Goal: Transaction & Acquisition: Purchase product/service

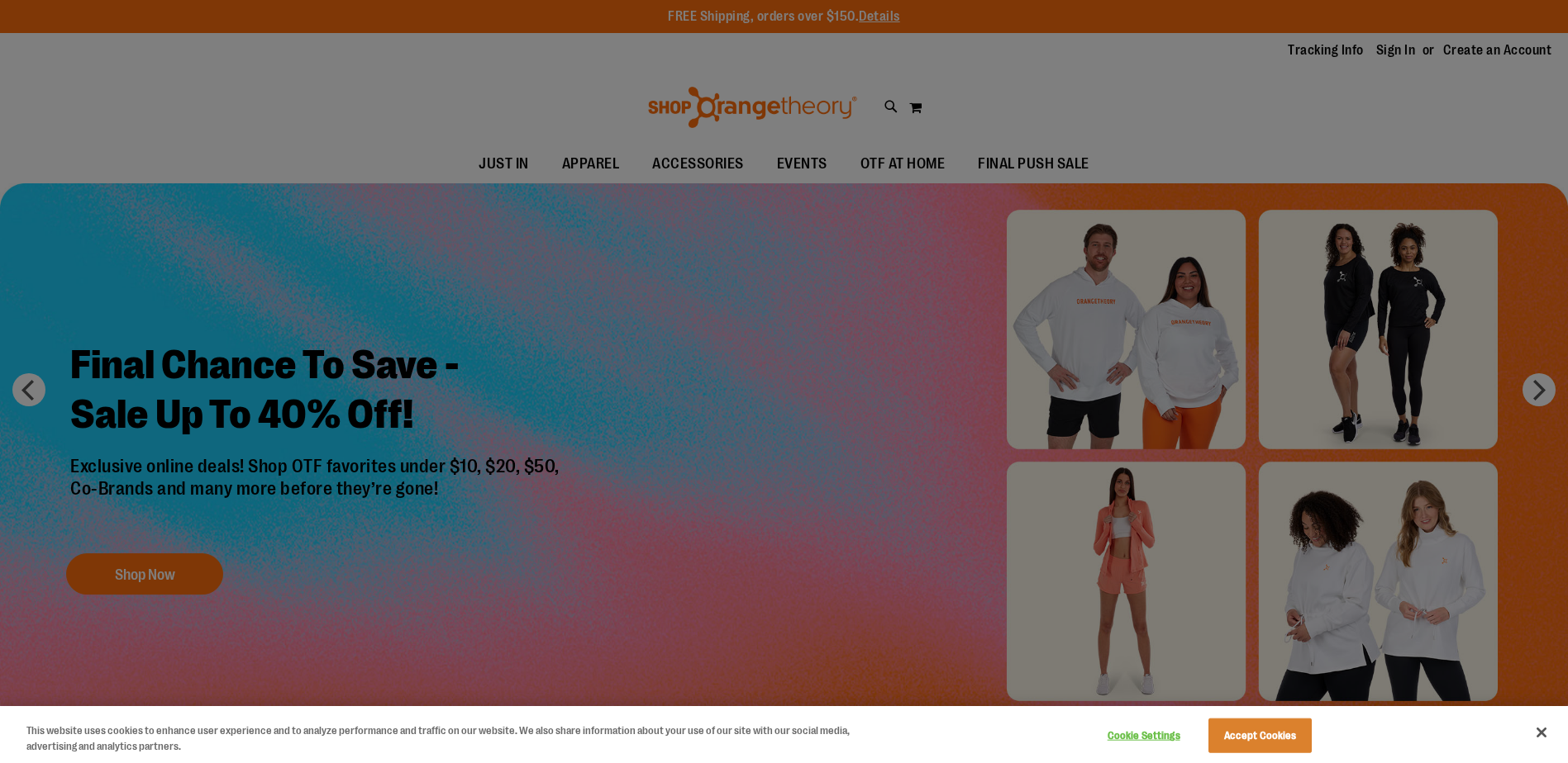
type input "**********"
click at [1536, 734] on button "Close" at bounding box center [1541, 733] width 36 height 36
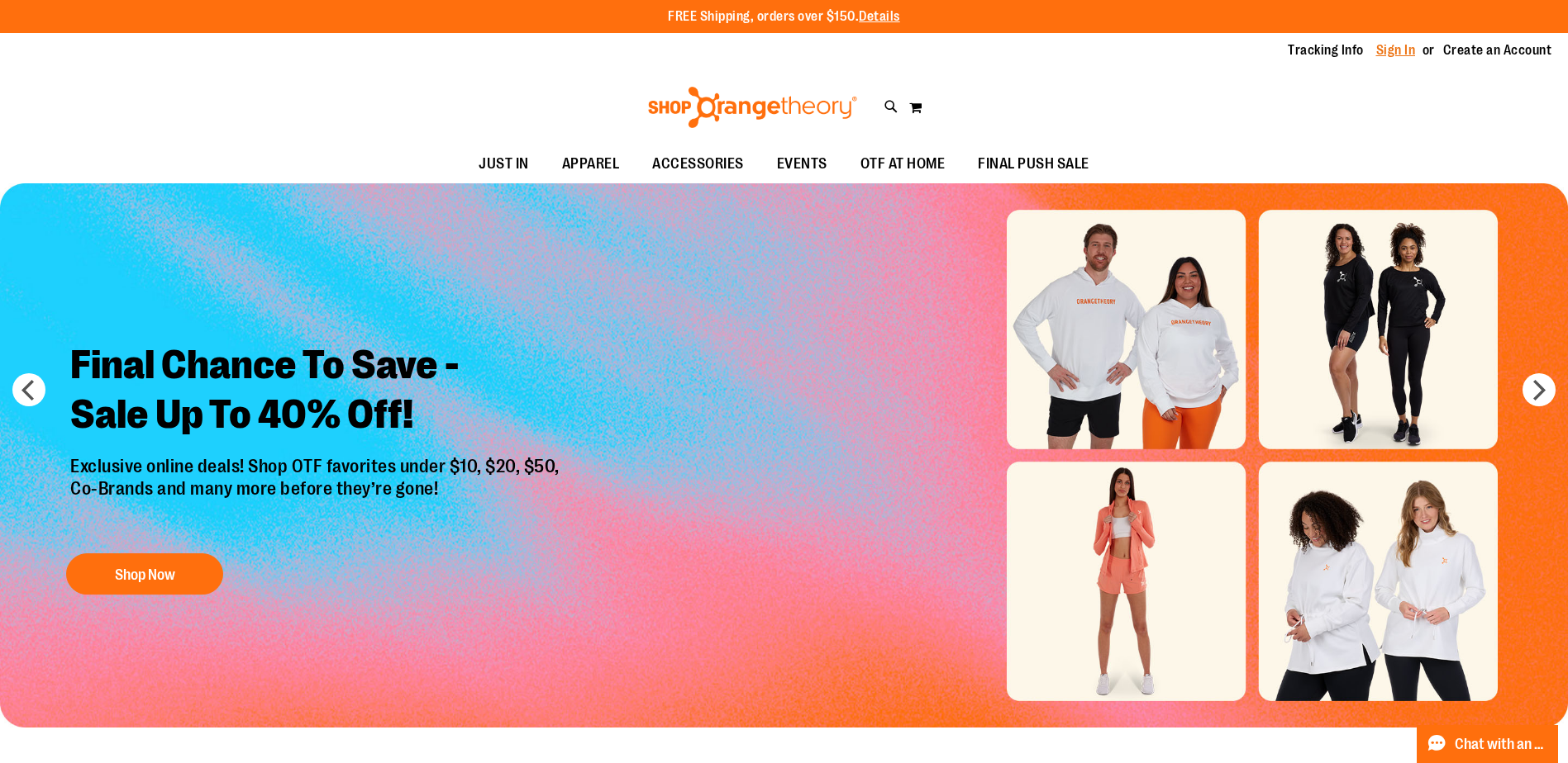
click at [1386, 55] on link "Sign In" at bounding box center [1395, 51] width 40 height 19
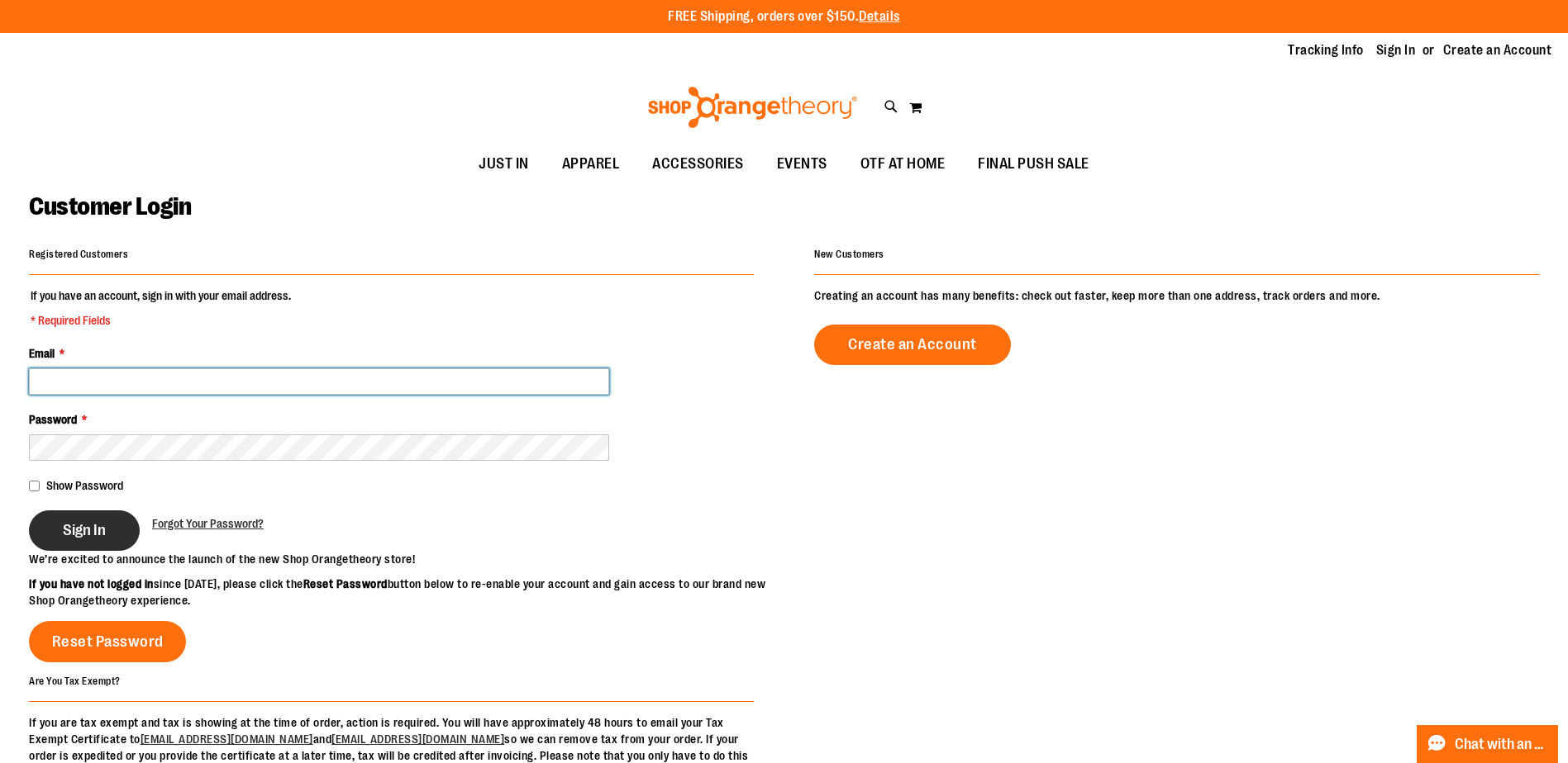
type input "**********"
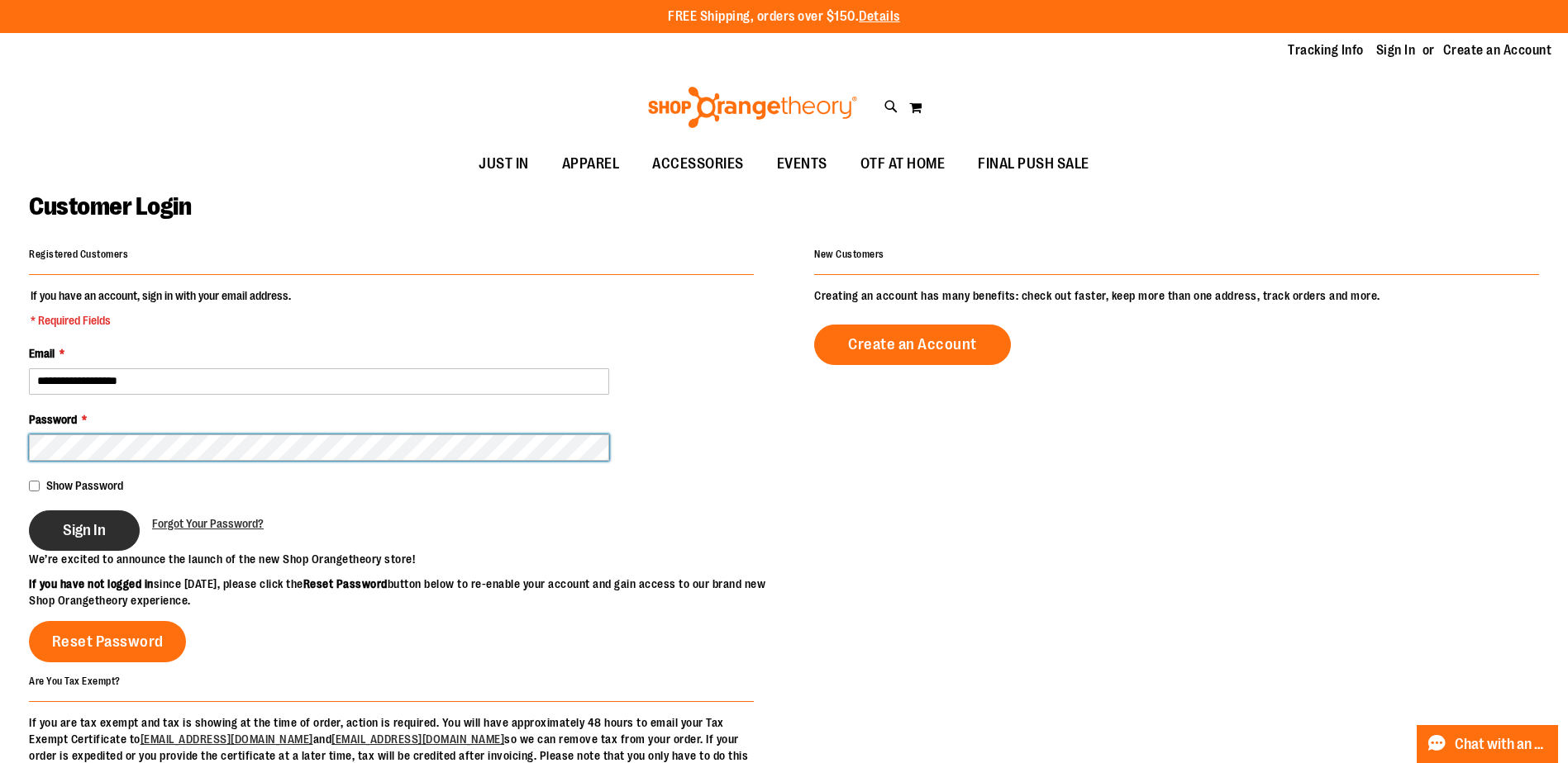
type input "**********"
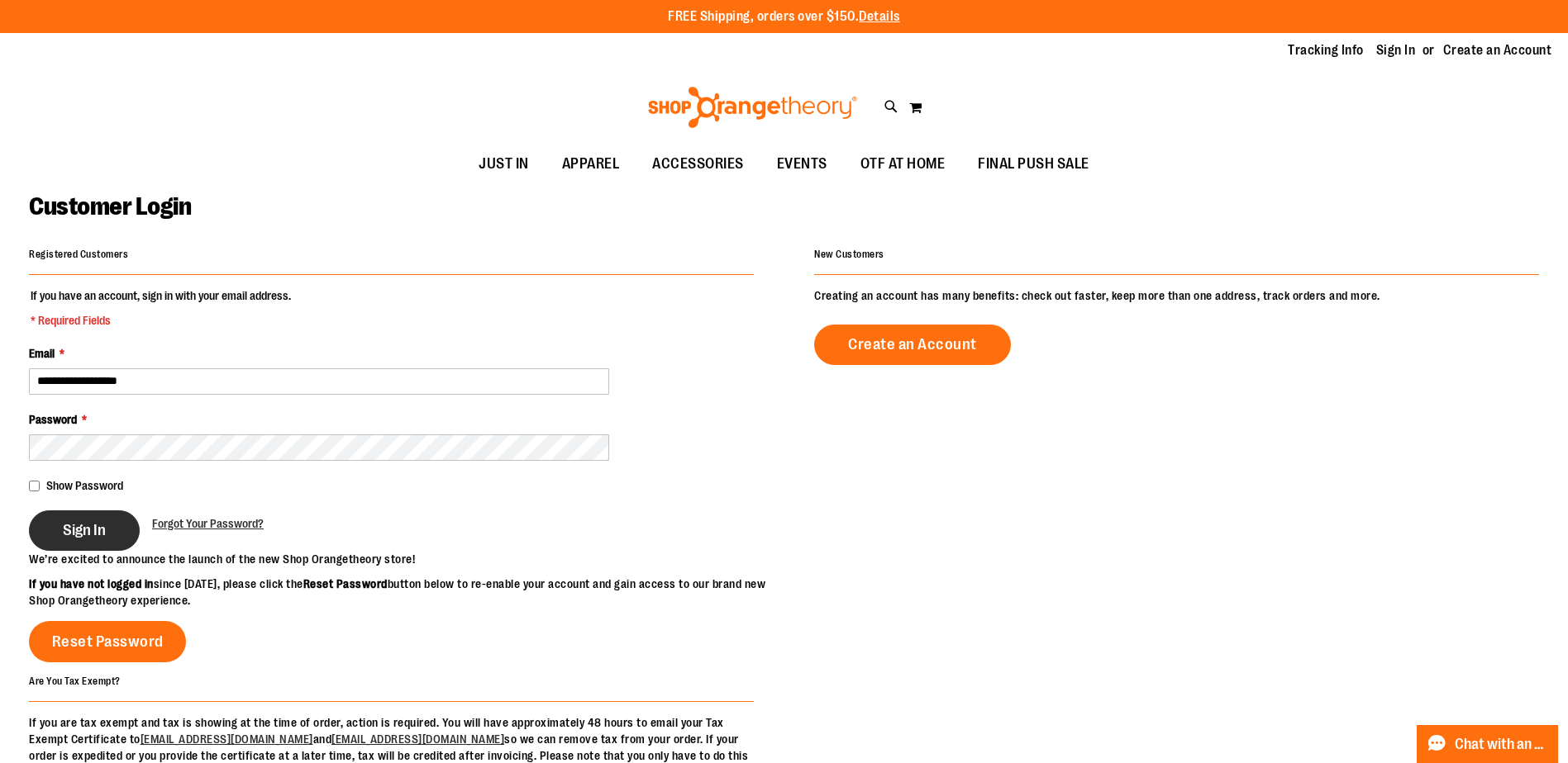
click at [86, 521] on span "Sign In" at bounding box center [84, 530] width 43 height 19
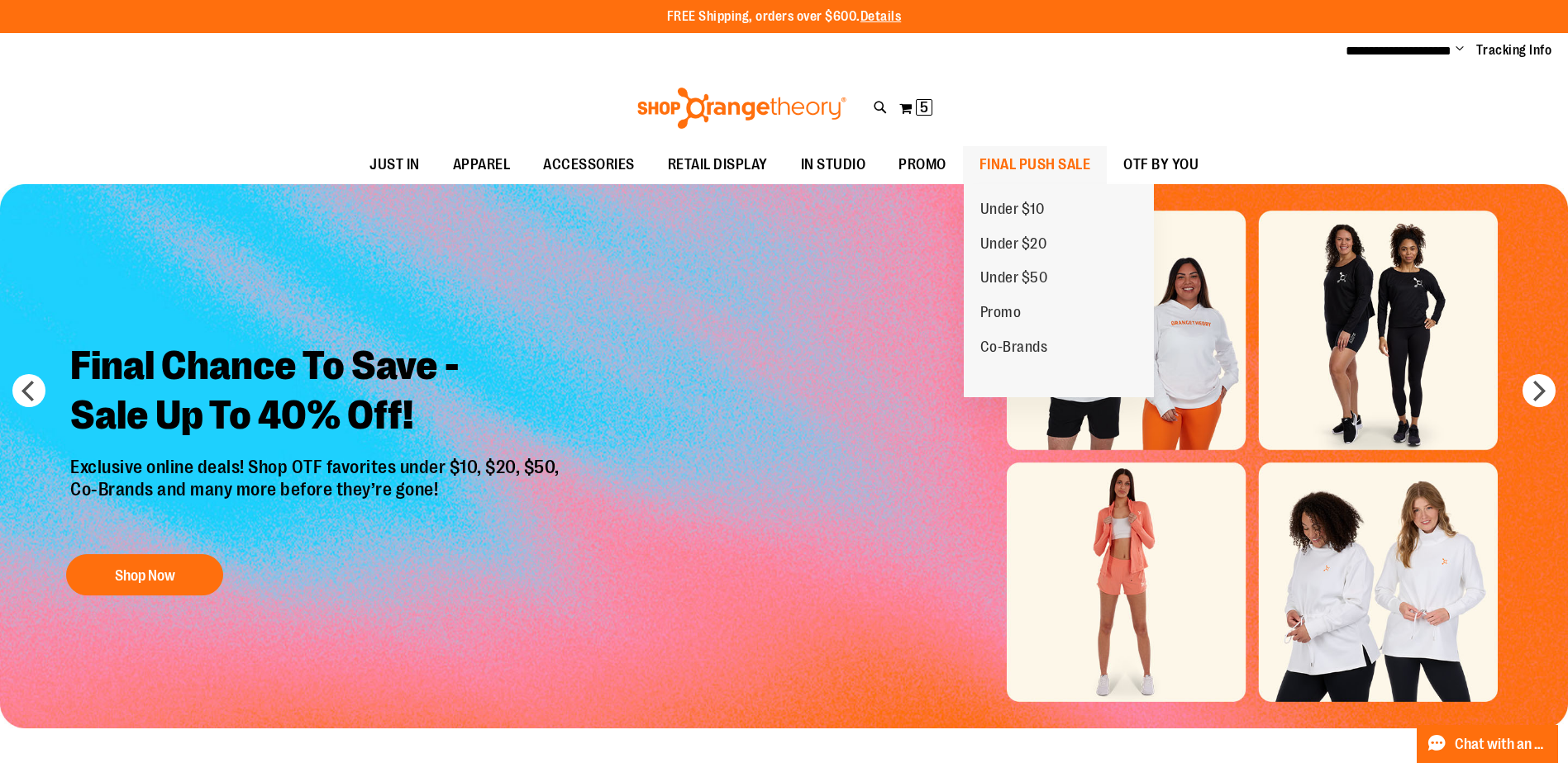
type input "**********"
click at [1047, 164] on span "FINAL PUSH SALE" at bounding box center [1035, 164] width 111 height 37
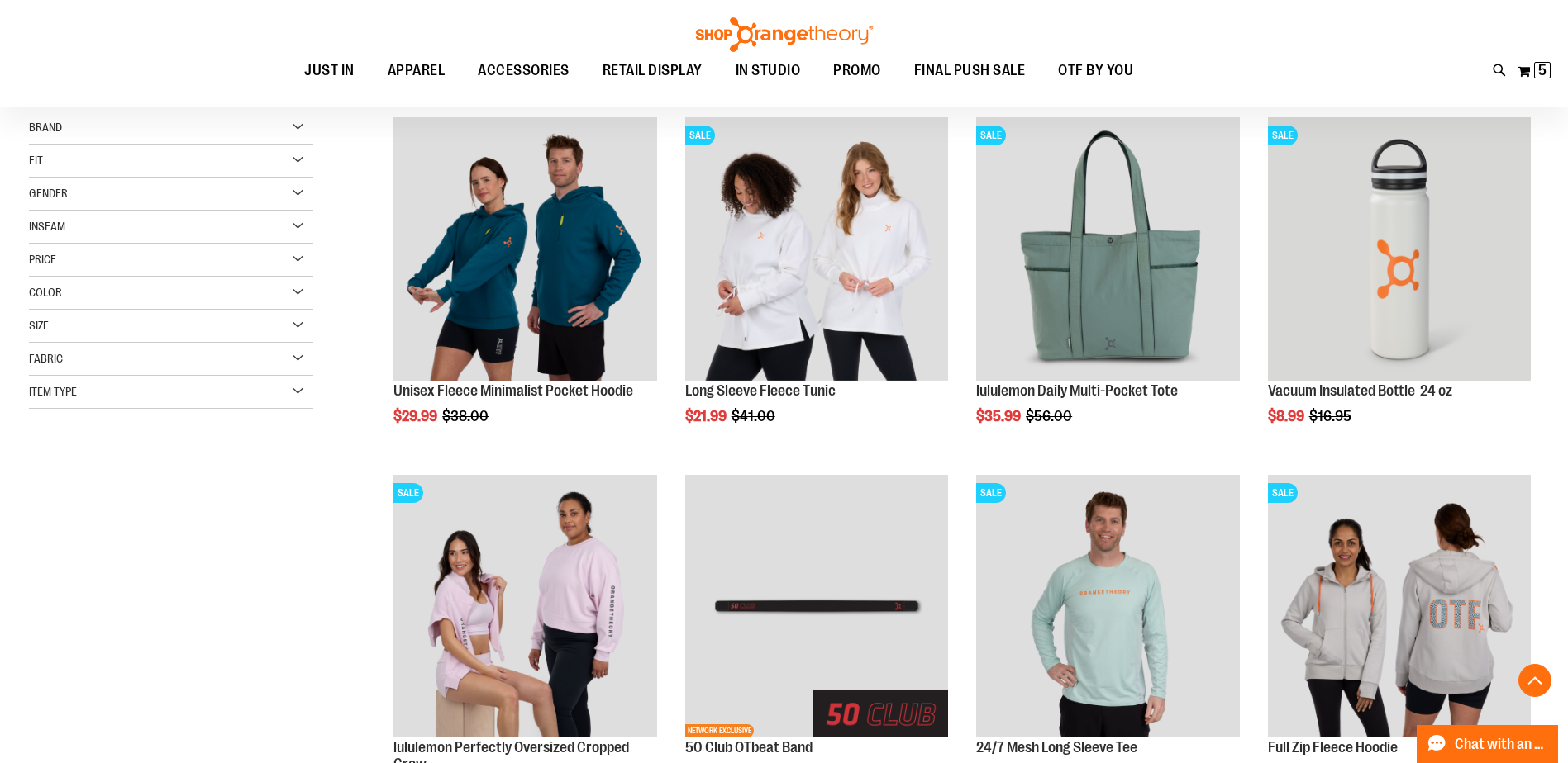
scroll to position [330, 0]
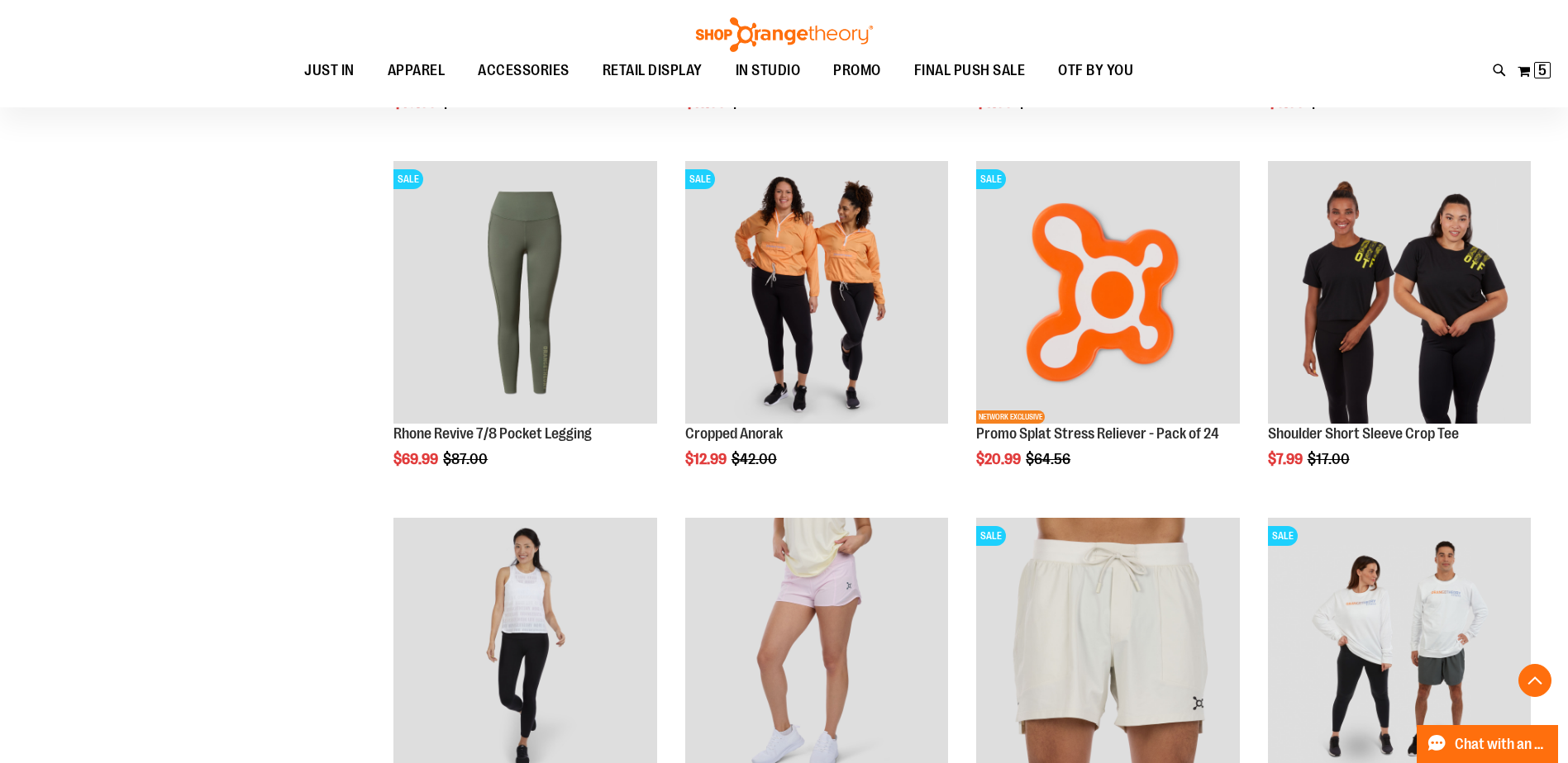
scroll to position [1652, 0]
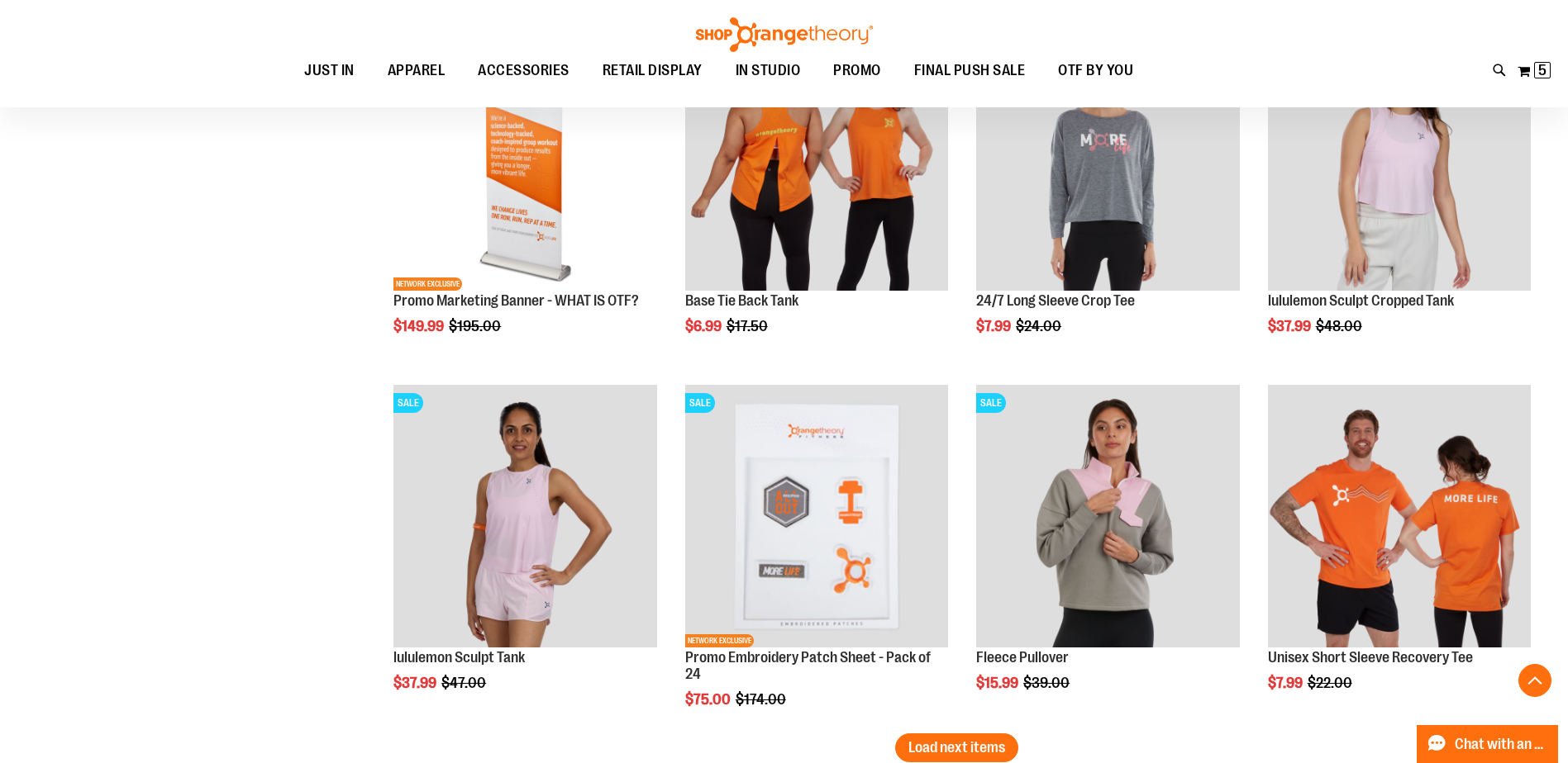
scroll to position [3138, 0]
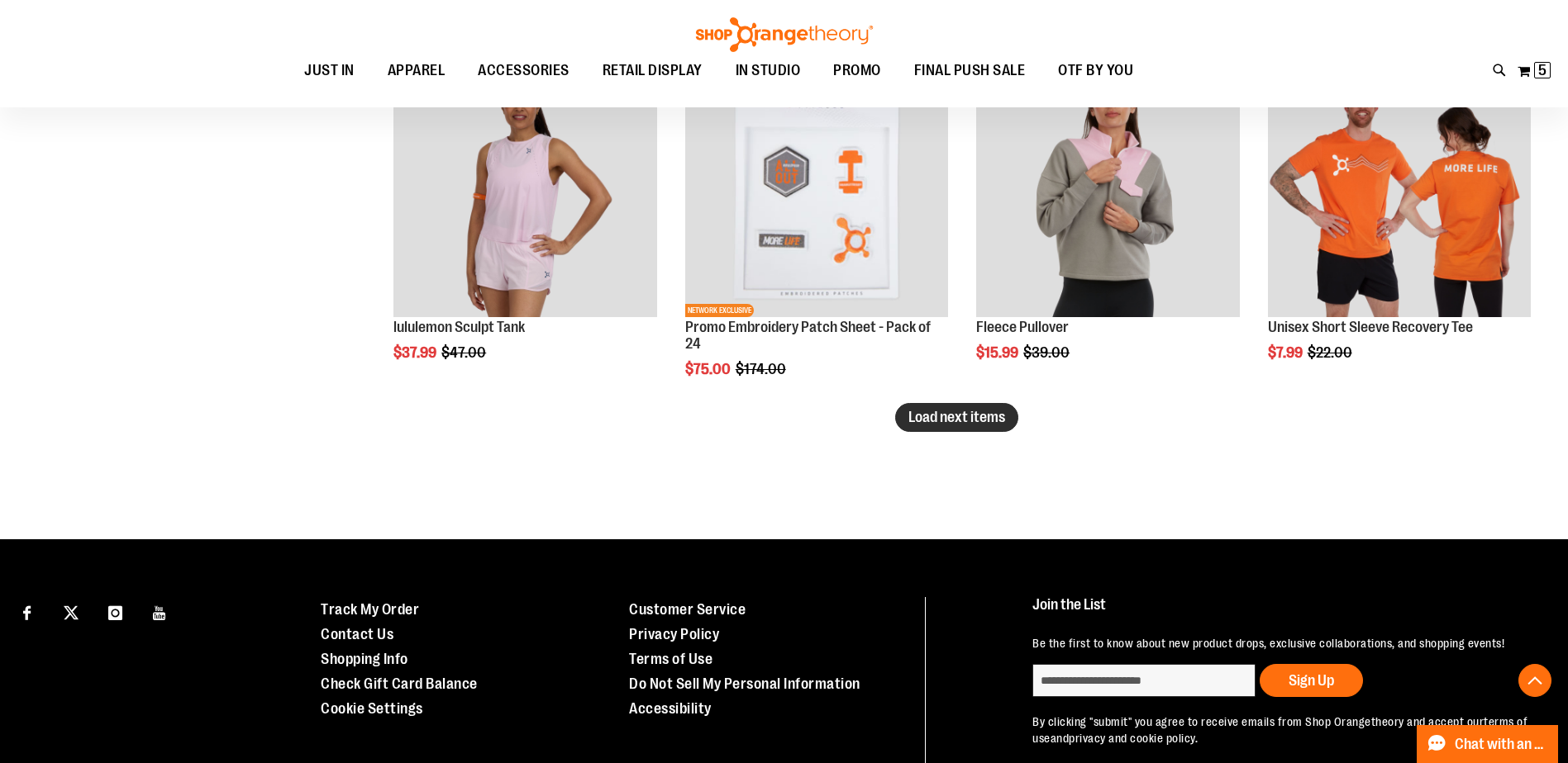
type input "**********"
click at [987, 416] on span "Load next items" at bounding box center [956, 417] width 97 height 17
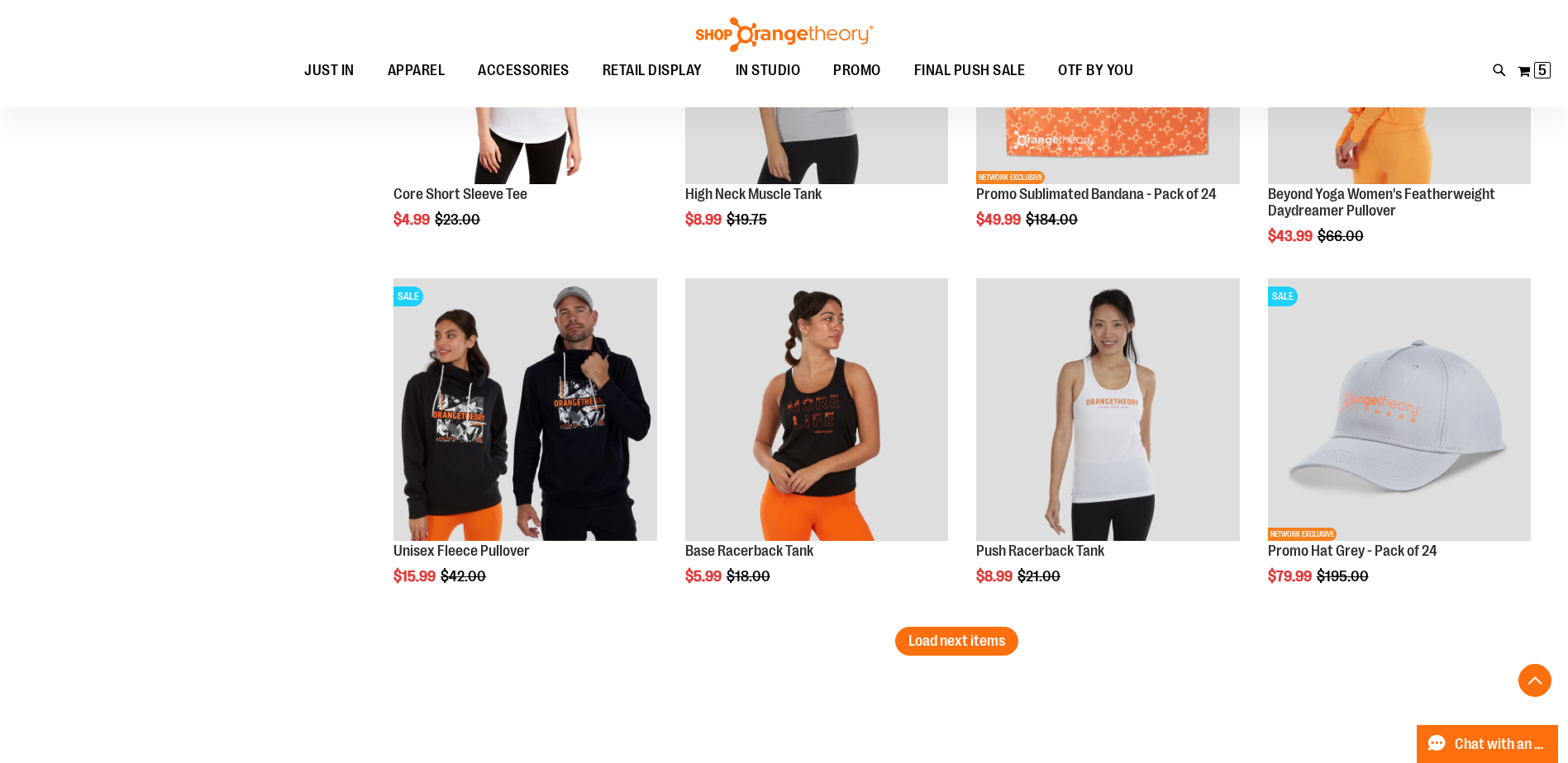
scroll to position [4047, 0]
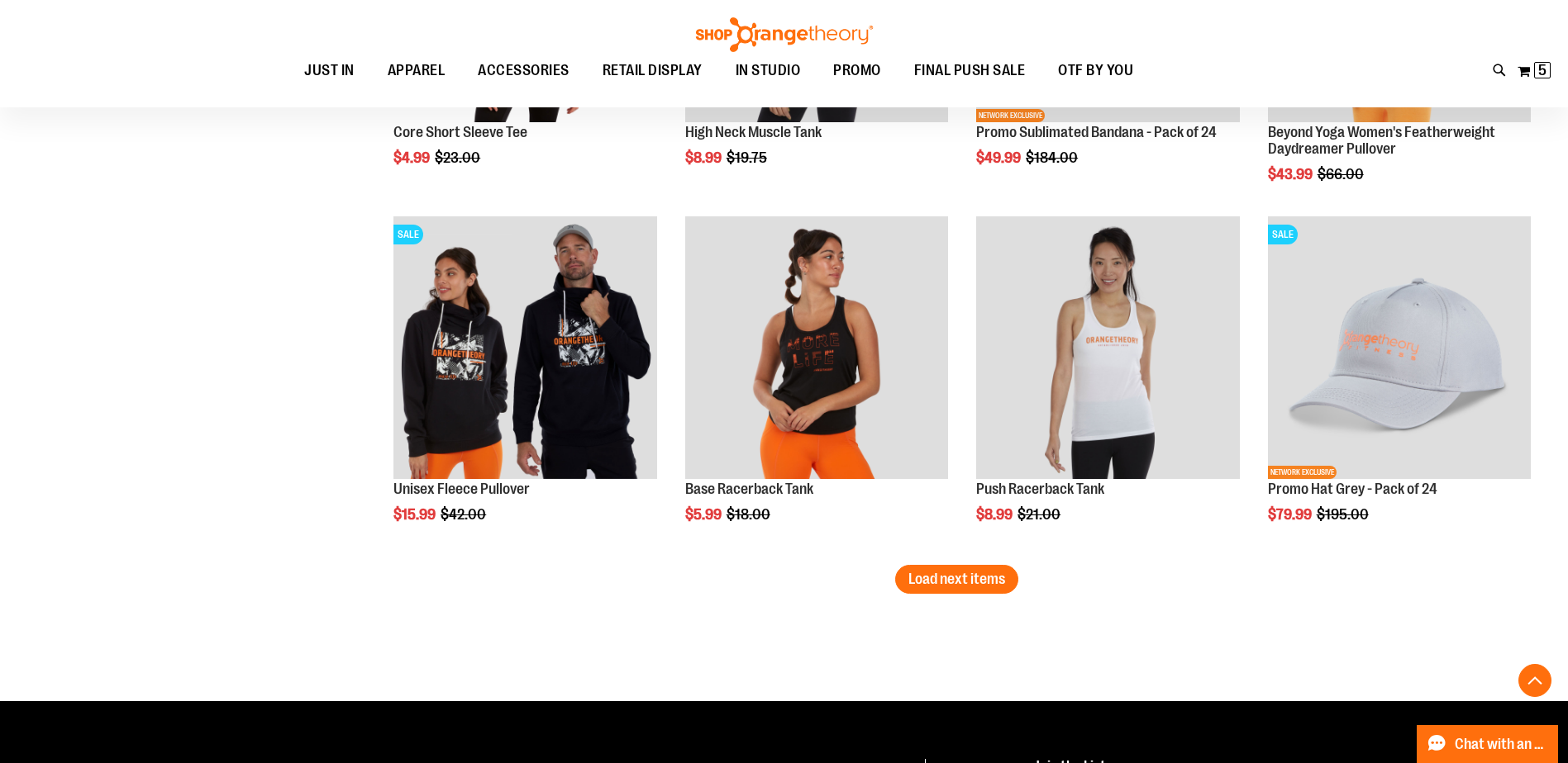
click at [921, 584] on span "Load next items" at bounding box center [956, 579] width 97 height 17
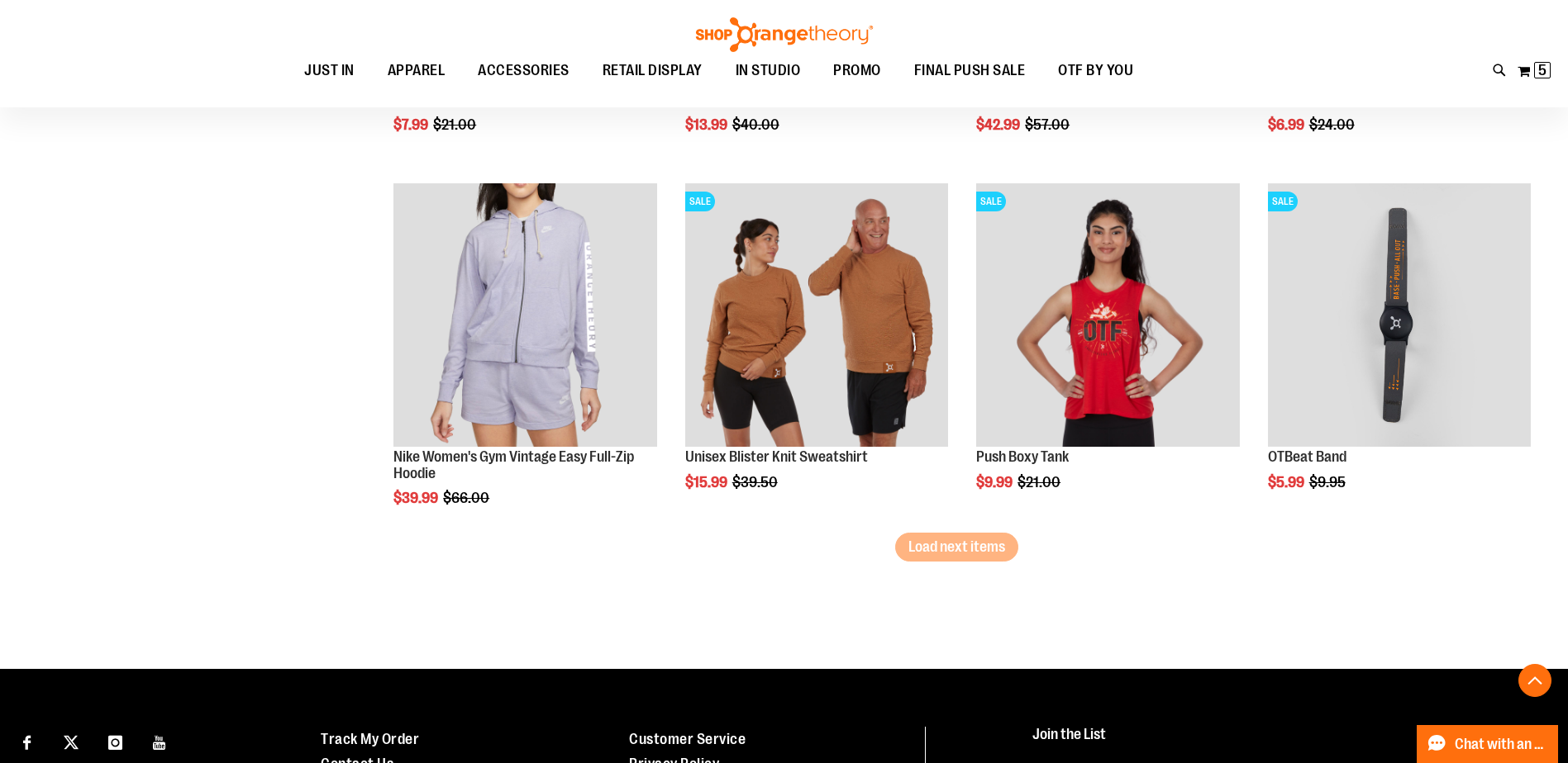
scroll to position [5204, 0]
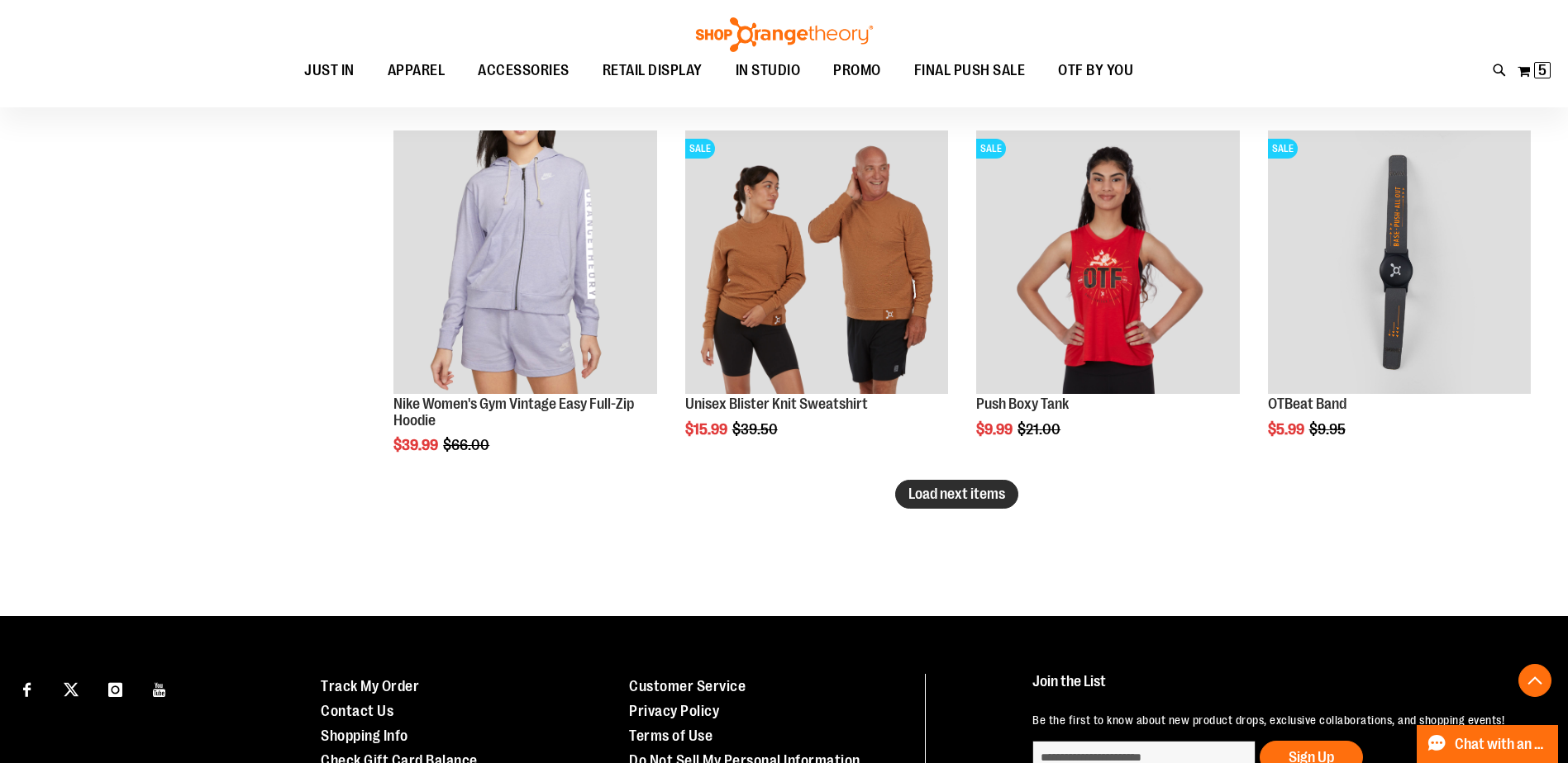
click at [974, 500] on span "Load next items" at bounding box center [956, 494] width 97 height 17
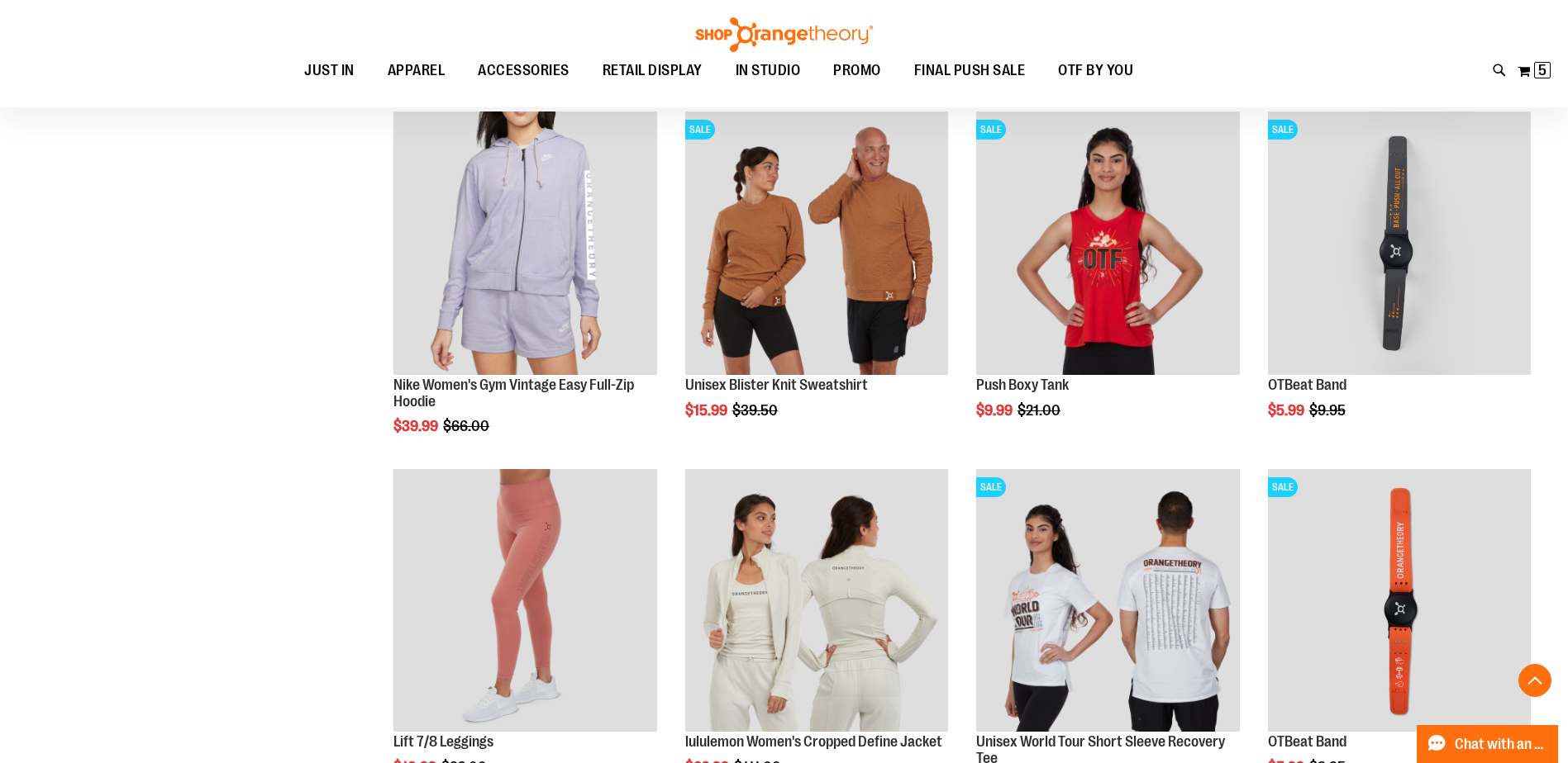
scroll to position [5204, 0]
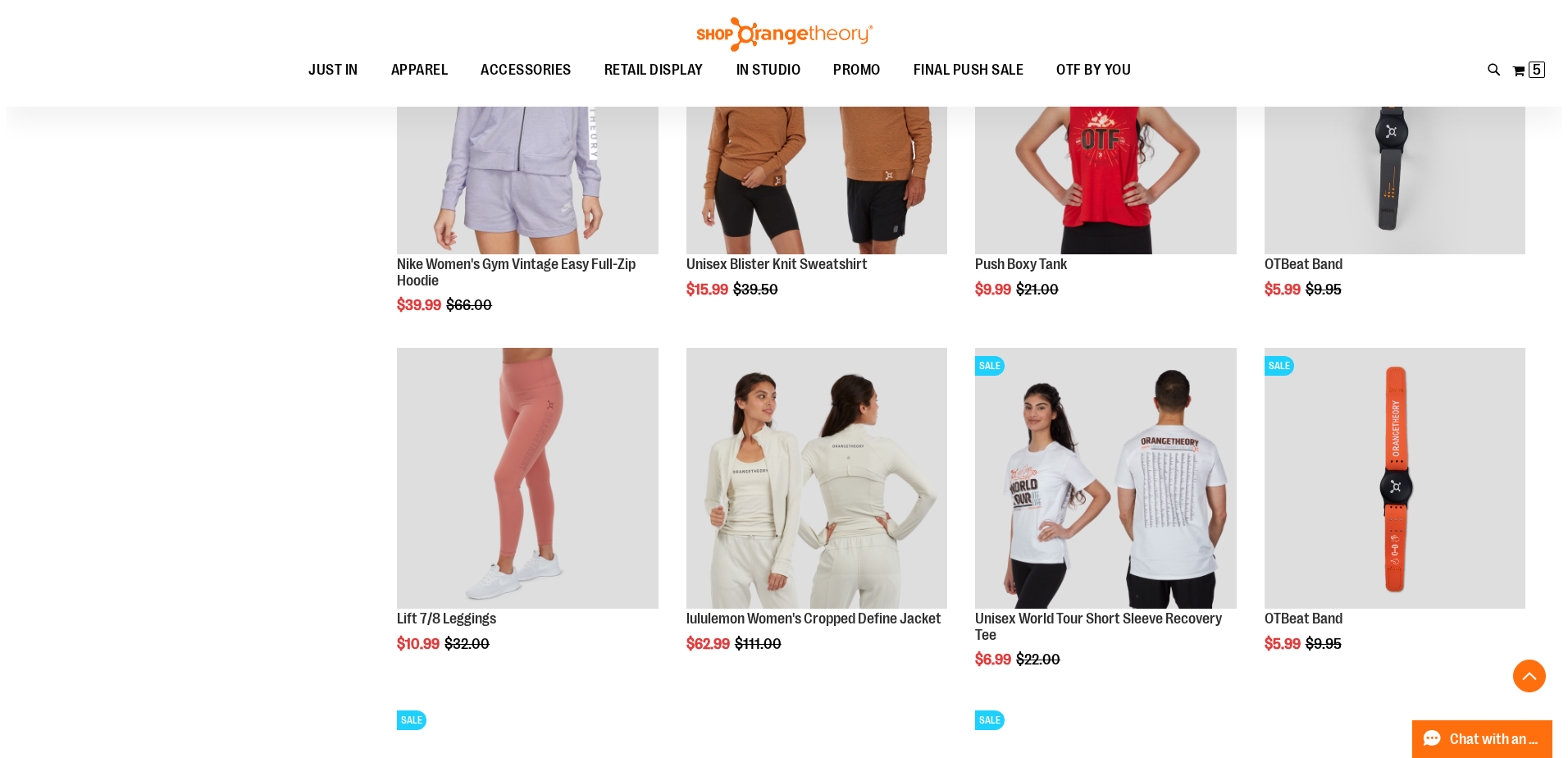
scroll to position [5334, 0]
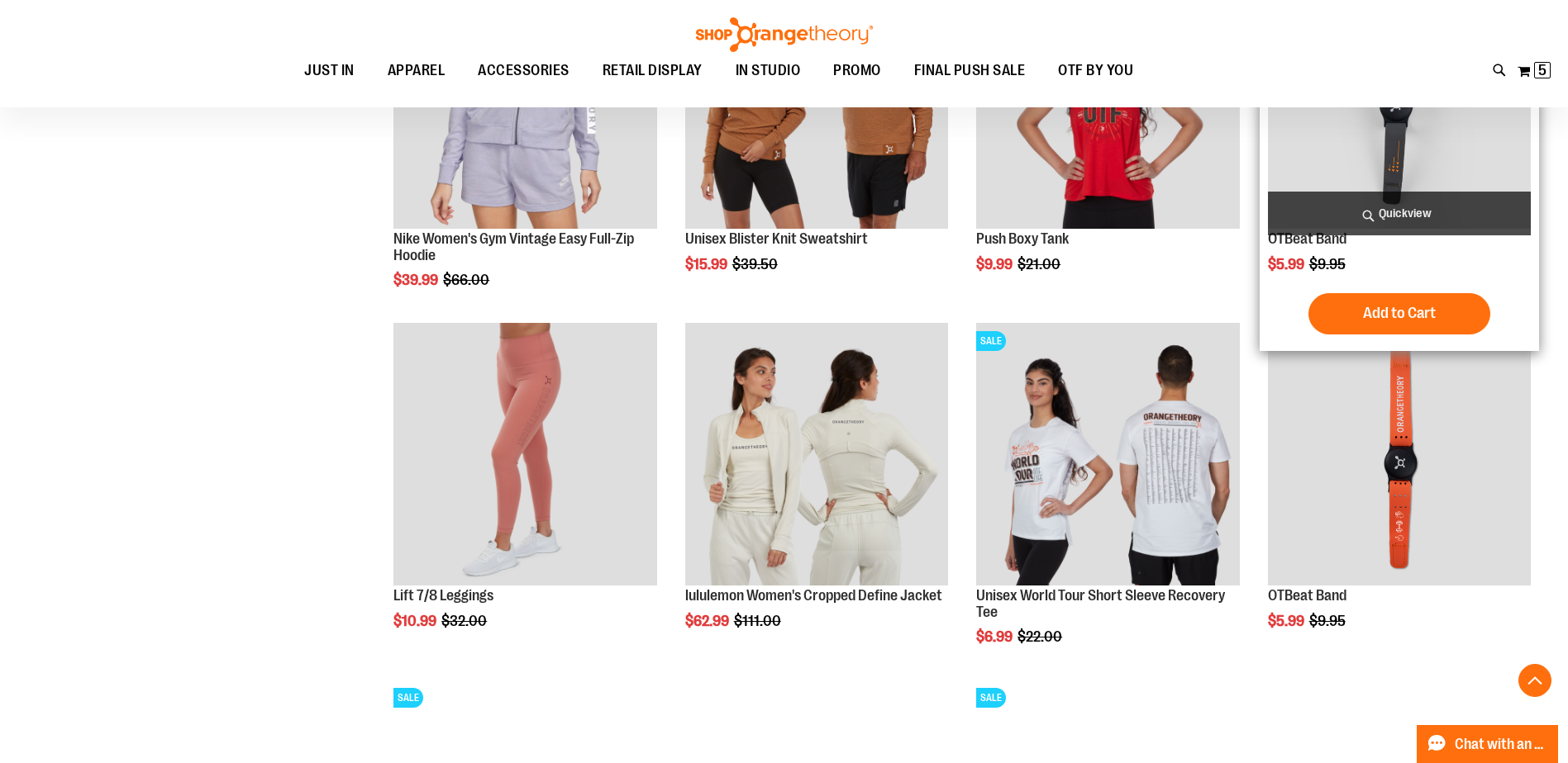
click at [1369, 213] on span "Quickview" at bounding box center [1399, 213] width 263 height 44
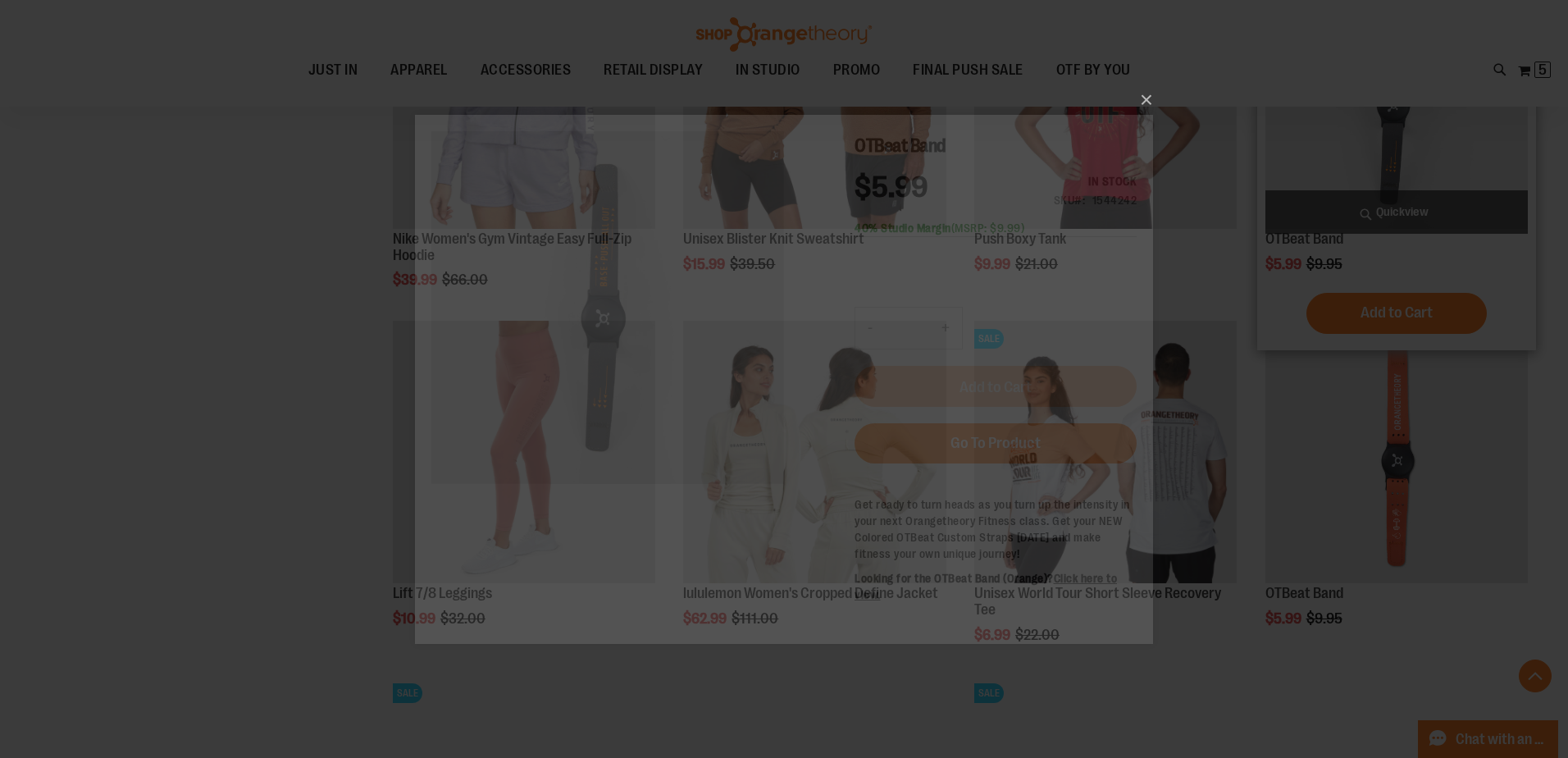
scroll to position [0, 0]
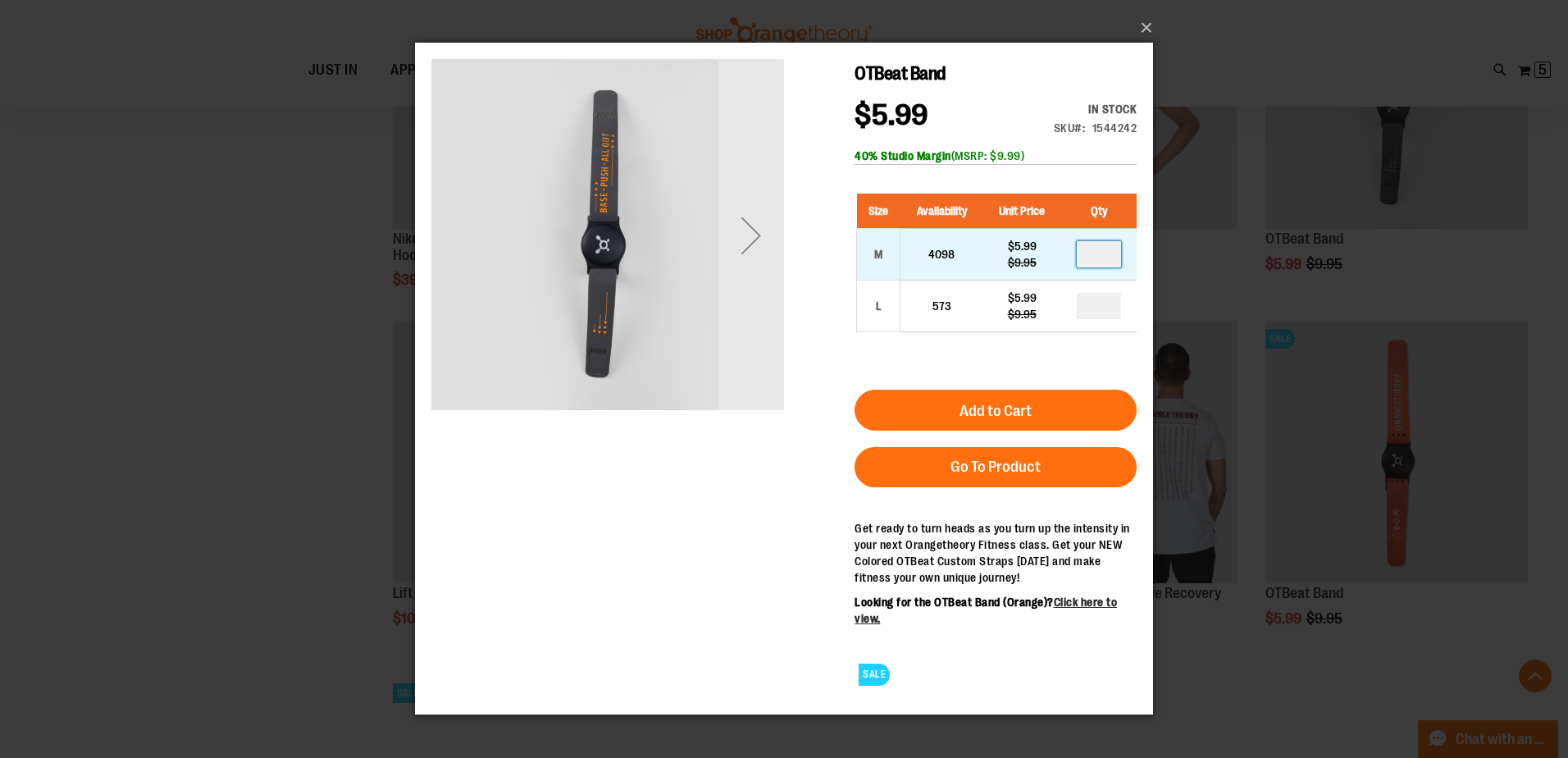
drag, startPoint x: 1085, startPoint y: 259, endPoint x: 1111, endPoint y: 240, distance: 32.2
click at [1111, 240] on td at bounding box center [1099, 255] width 75 height 52
type input "*"
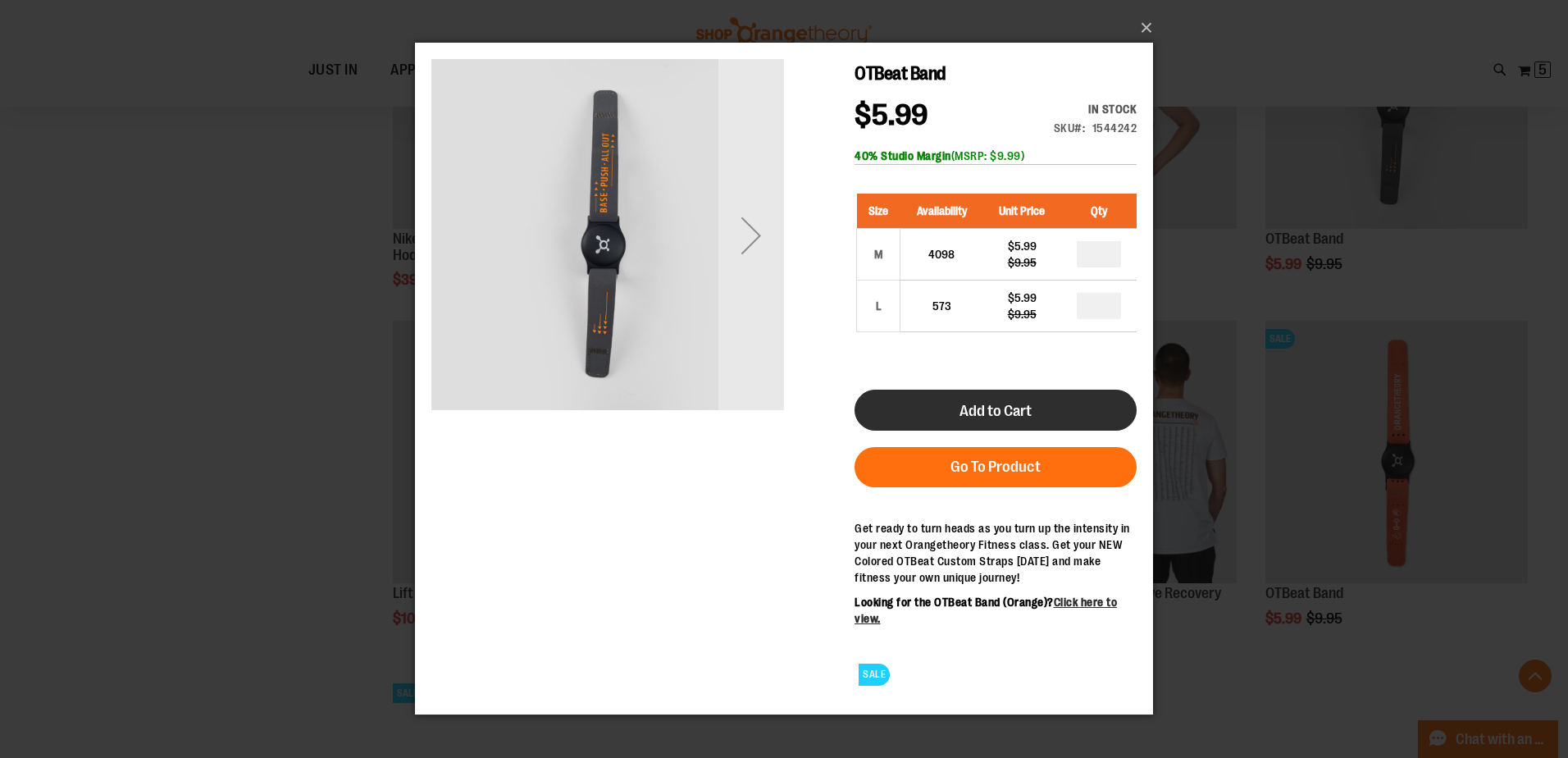
click at [997, 402] on button "Add to Cart" at bounding box center [995, 410] width 282 height 41
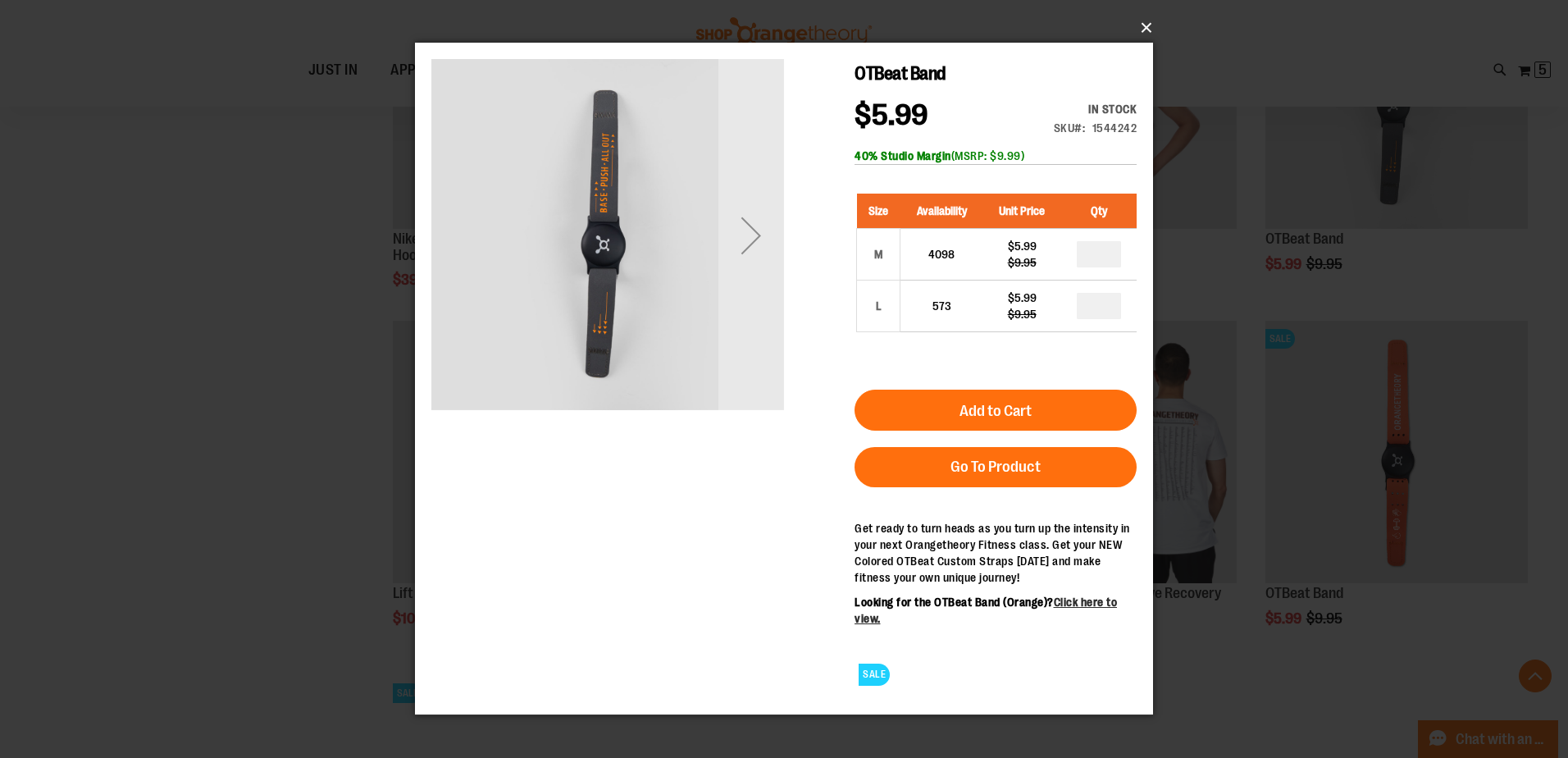
click at [1144, 25] on button "×" at bounding box center [789, 28] width 738 height 36
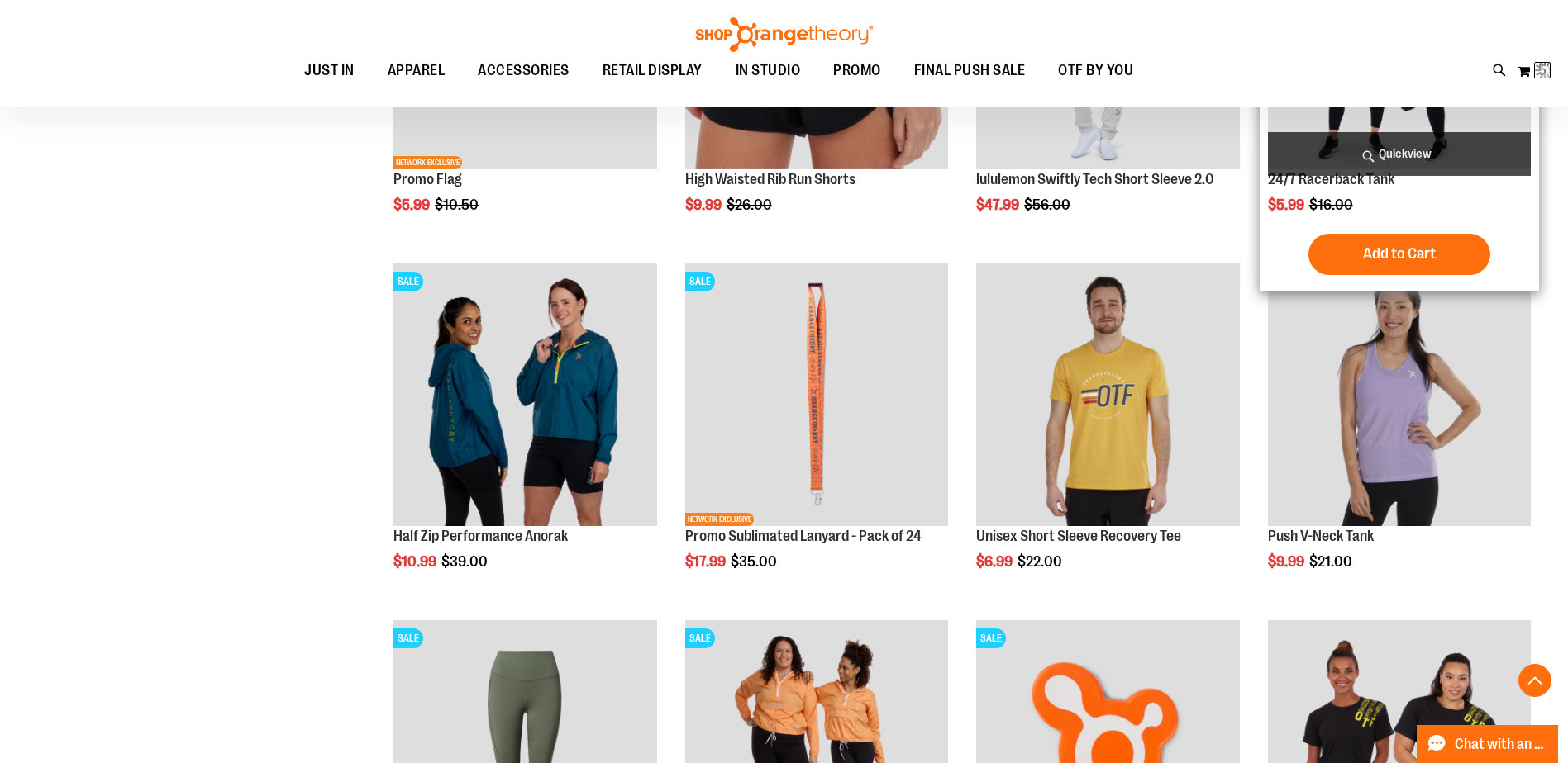
scroll to position [33, 0]
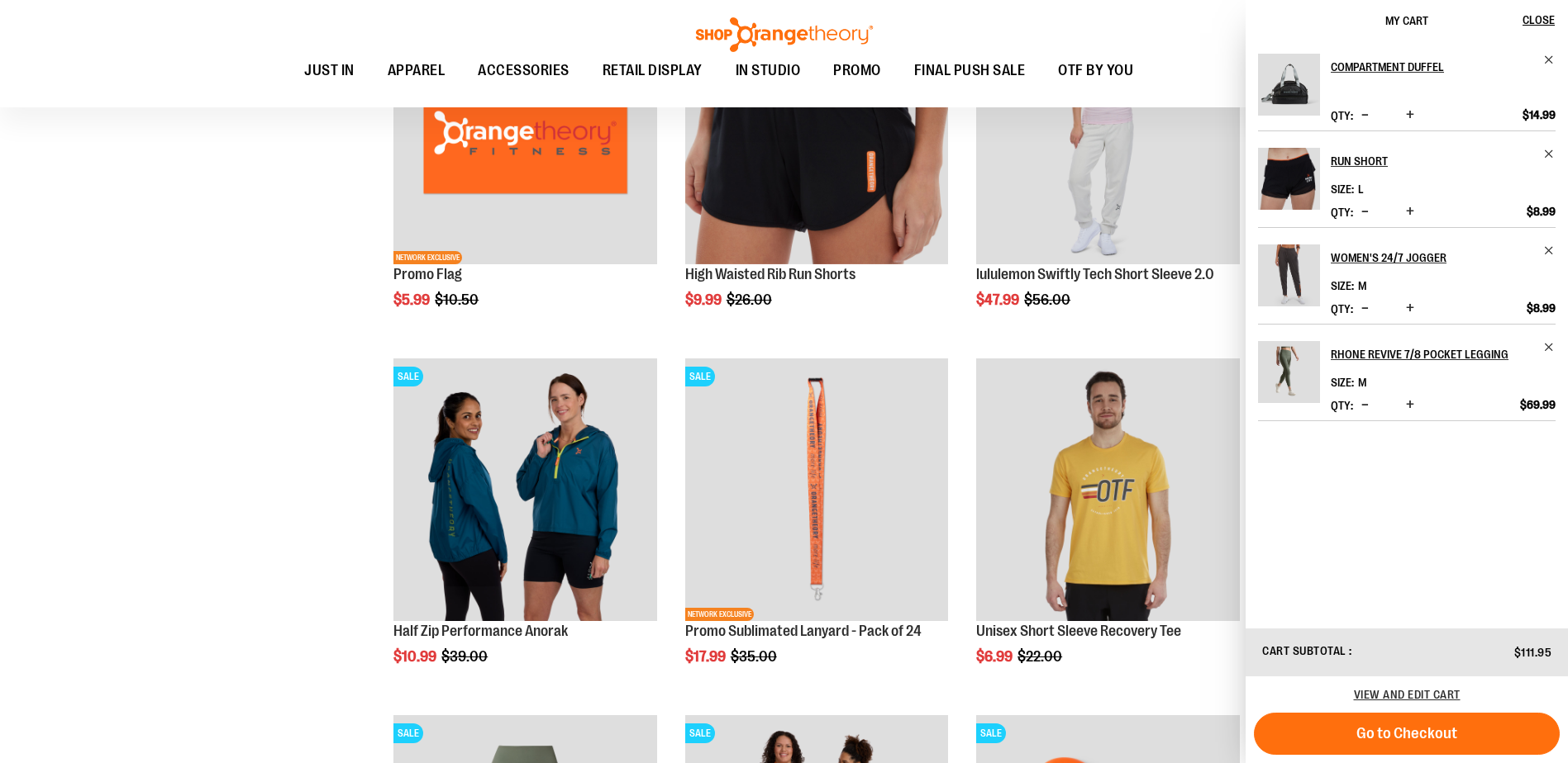
scroll to position [1322, 0]
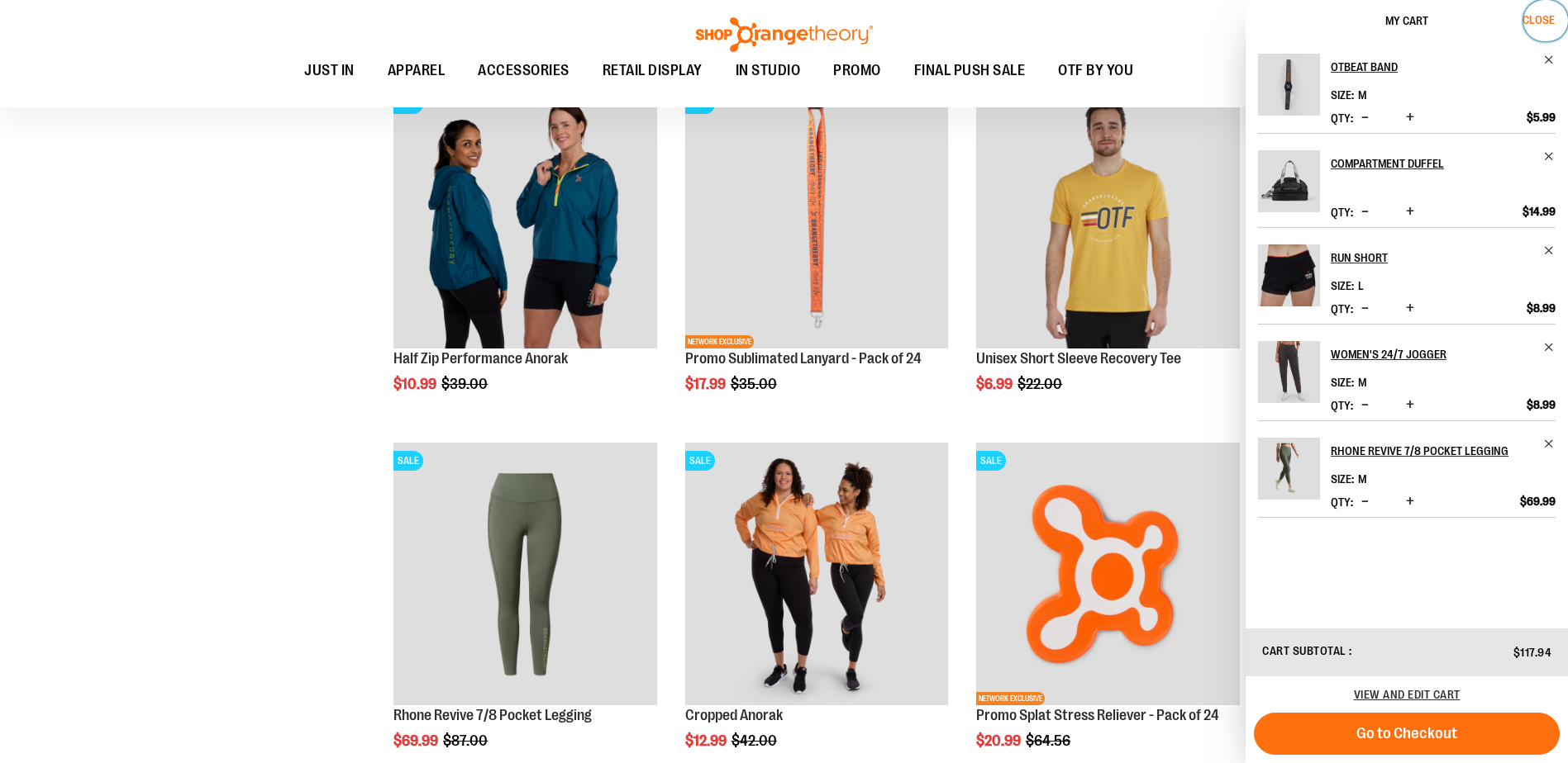
click at [1539, 23] on span "Close" at bounding box center [1538, 20] width 32 height 13
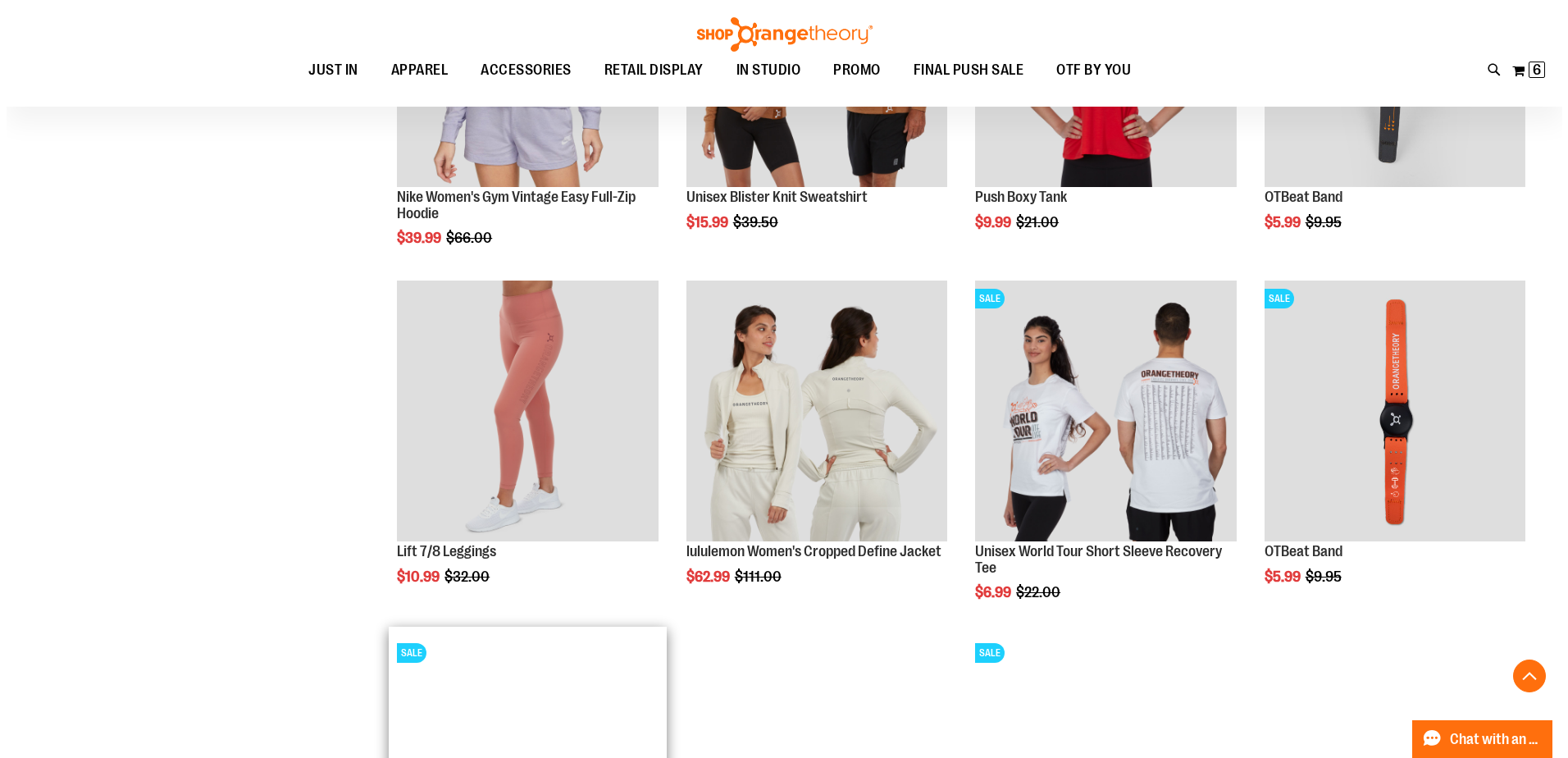
scroll to position [5316, 0]
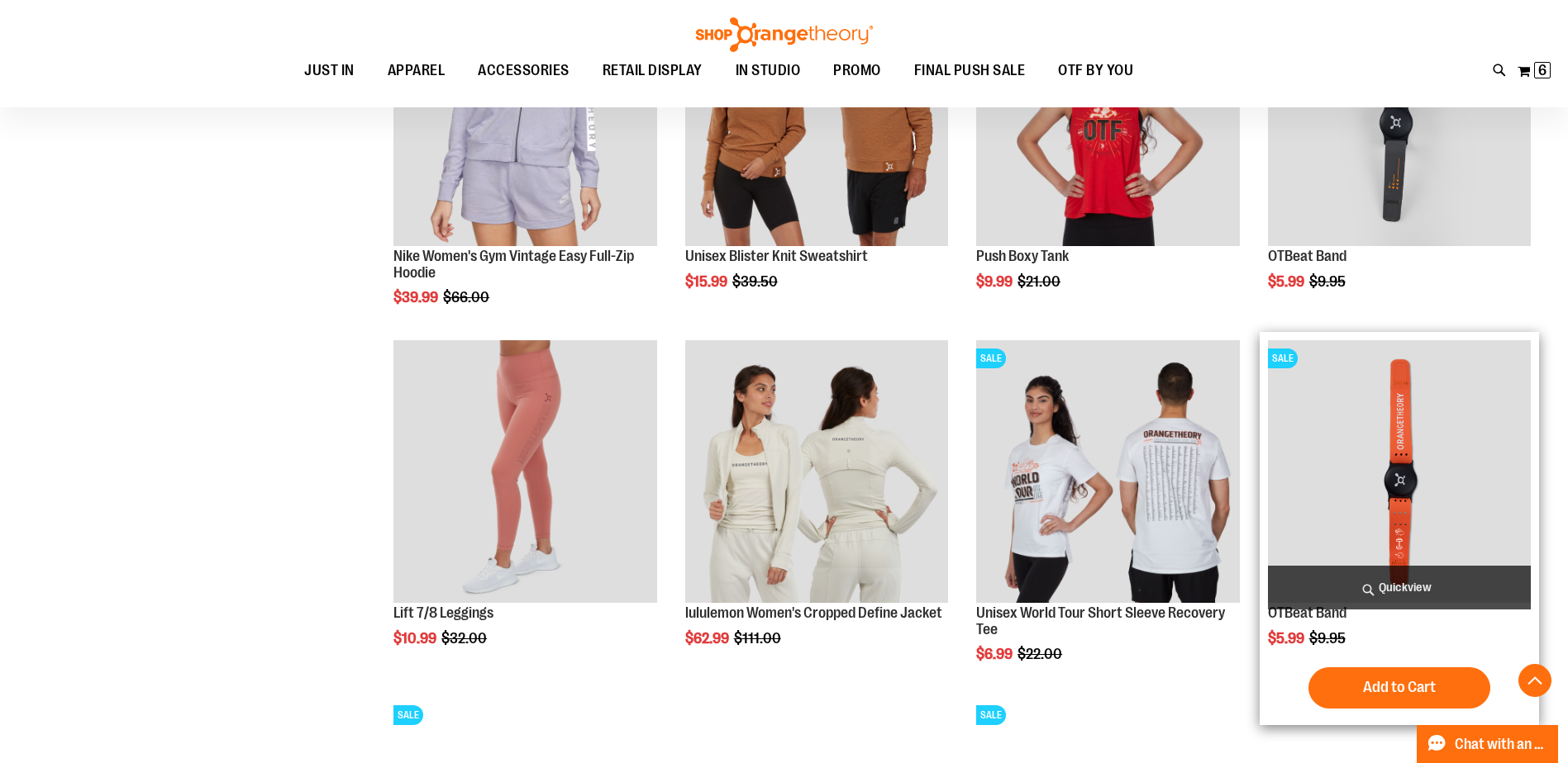
click at [1372, 575] on span "Quickview" at bounding box center [1399, 588] width 263 height 44
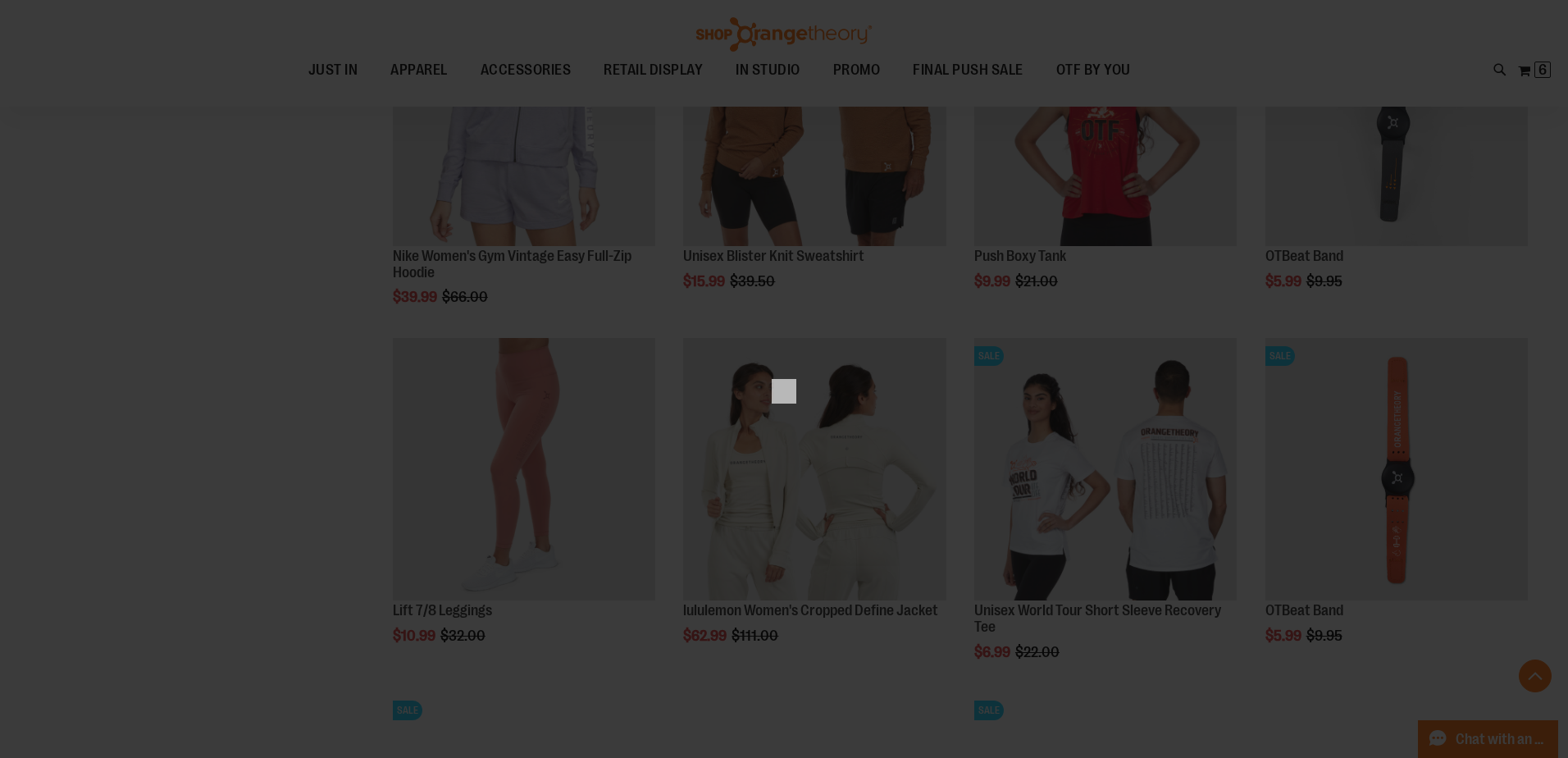
scroll to position [0, 0]
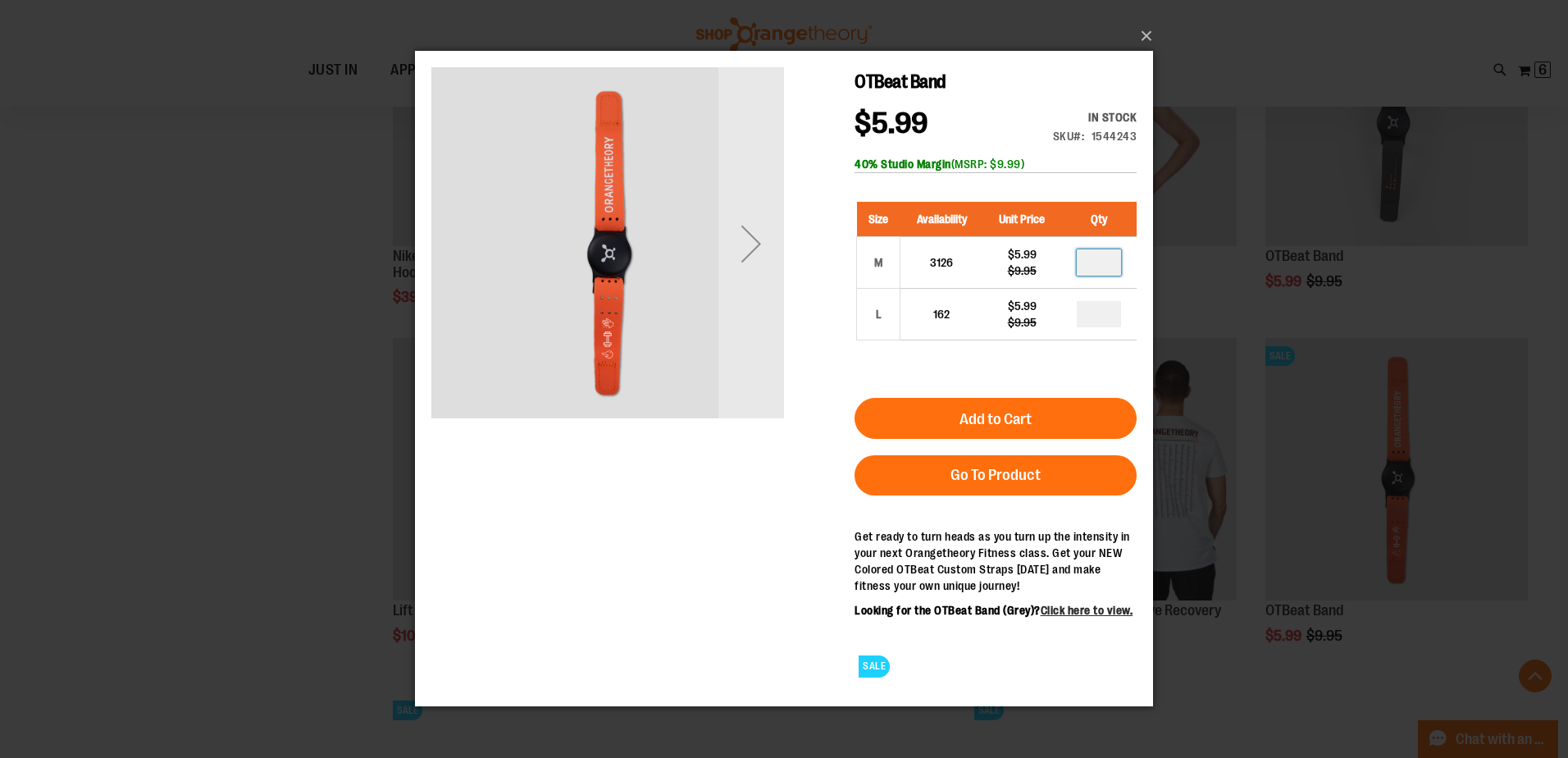
drag, startPoint x: 1092, startPoint y: 265, endPoint x: 1139, endPoint y: 250, distance: 49.3
click at [1139, 250] on main "OTBeat Band $5.99 Regular Price $9.95 In stock Only %1 left SKU 1544243 40% Stu…" at bounding box center [784, 379] width 738 height 656
type input "*"
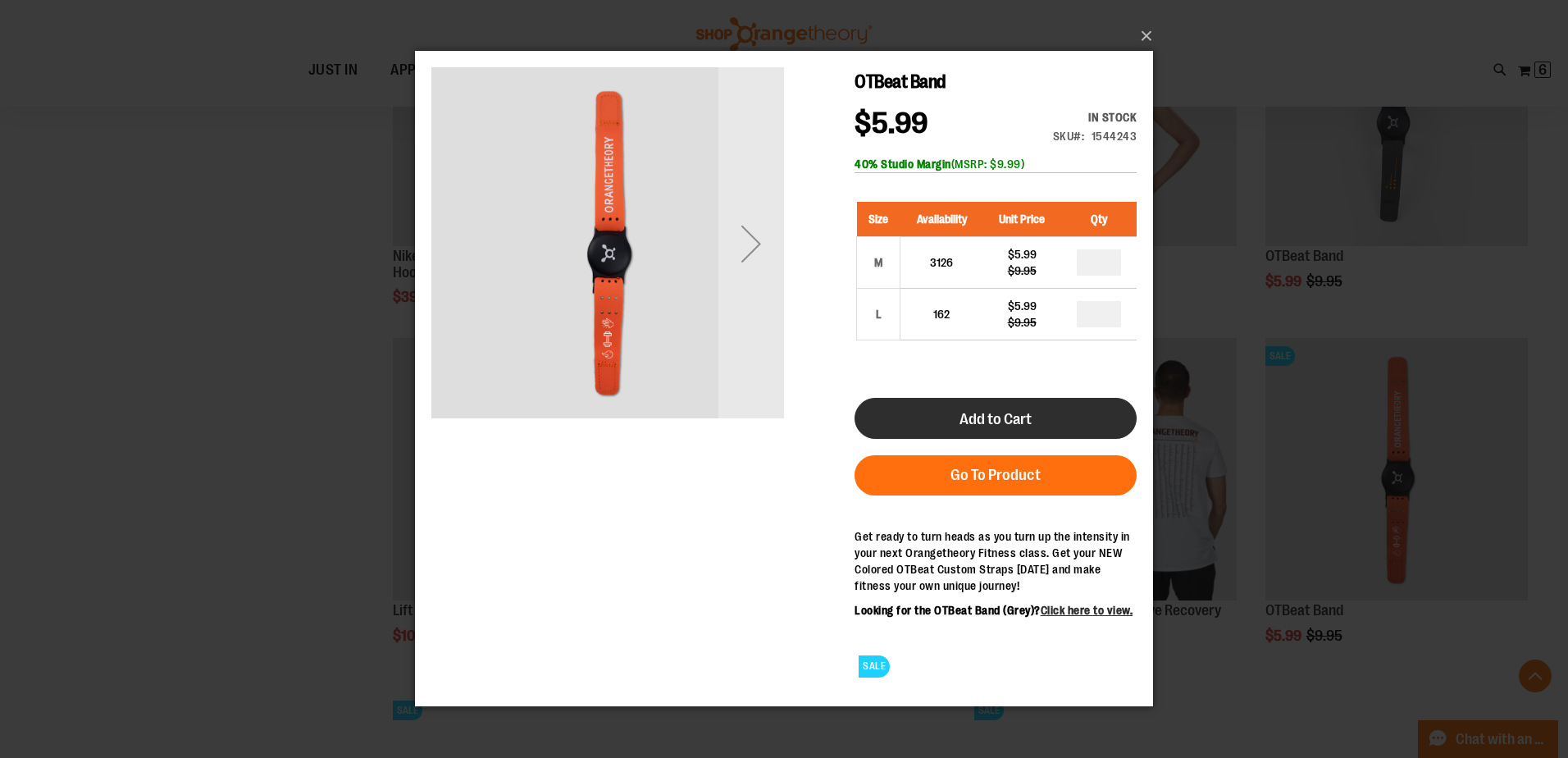
click at [1038, 418] on button "Add to Cart" at bounding box center [995, 418] width 282 height 41
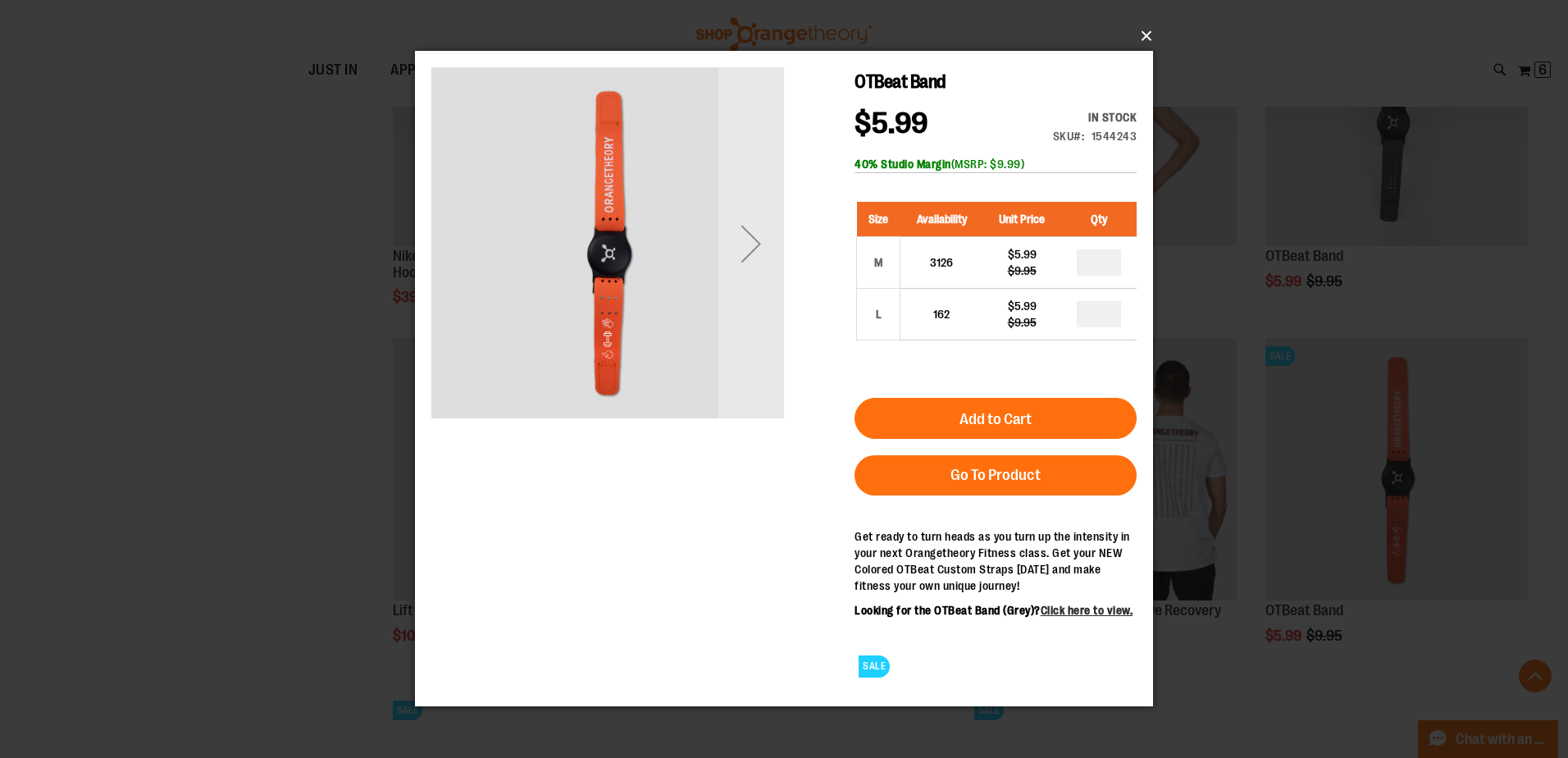
click at [1142, 37] on button "×" at bounding box center [789, 36] width 738 height 36
click at [1148, 33] on button "×" at bounding box center [789, 36] width 738 height 36
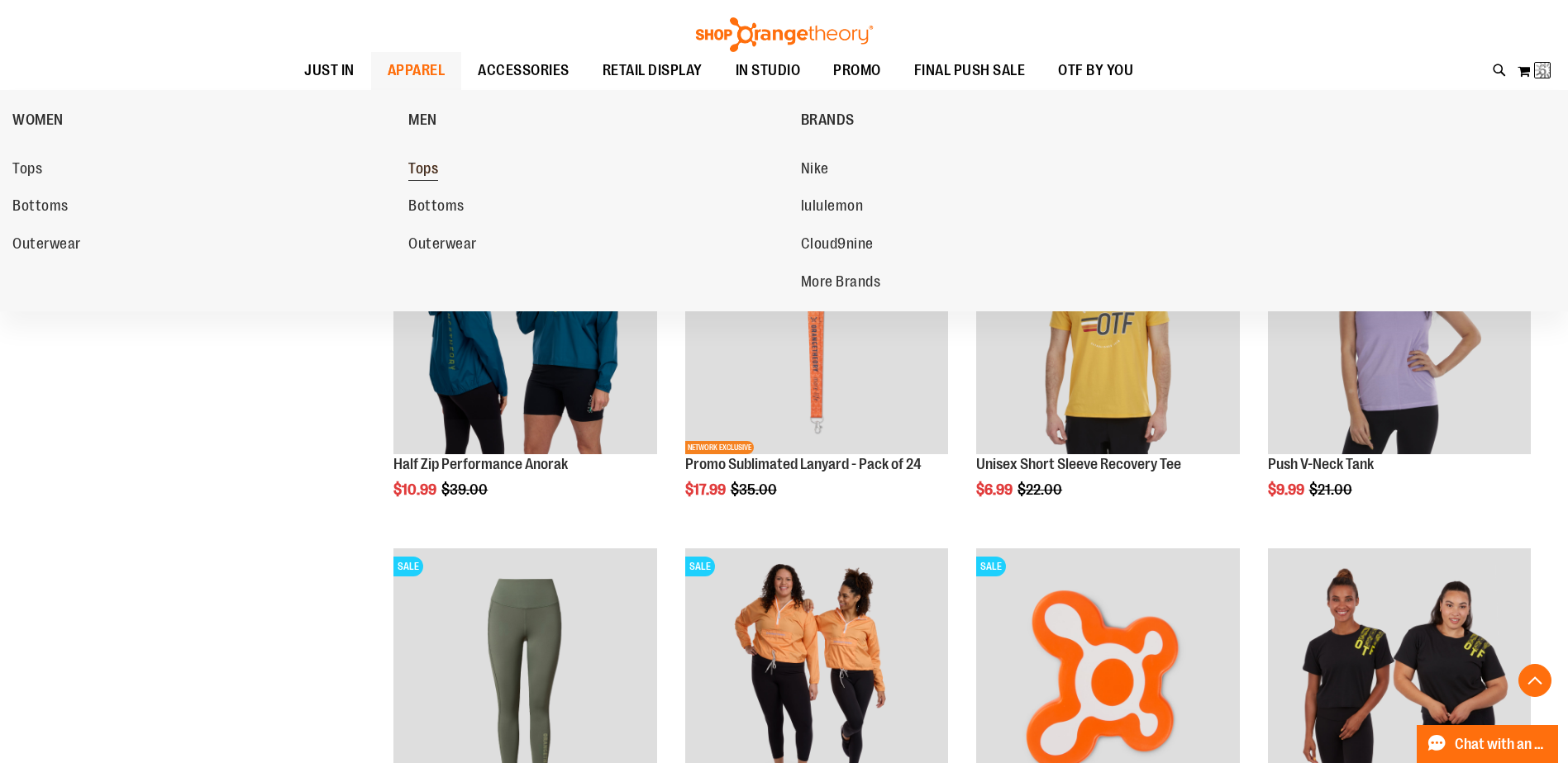
scroll to position [29, 0]
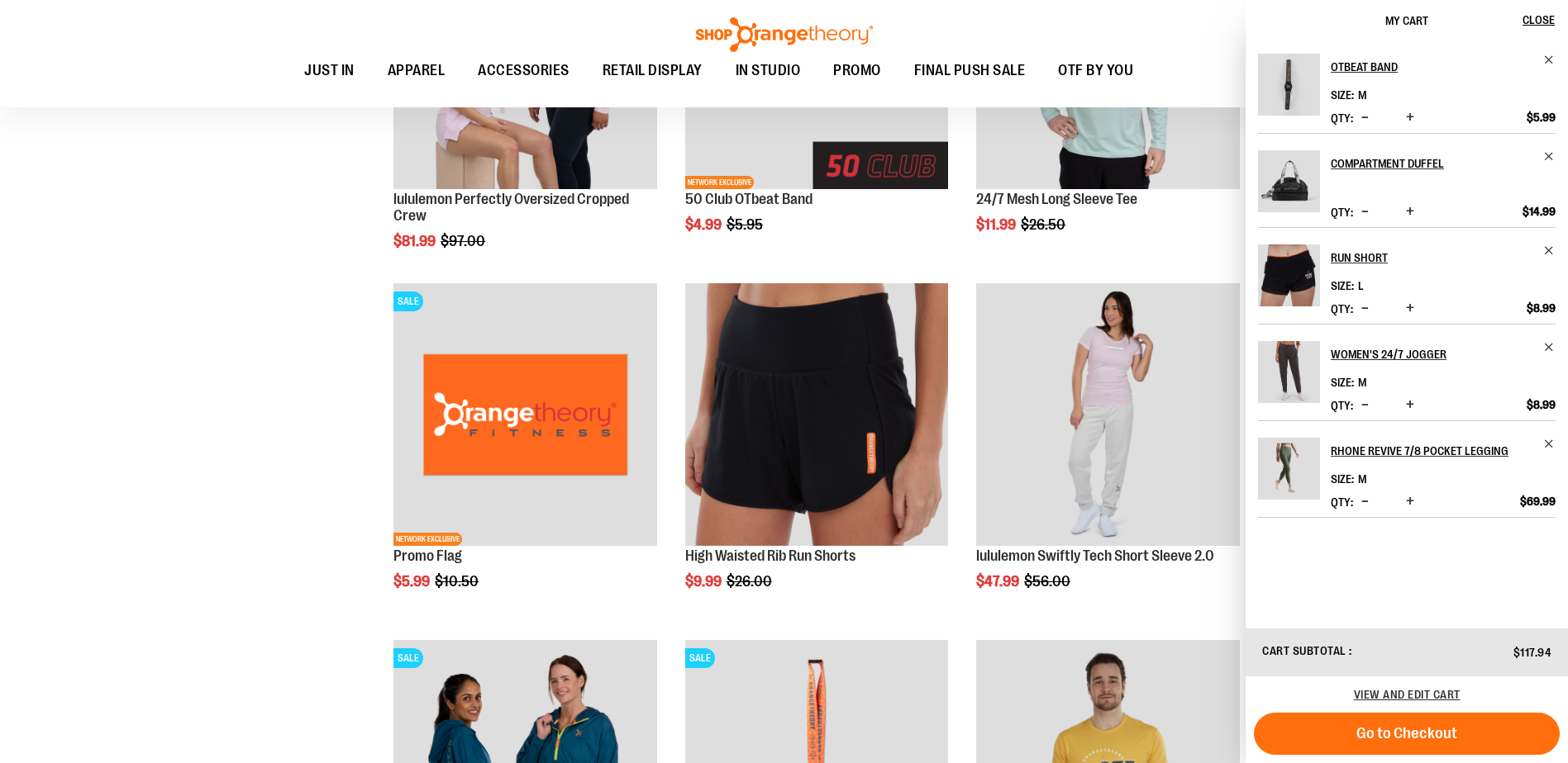
scroll to position [909, 0]
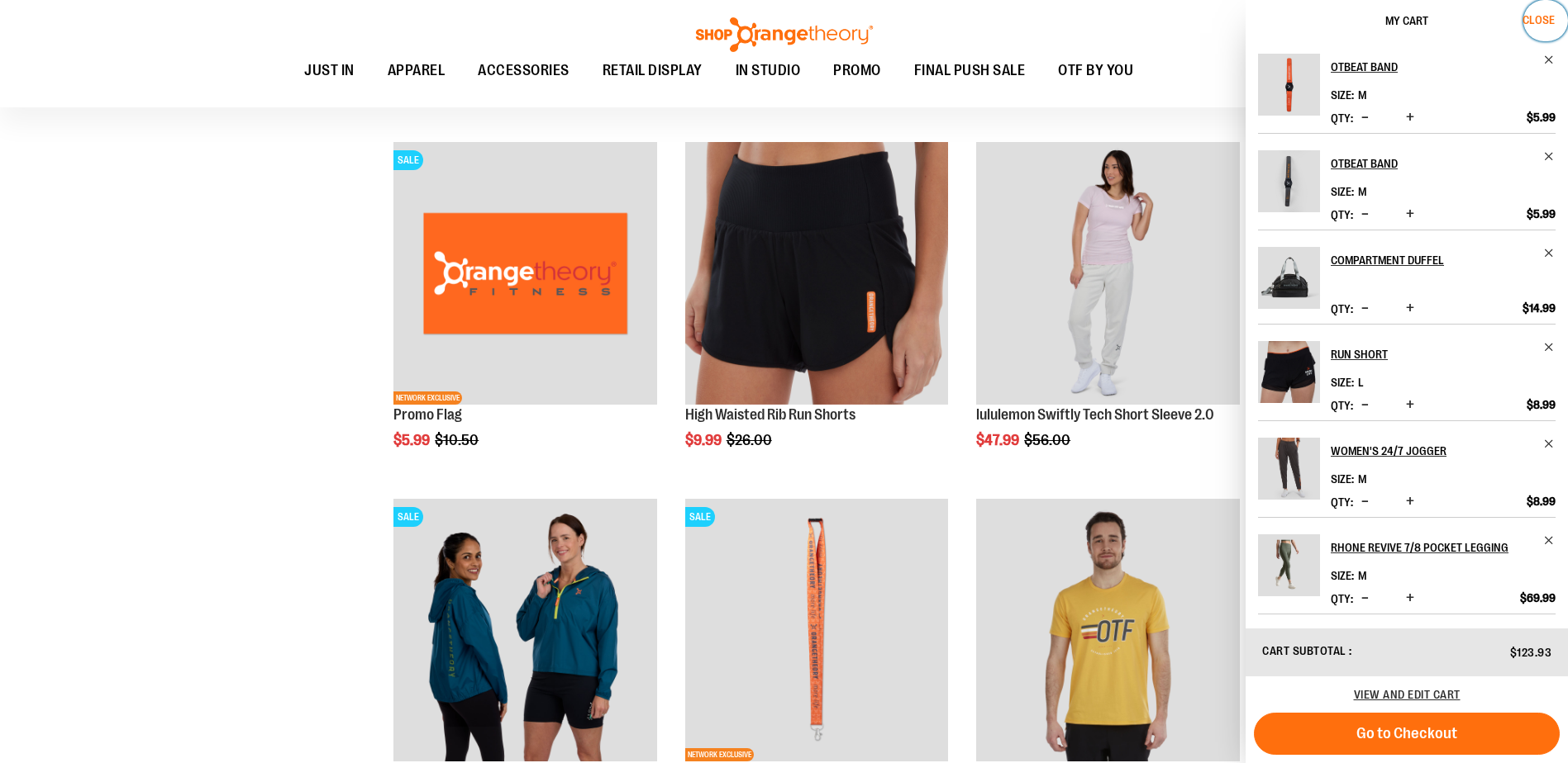
click at [1542, 17] on span "Close" at bounding box center [1538, 20] width 32 height 13
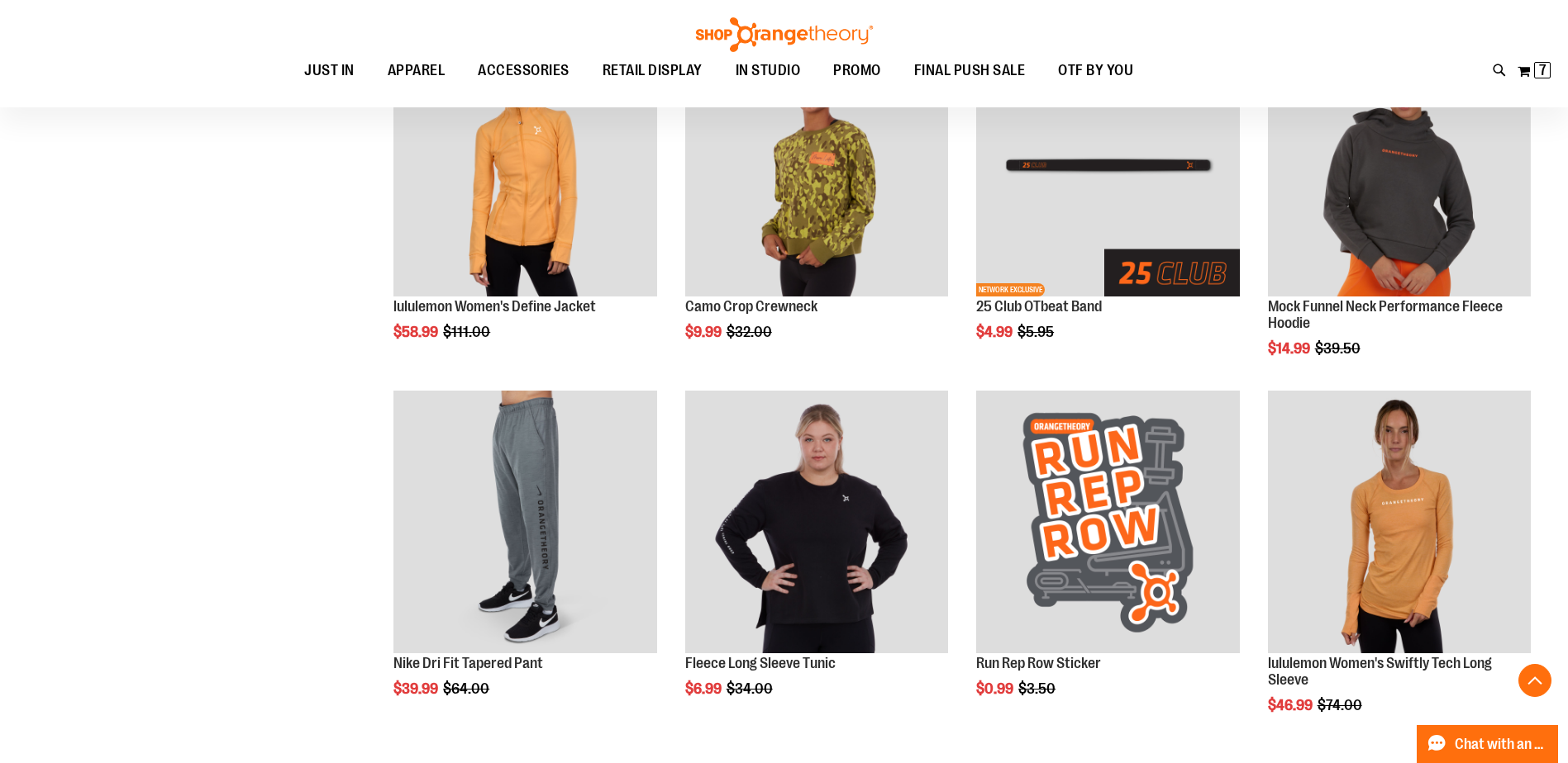
scroll to position [1056, 0]
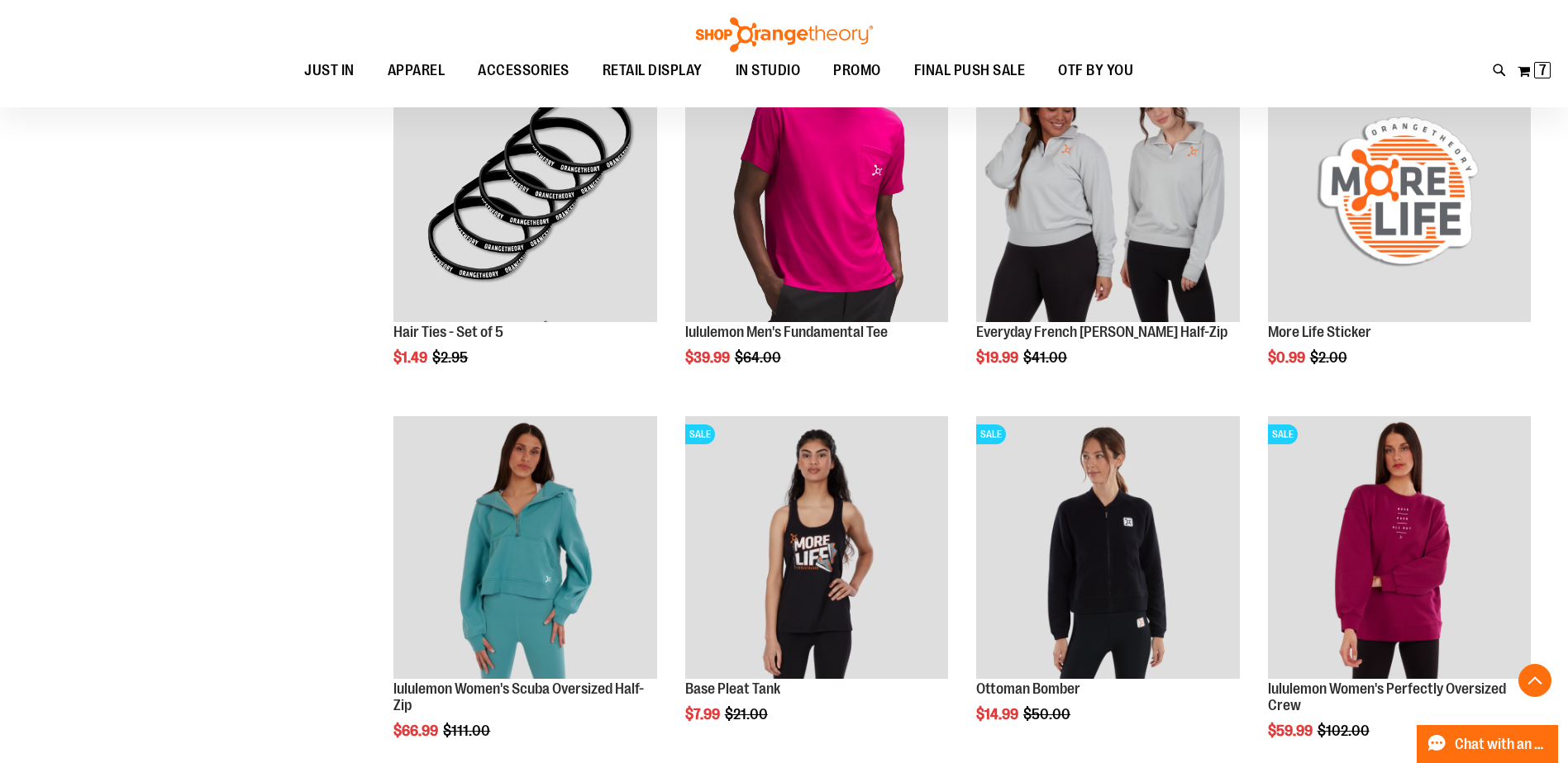
scroll to position [2865, 0]
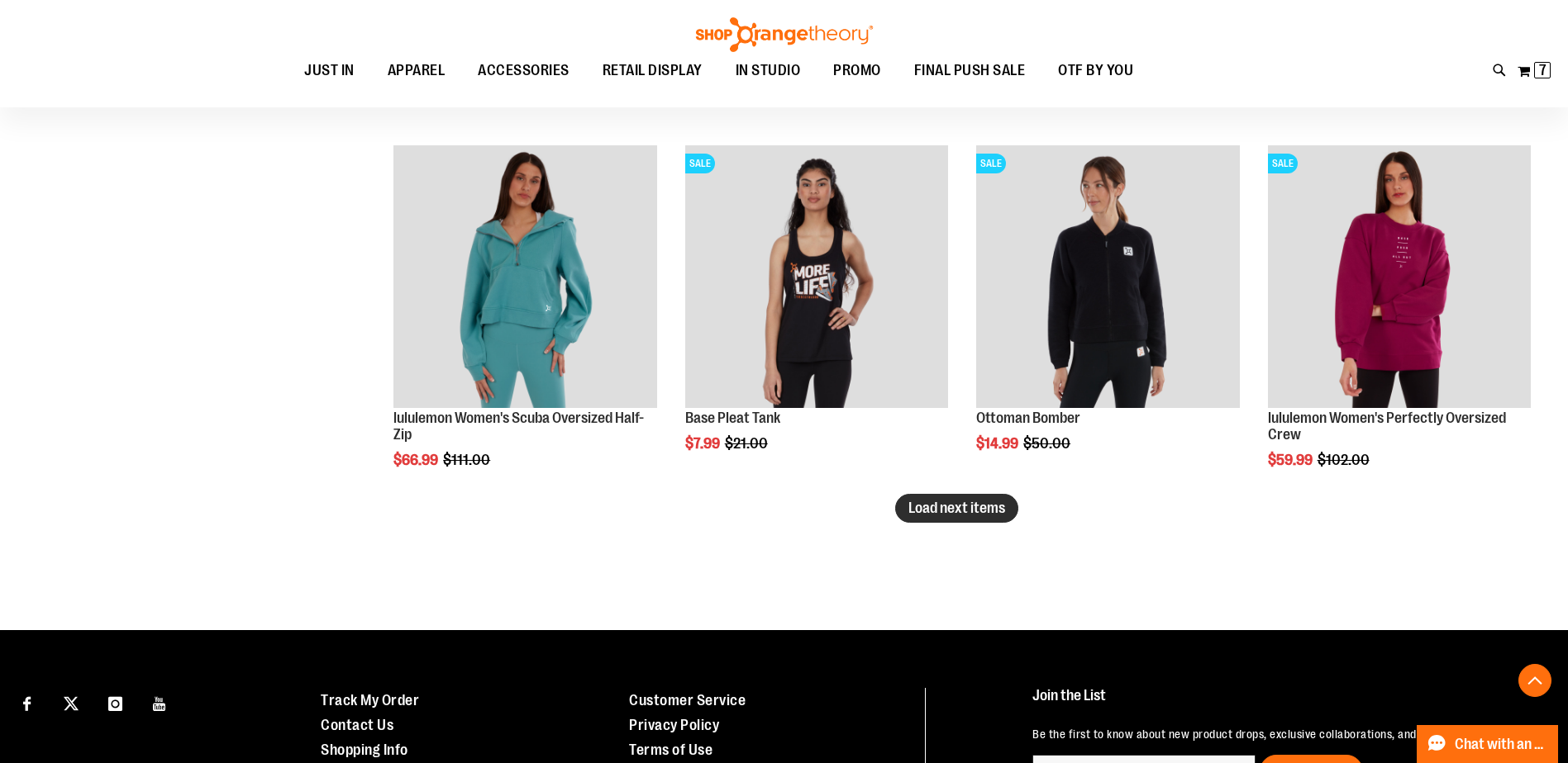
type input "**********"
click at [921, 512] on span "Load next items" at bounding box center [956, 508] width 97 height 17
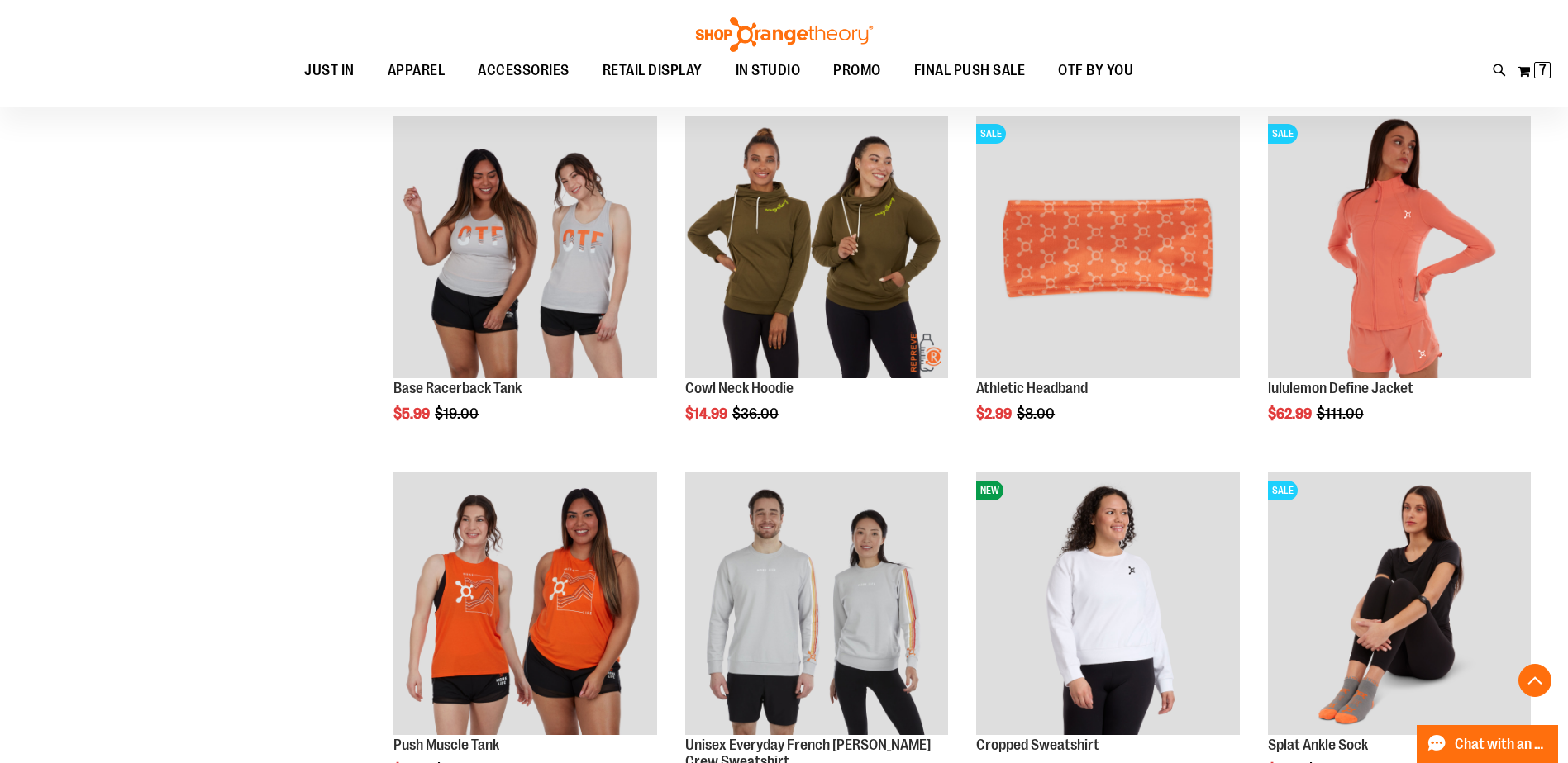
scroll to position [3939, 0]
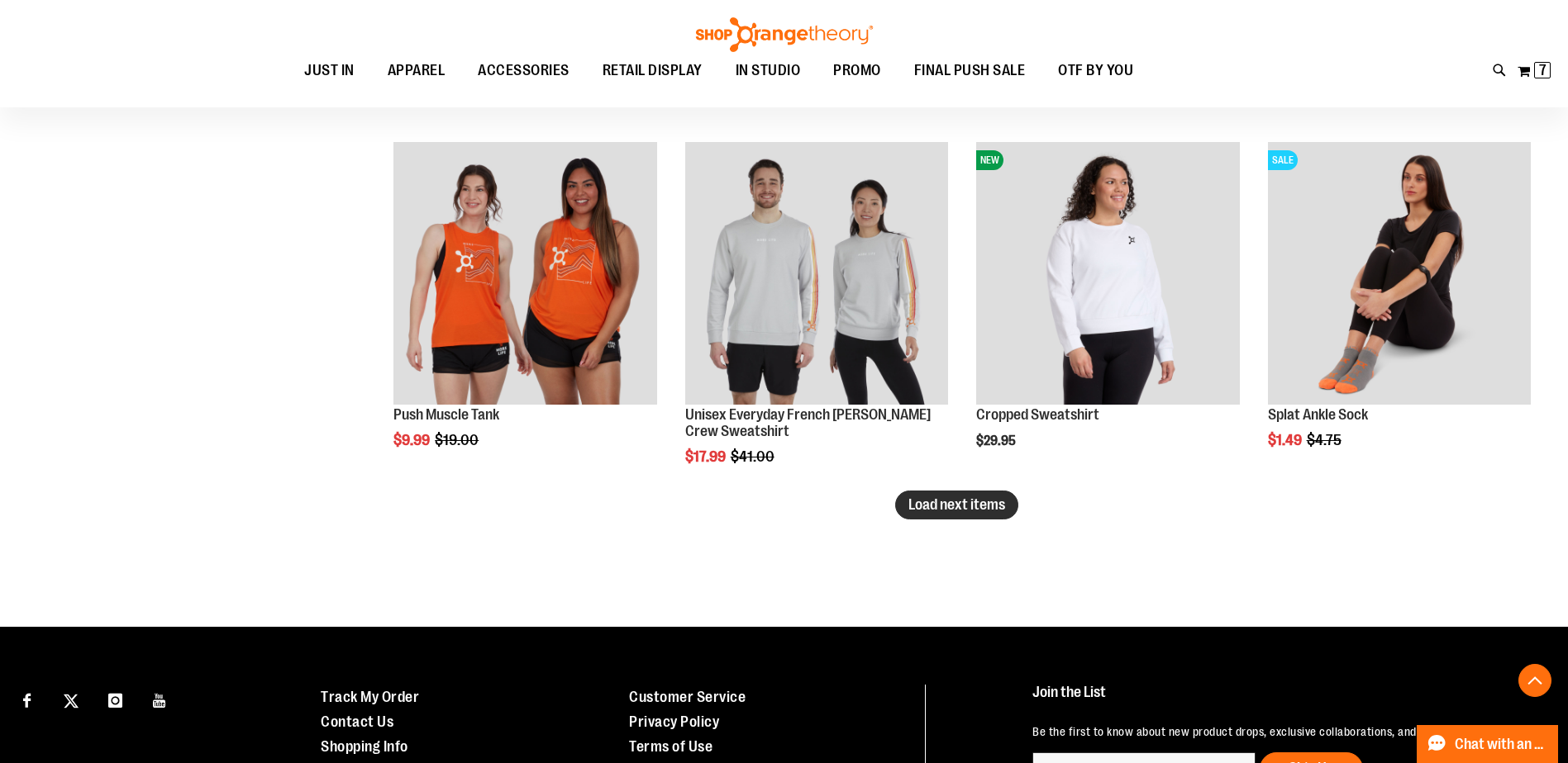
click at [944, 507] on span "Load next items" at bounding box center [956, 505] width 97 height 17
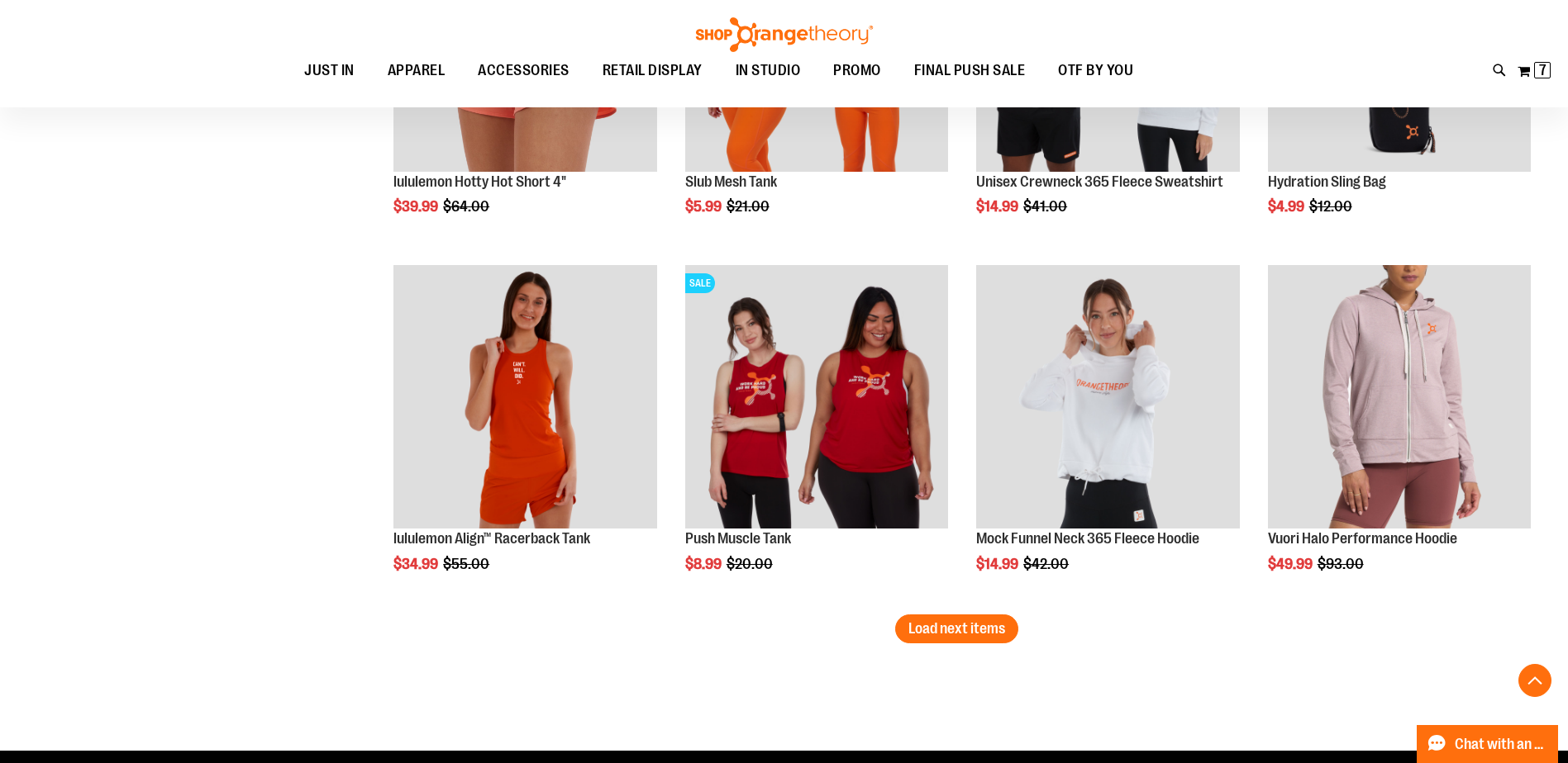
scroll to position [5177, 0]
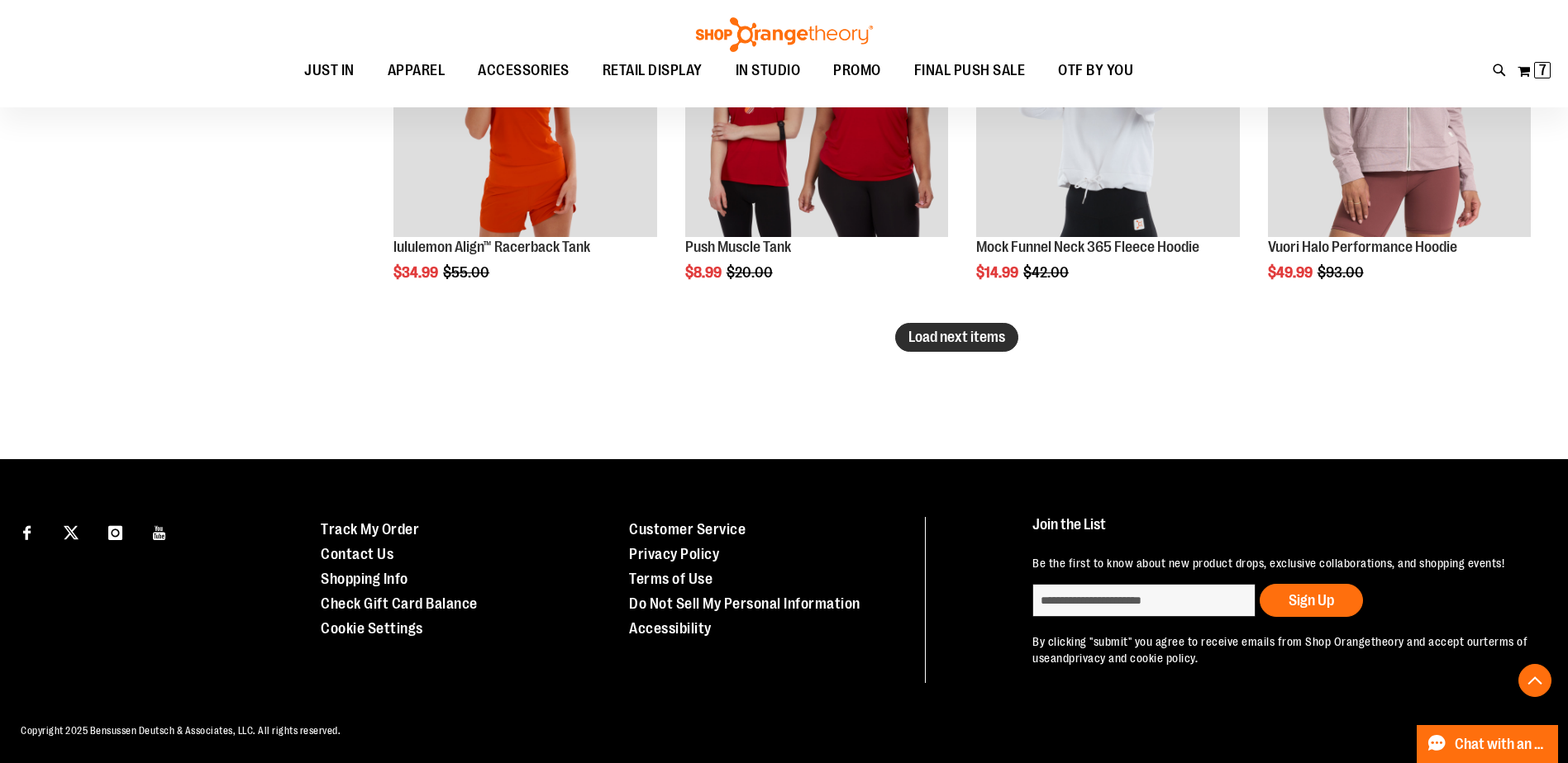
click at [946, 326] on button "Load next items" at bounding box center [956, 337] width 123 height 29
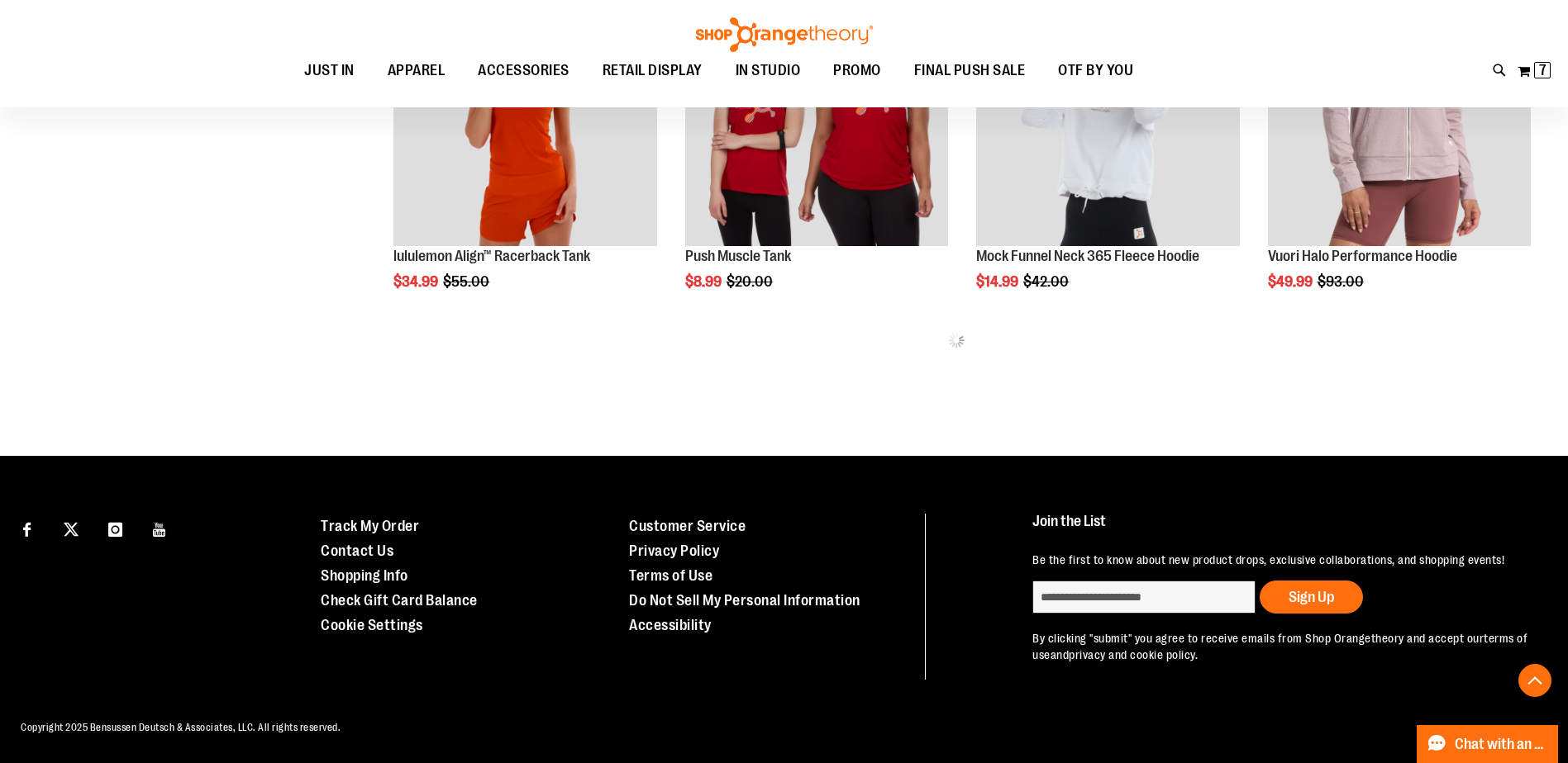
scroll to position [5086, 0]
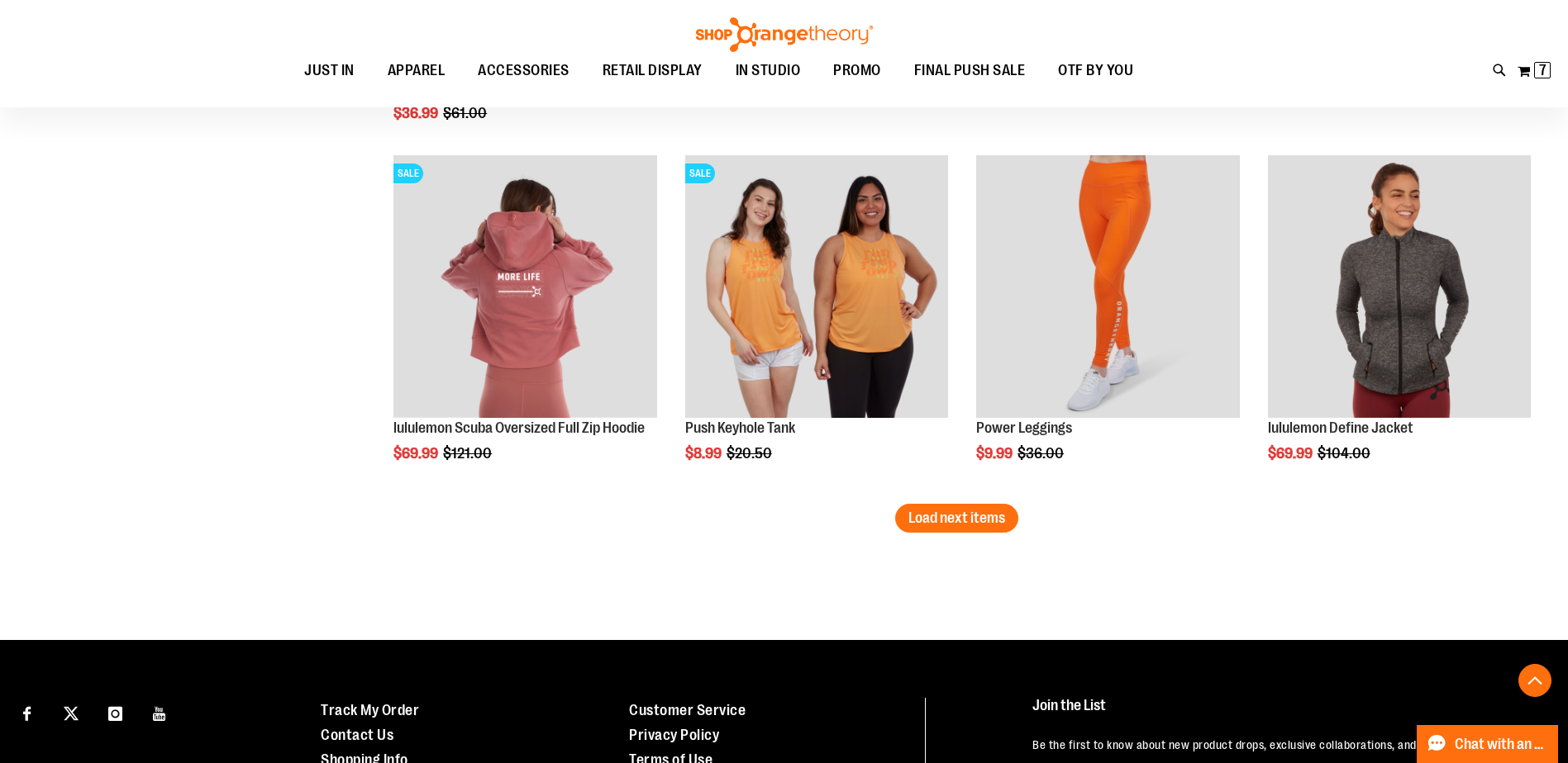
scroll to position [6077, 0]
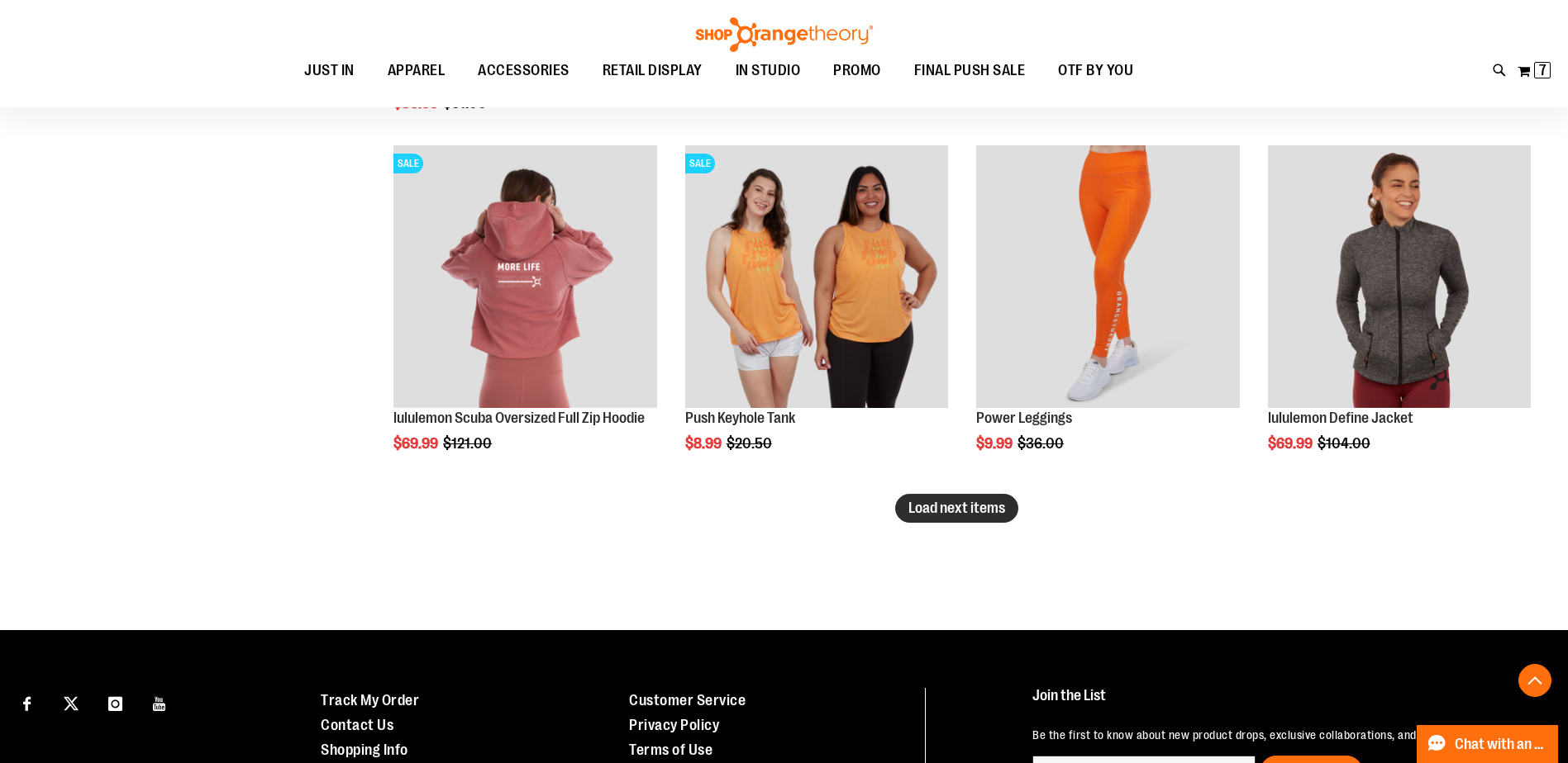
click at [986, 507] on span "Load next items" at bounding box center [956, 508] width 97 height 17
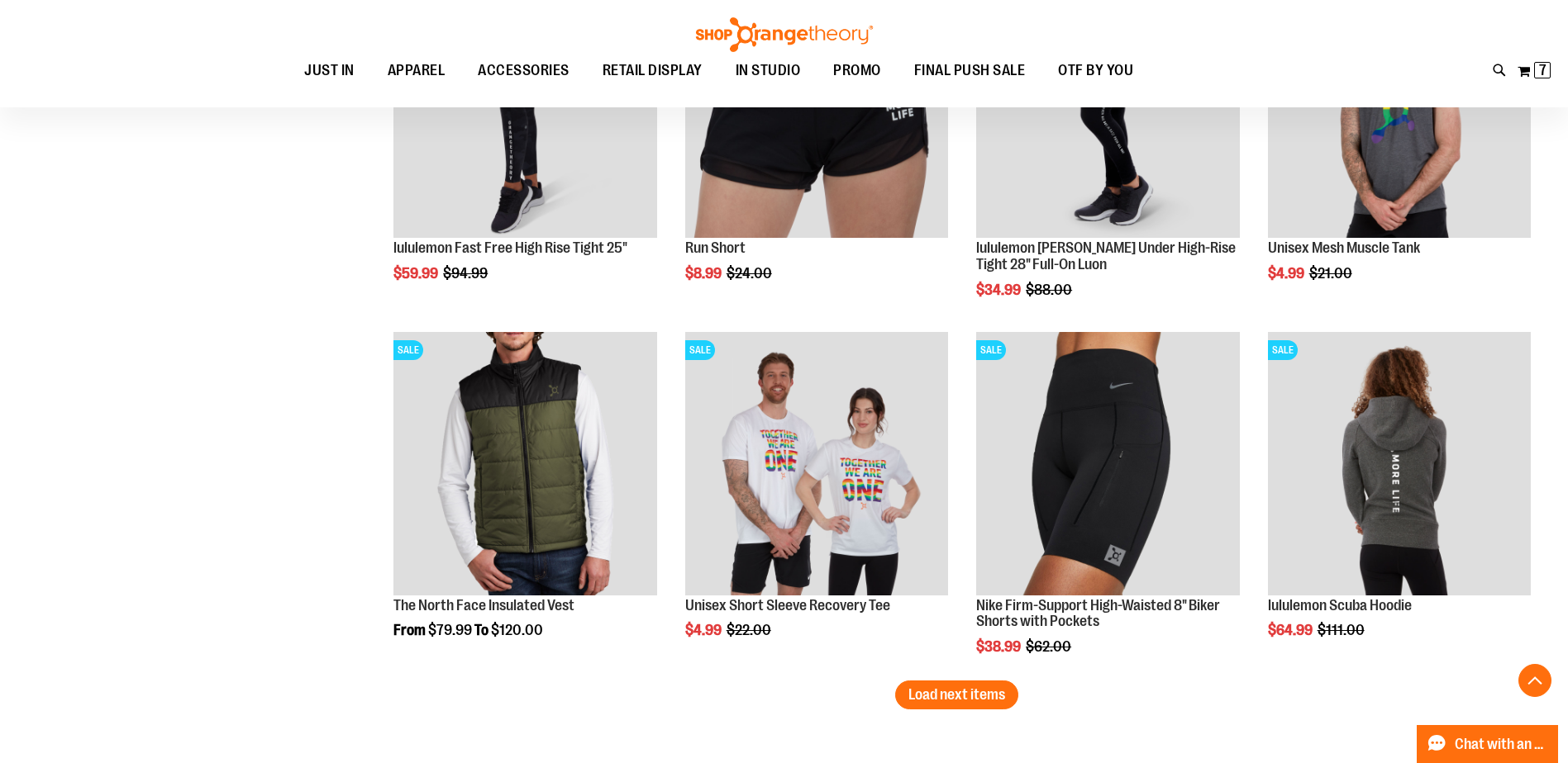
scroll to position [7151, 0]
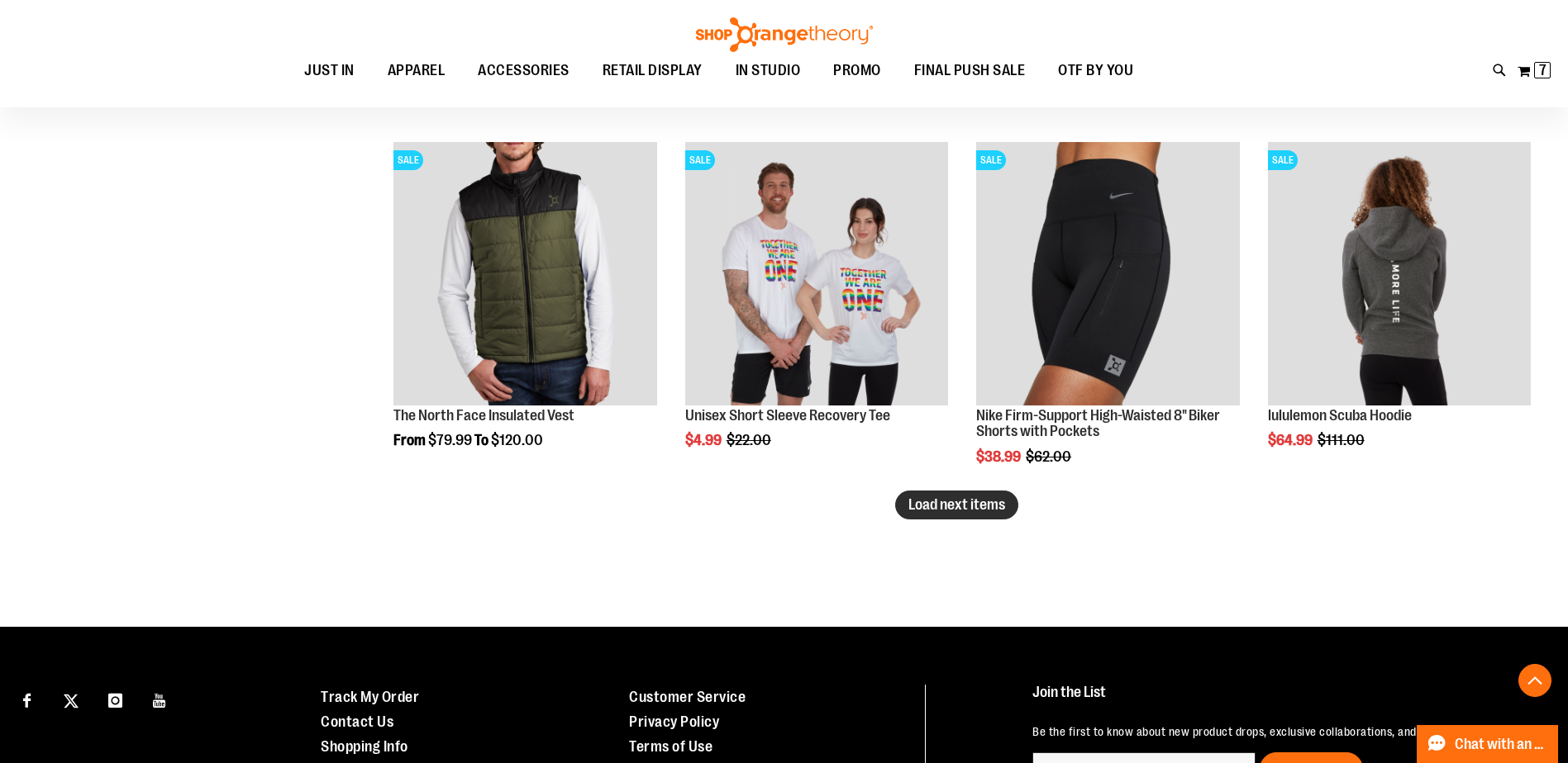
click at [929, 497] on span "Load next items" at bounding box center [956, 505] width 97 height 17
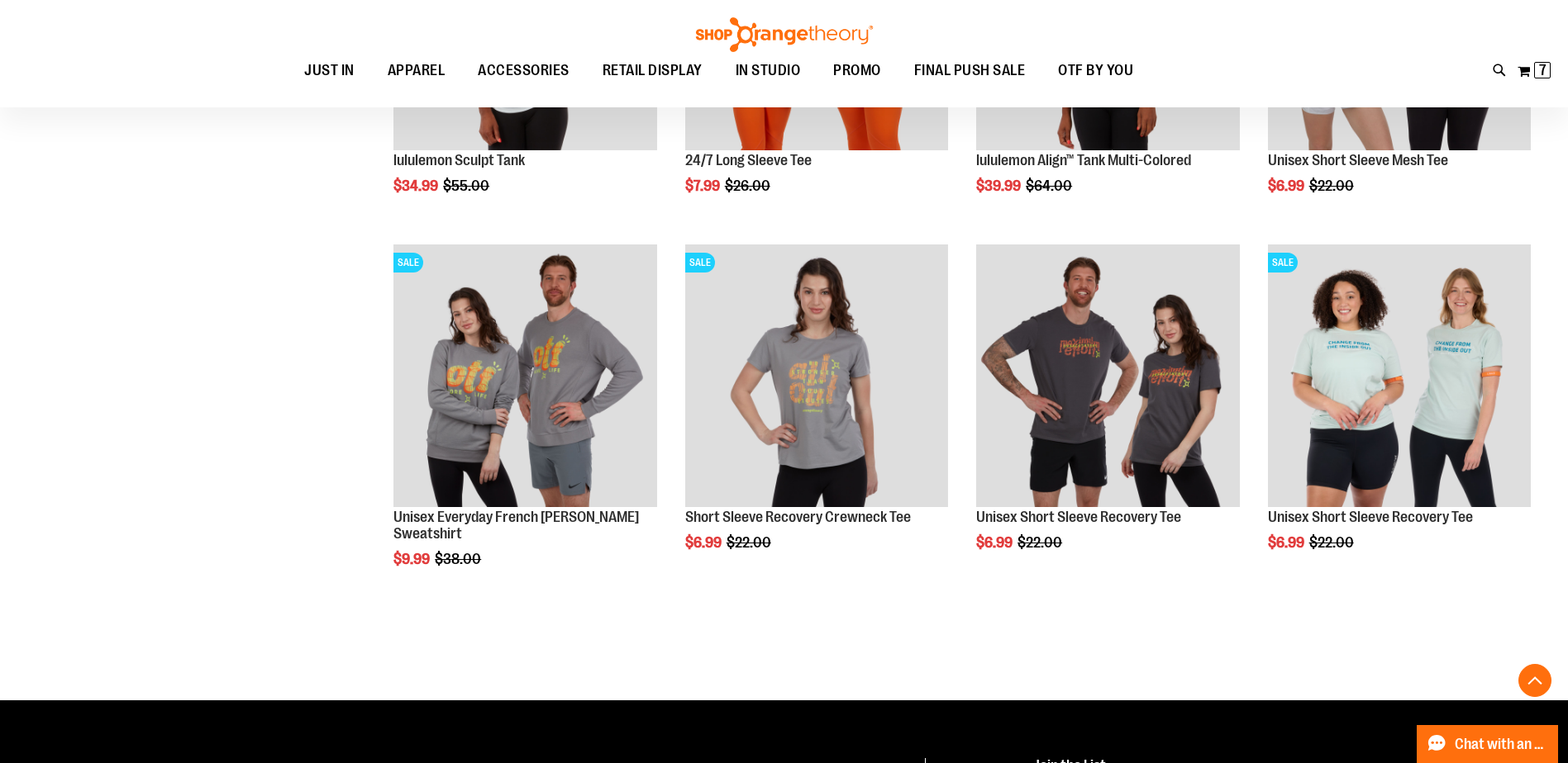
scroll to position [8143, 0]
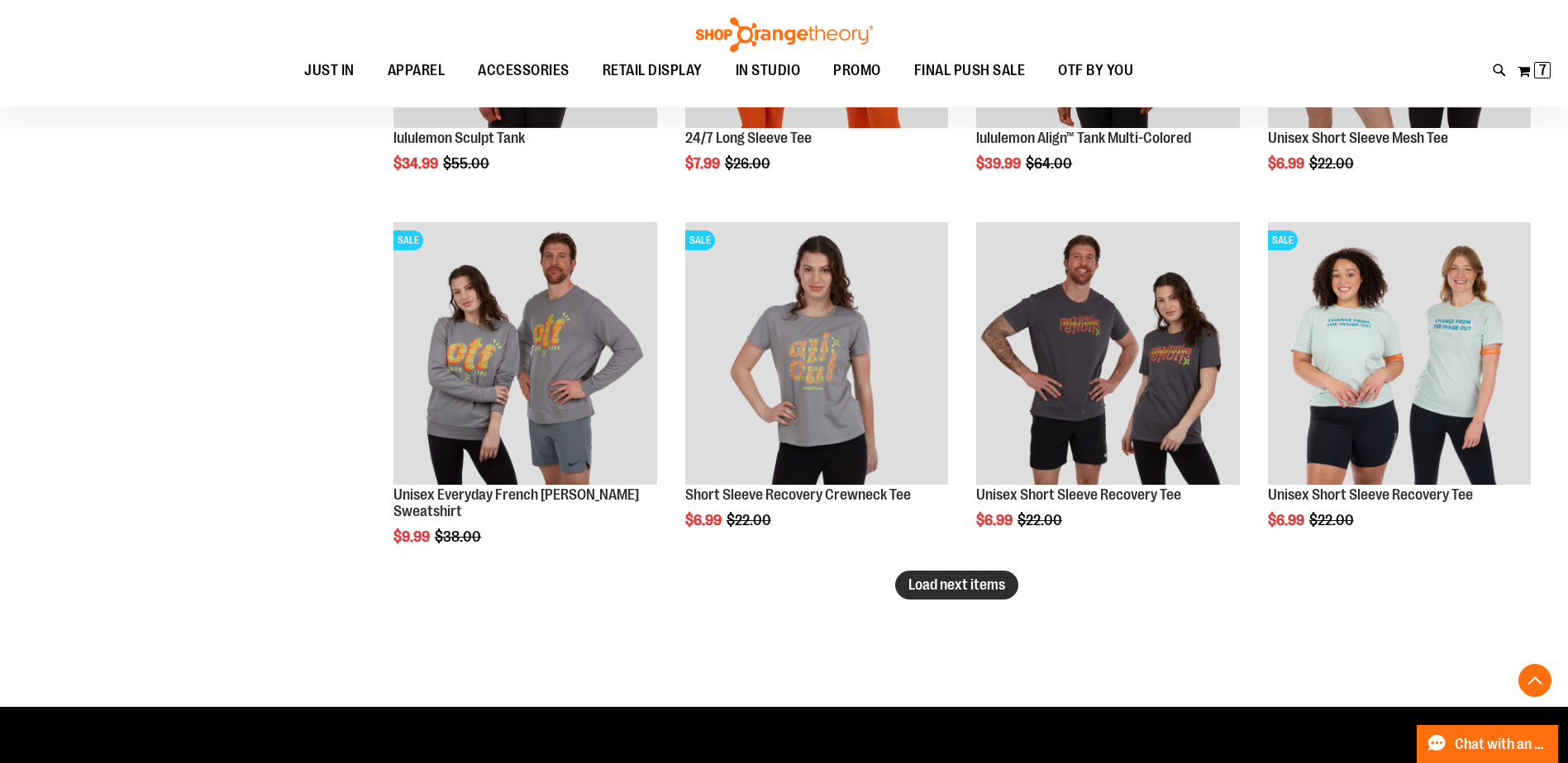
click at [962, 589] on span "Load next items" at bounding box center [956, 585] width 97 height 17
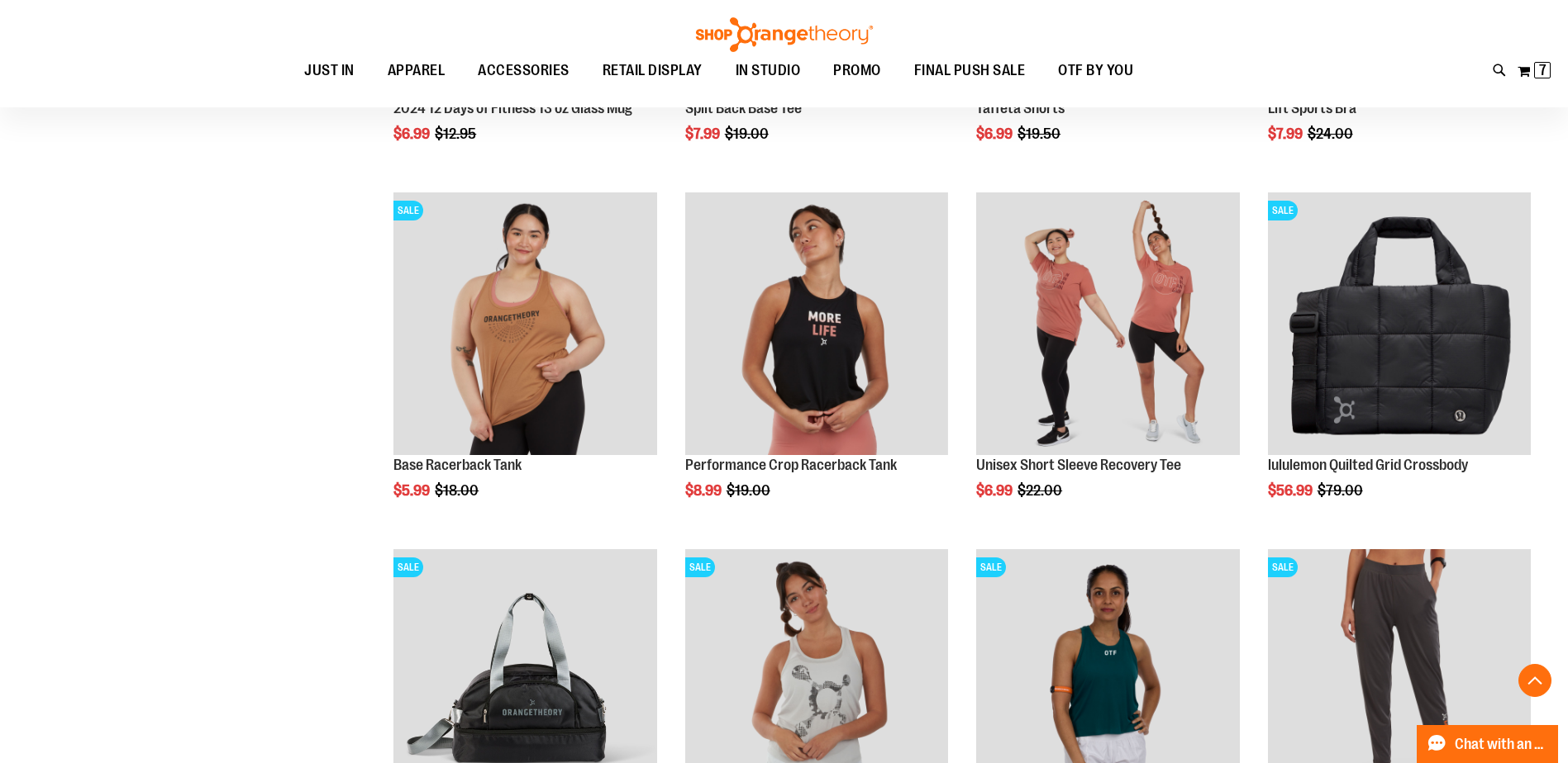
scroll to position [9216, 0]
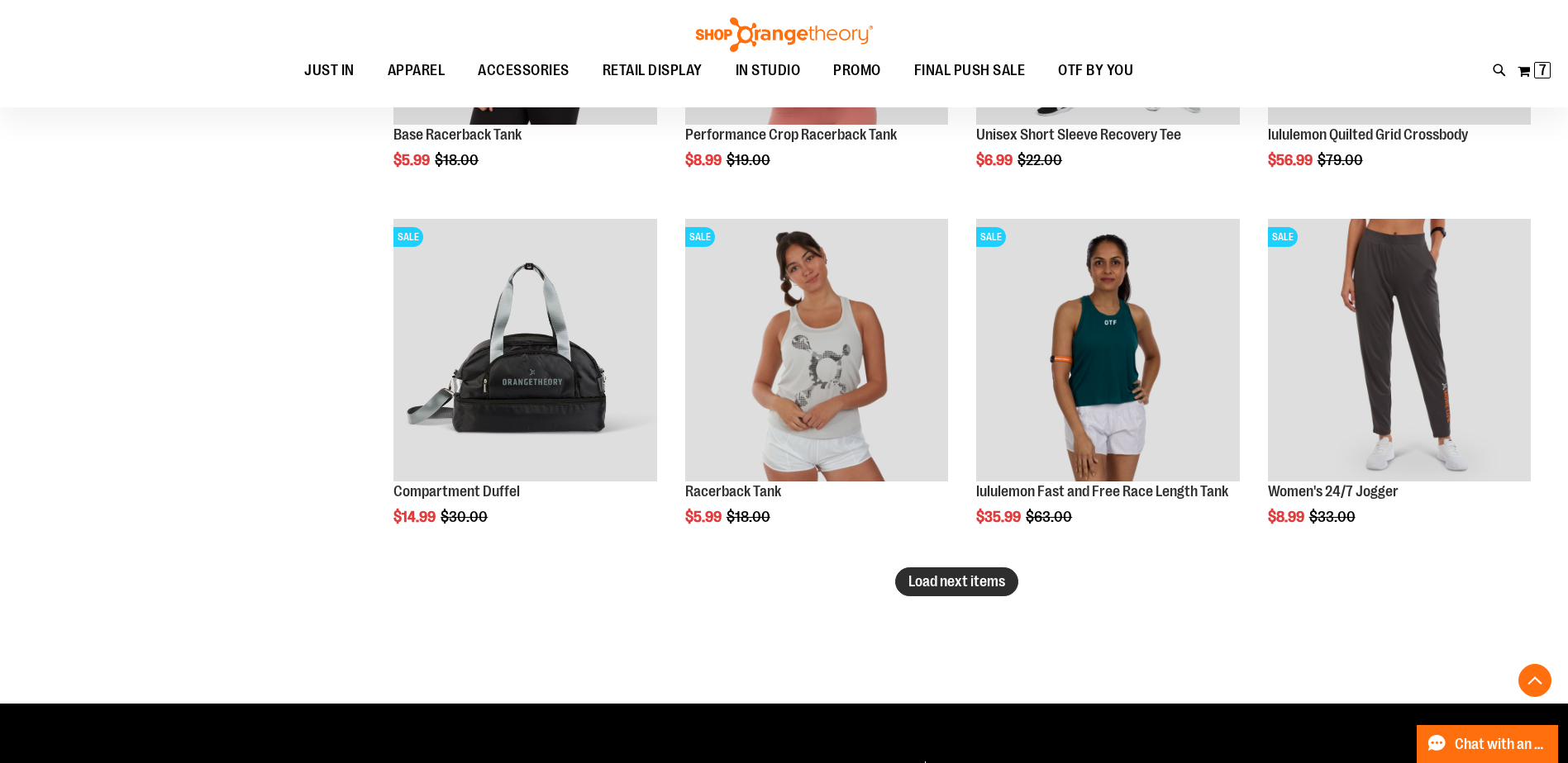
click at [975, 588] on span "Load next items" at bounding box center [956, 582] width 97 height 17
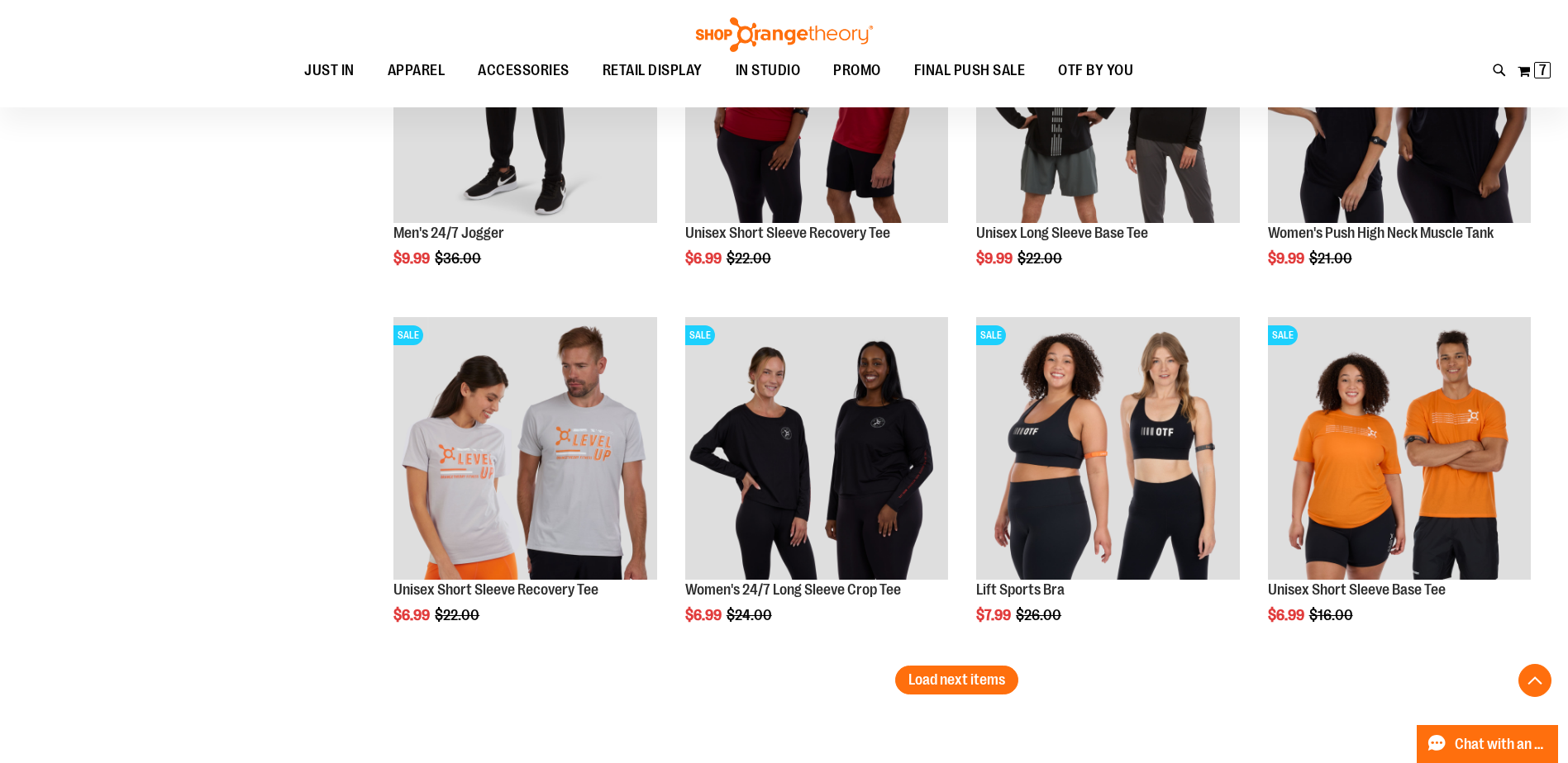
scroll to position [10455, 0]
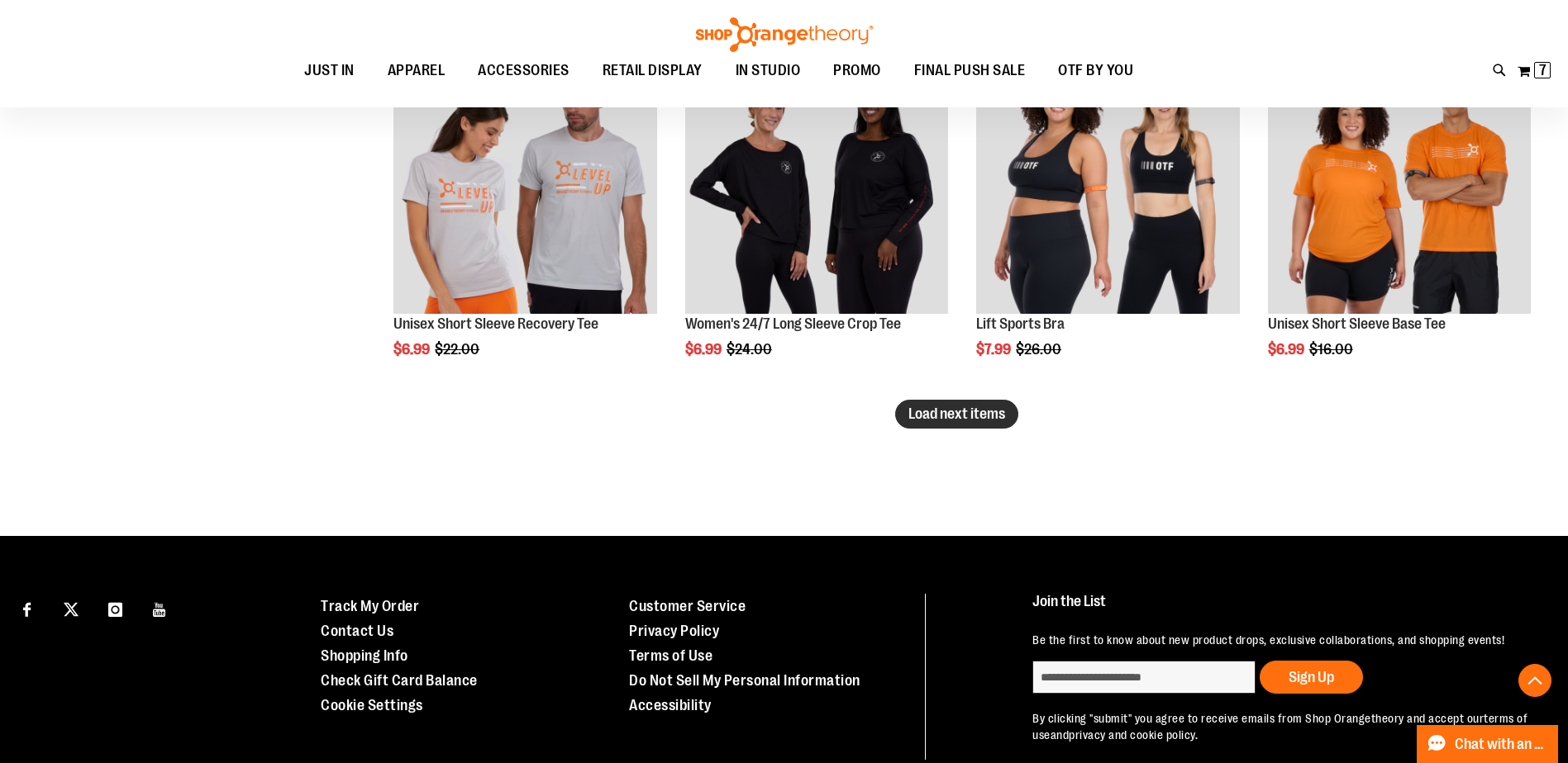
click at [922, 418] on span "Load next items" at bounding box center [956, 414] width 97 height 17
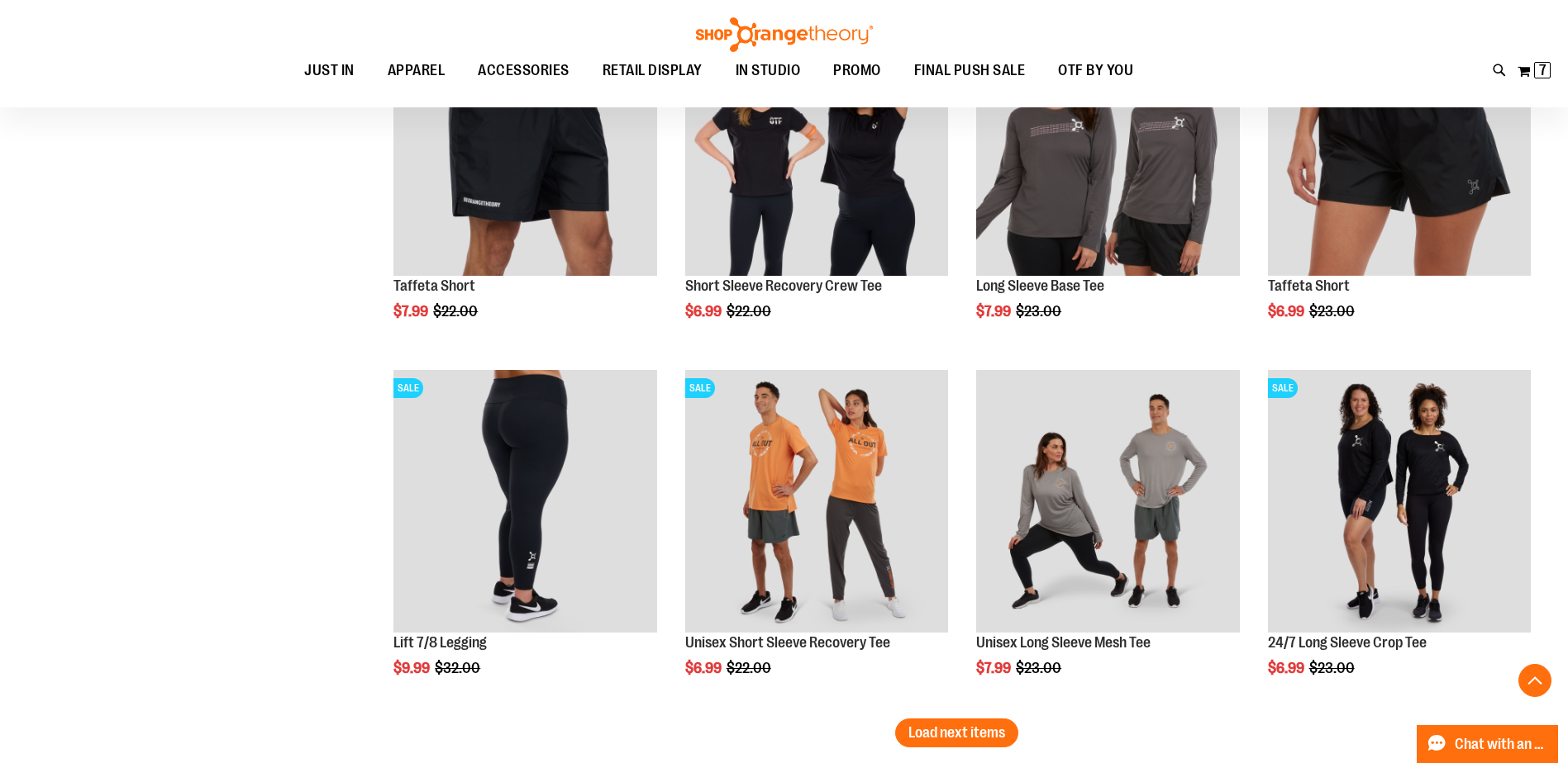
scroll to position [11447, 0]
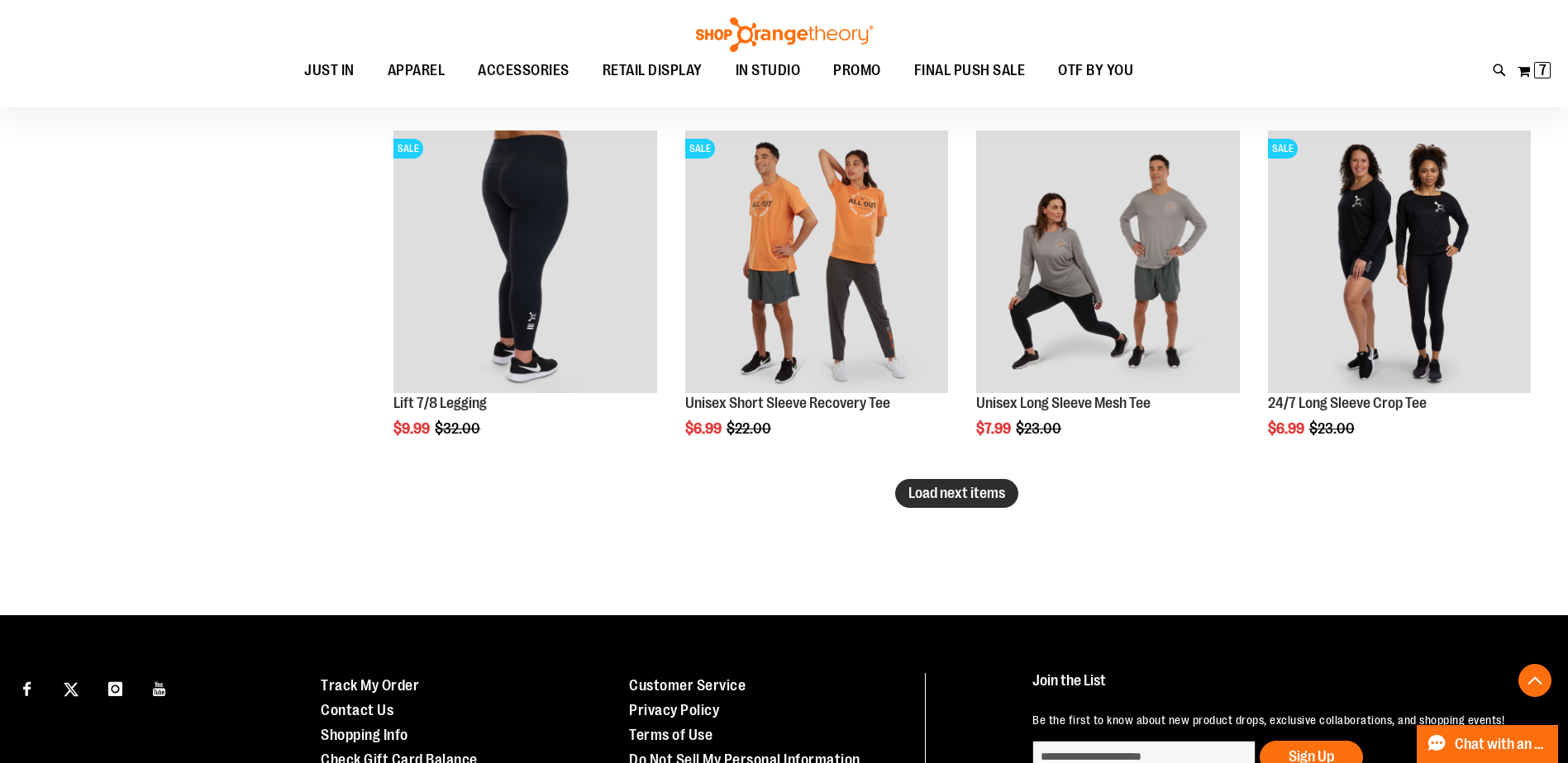
click at [929, 504] on button "Load next items" at bounding box center [956, 493] width 123 height 29
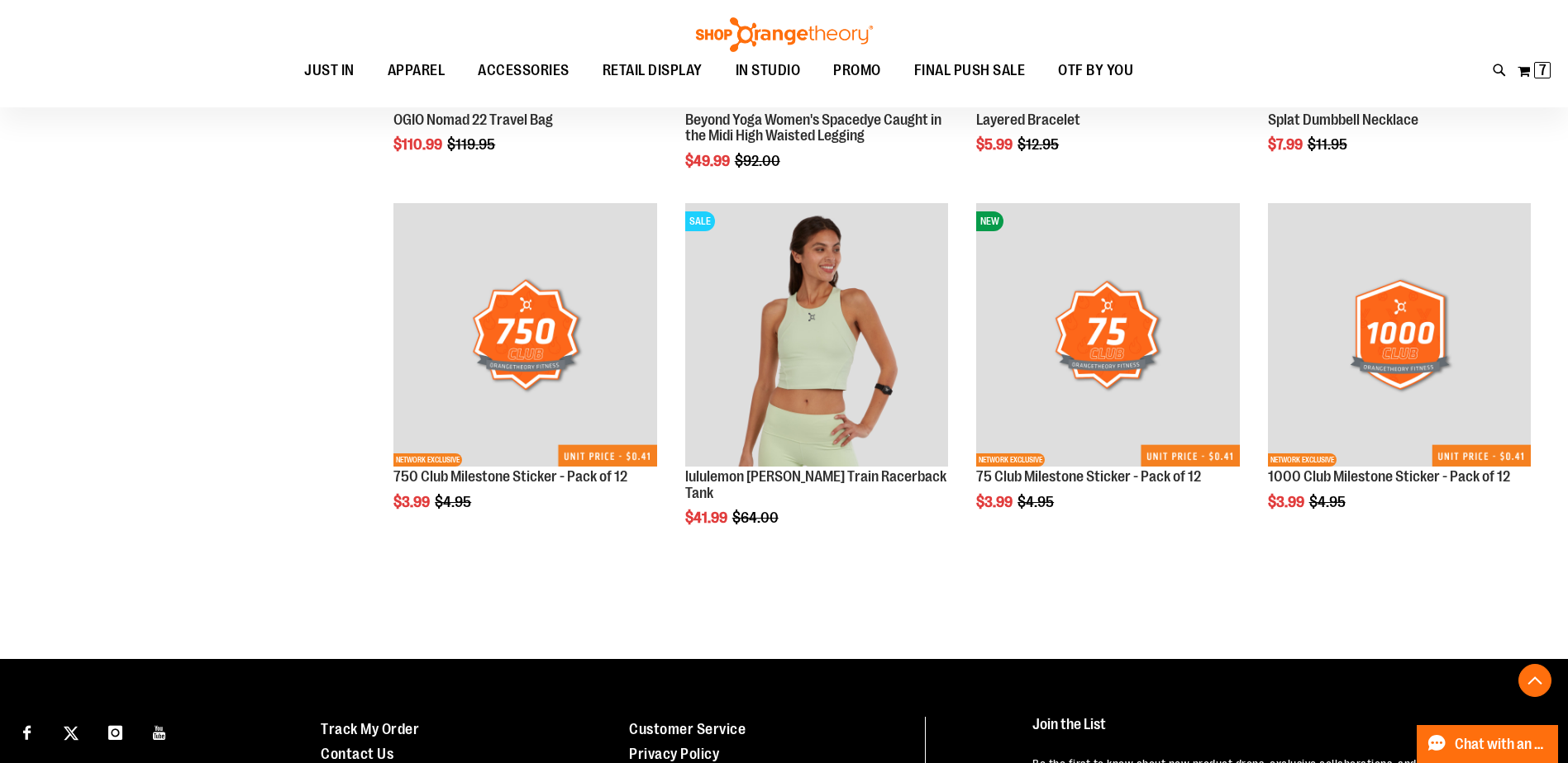
scroll to position [12521, 0]
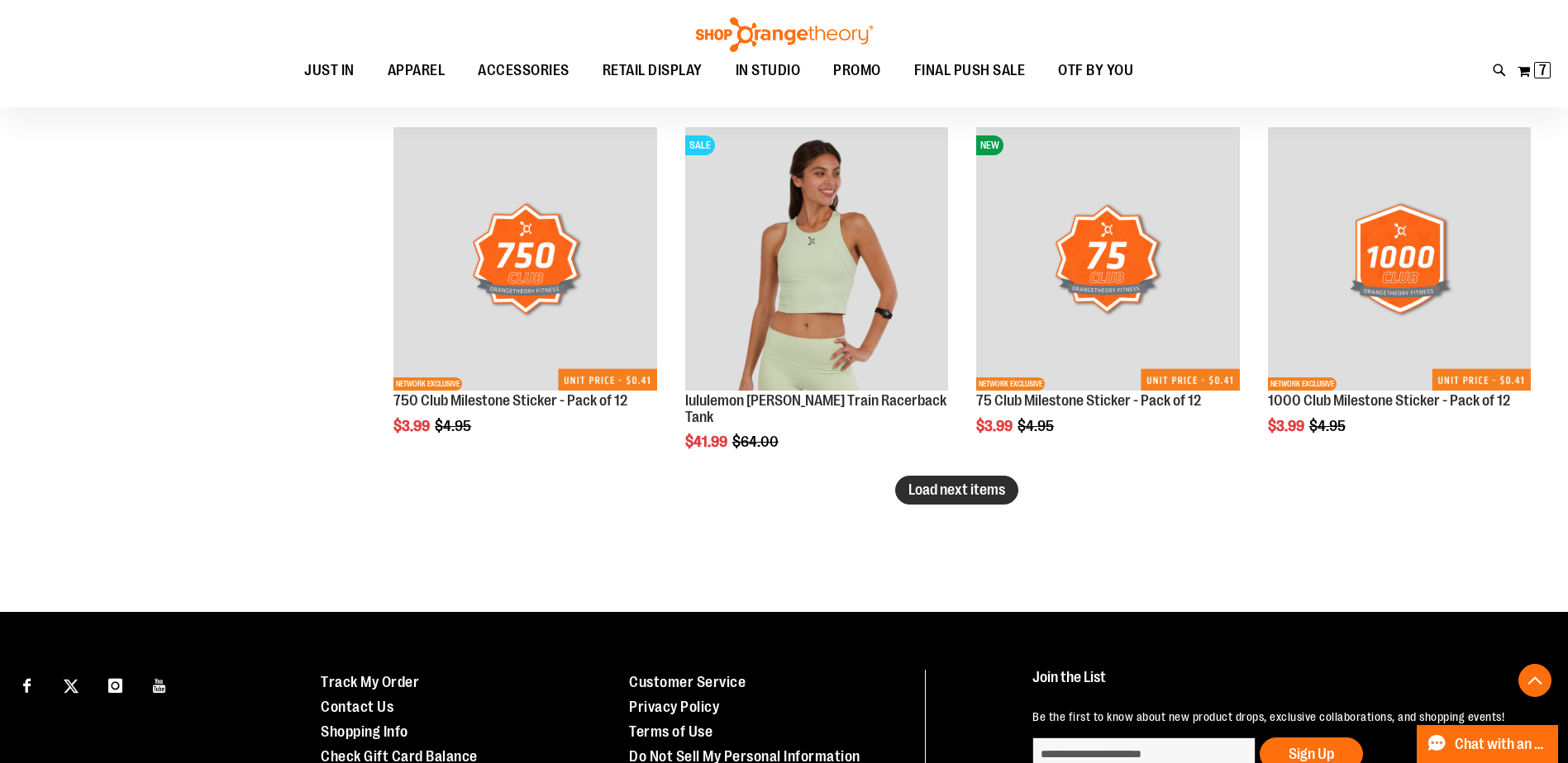
click at [929, 492] on span "Load next items" at bounding box center [956, 490] width 97 height 17
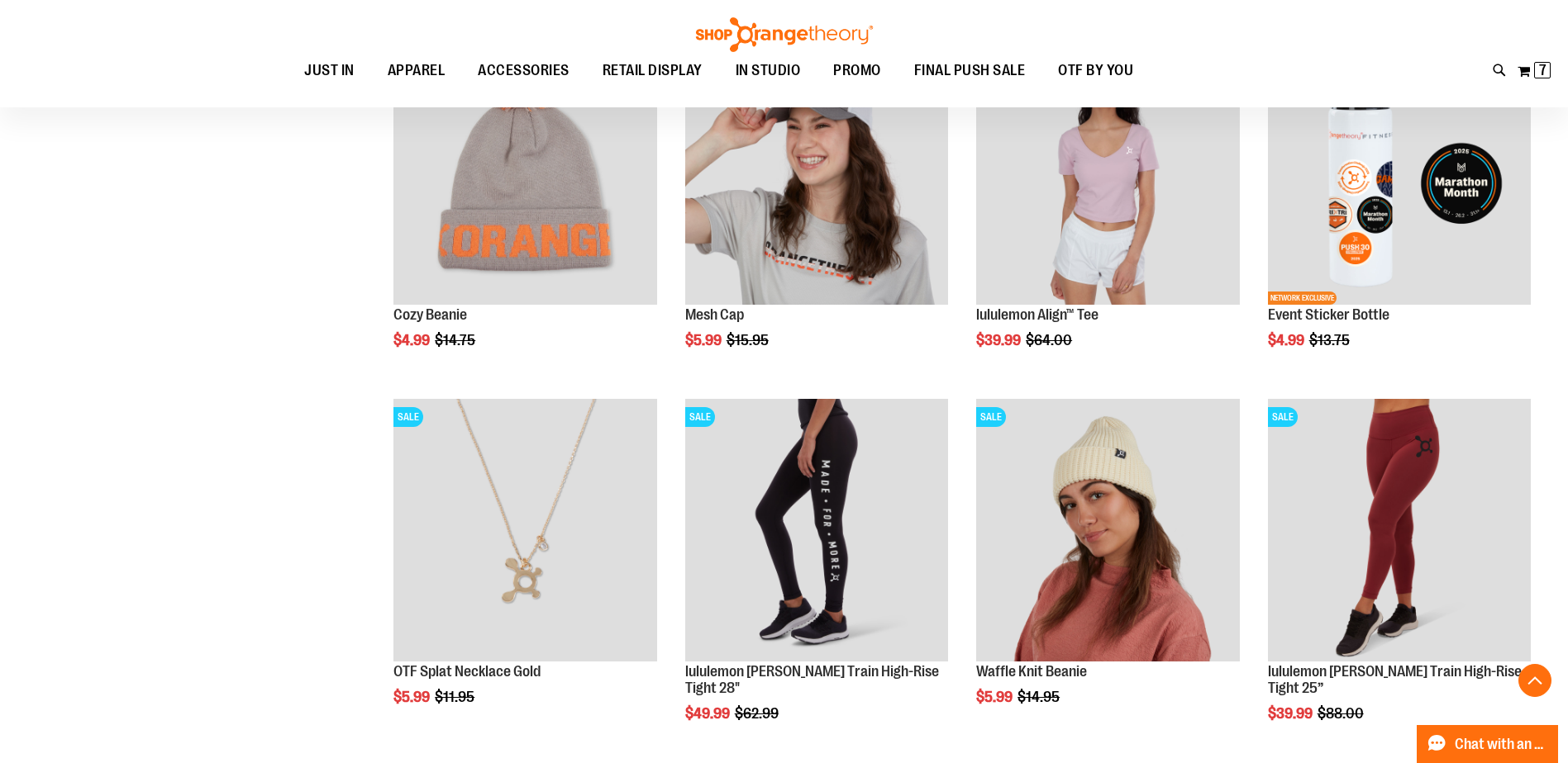
scroll to position [13511, 0]
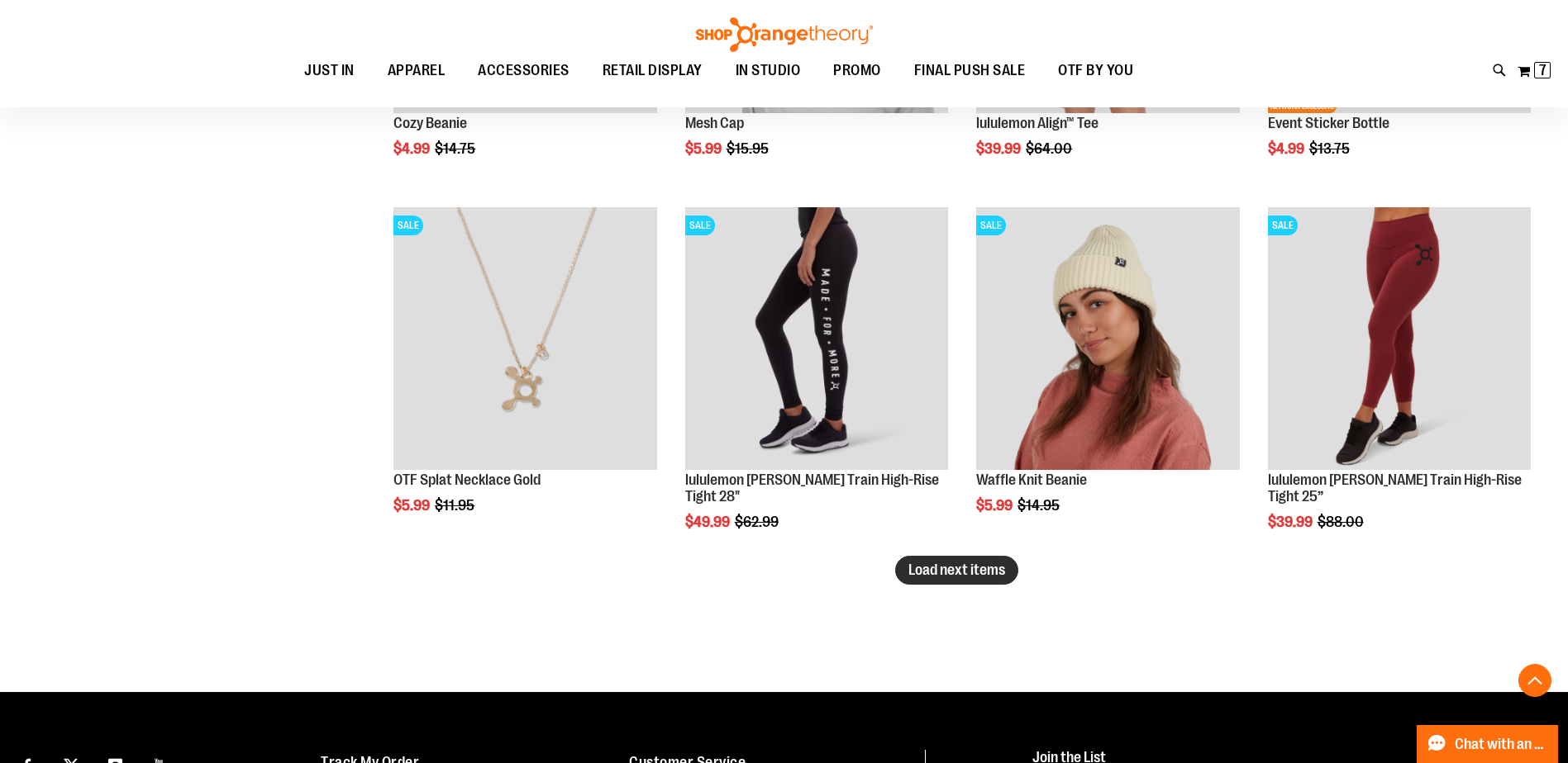
click at [924, 575] on span "Load next items" at bounding box center [956, 570] width 97 height 17
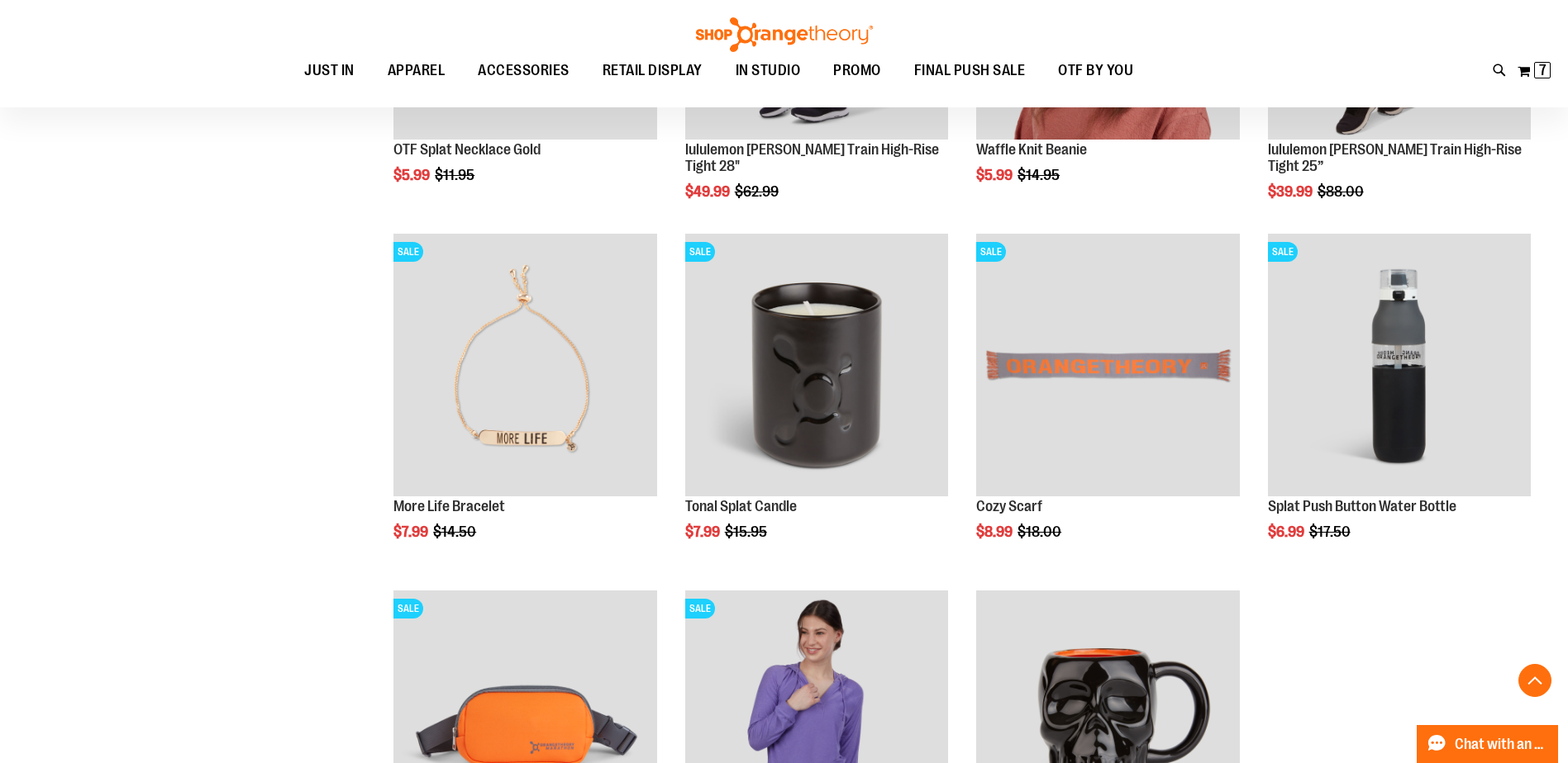
scroll to position [14172, 0]
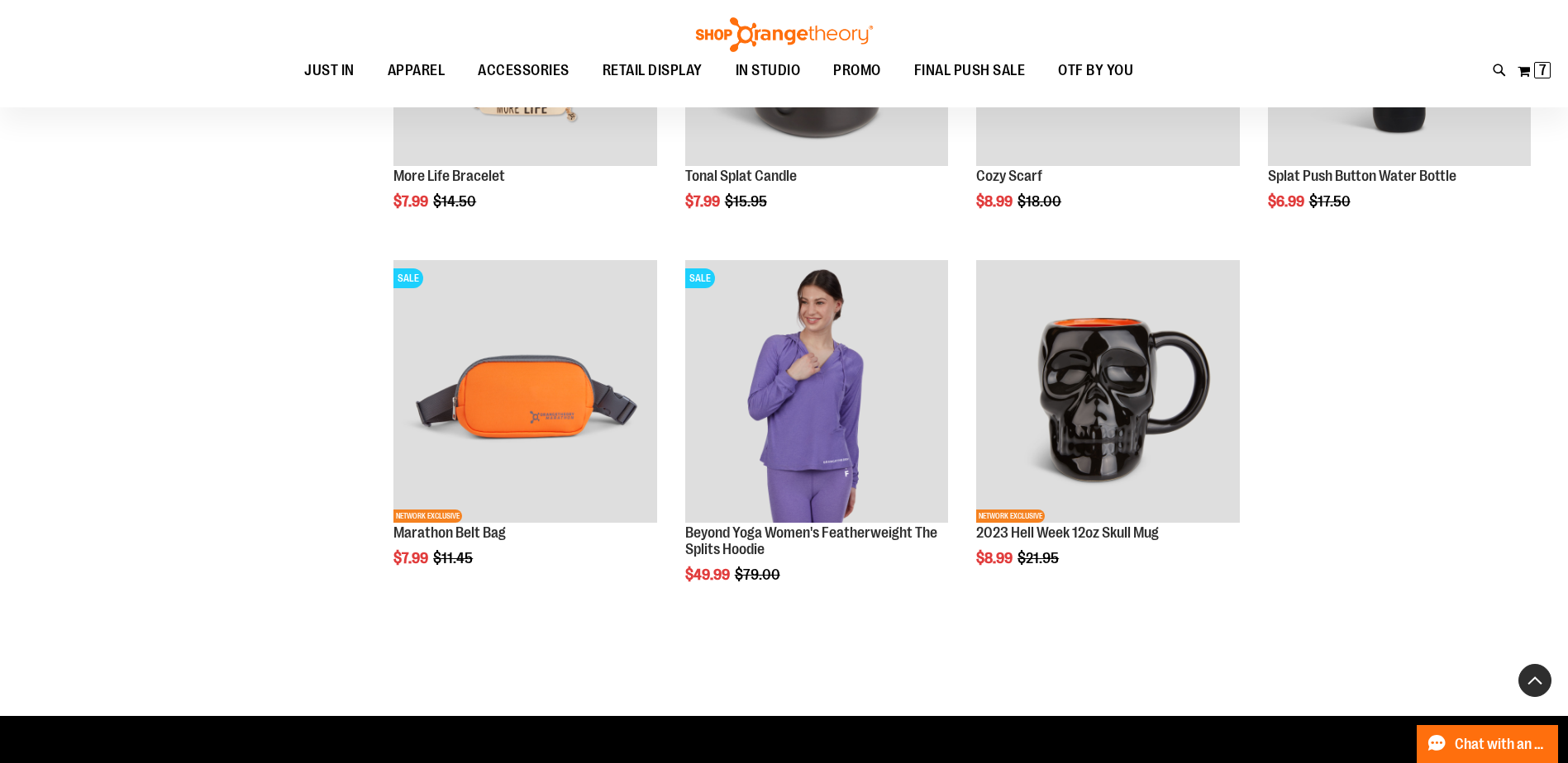
click at [1539, 685] on button "Back To Top" at bounding box center [1534, 680] width 33 height 33
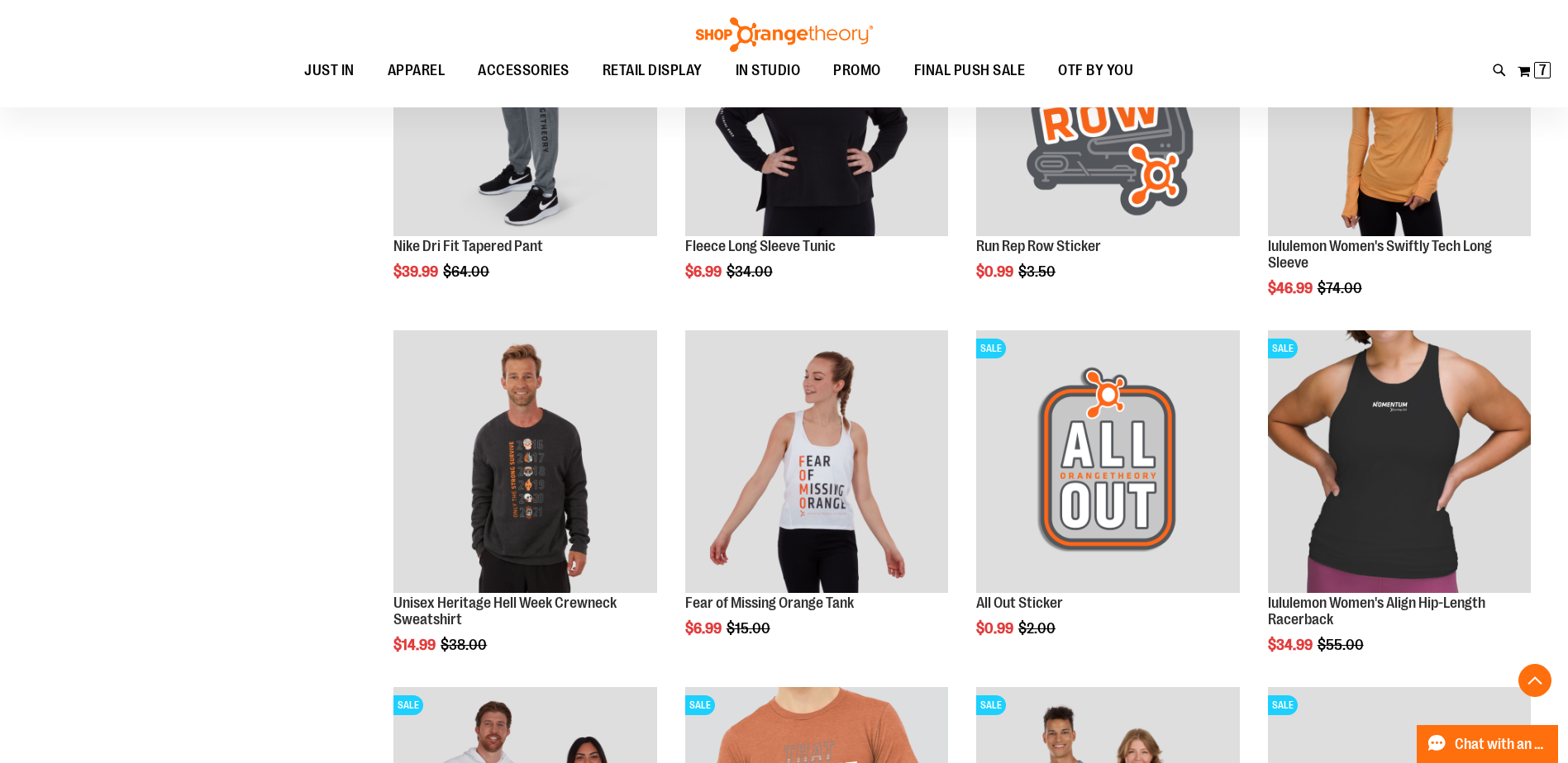
scroll to position [239, 0]
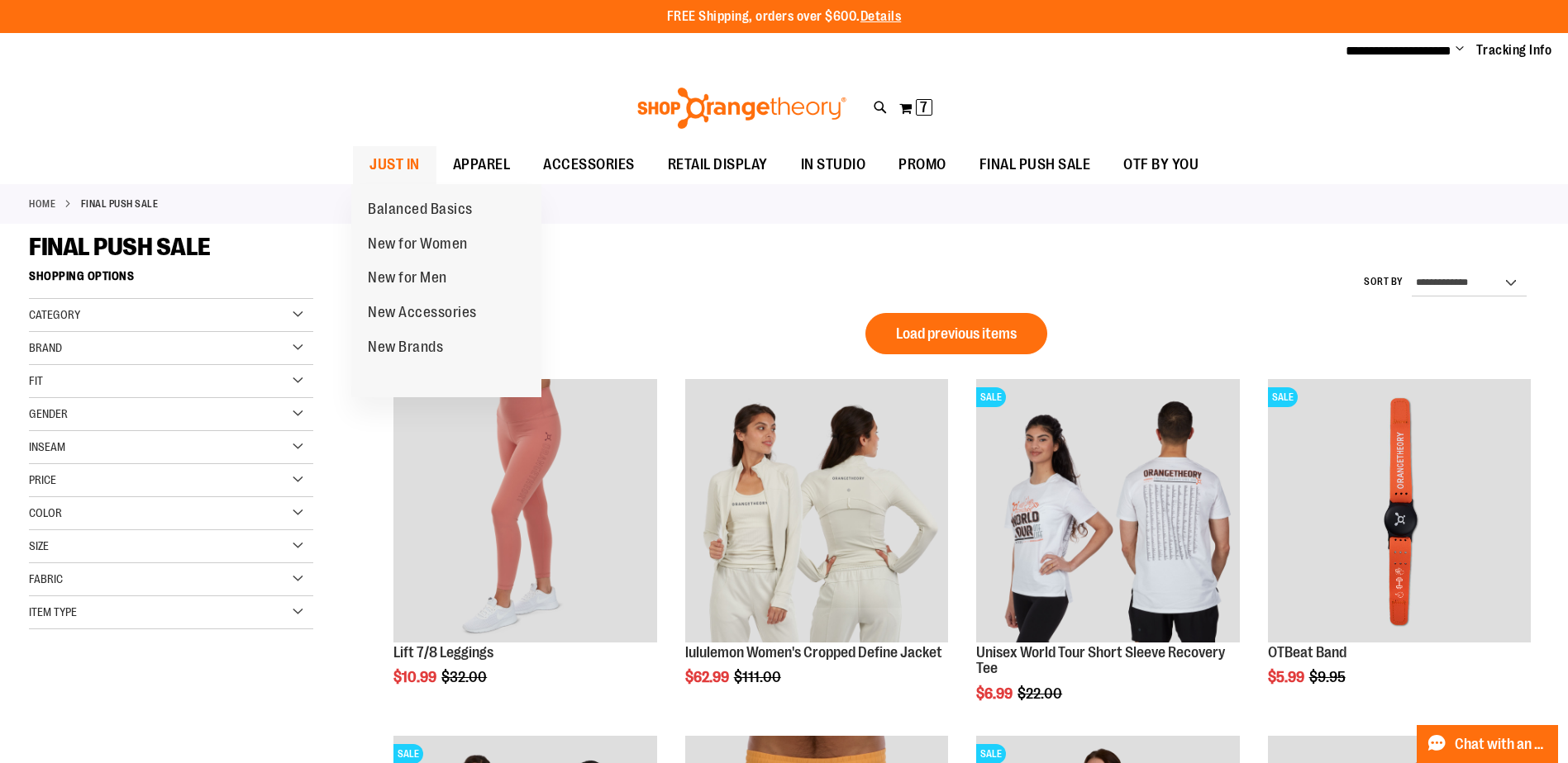
click at [396, 159] on span "JUST IN" at bounding box center [395, 164] width 51 height 37
click at [407, 242] on span "New for Women" at bounding box center [418, 245] width 100 height 20
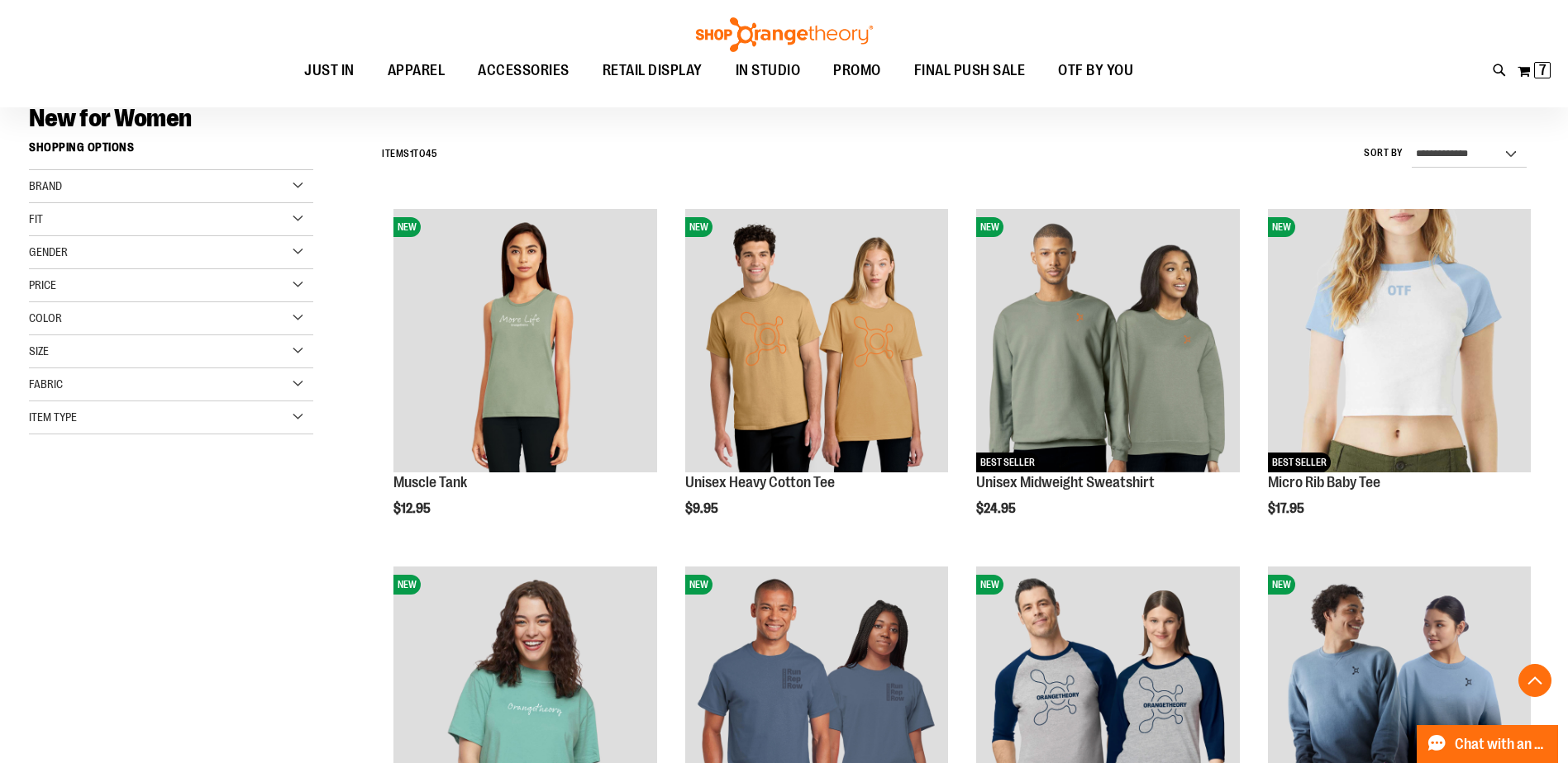
scroll to position [495, 0]
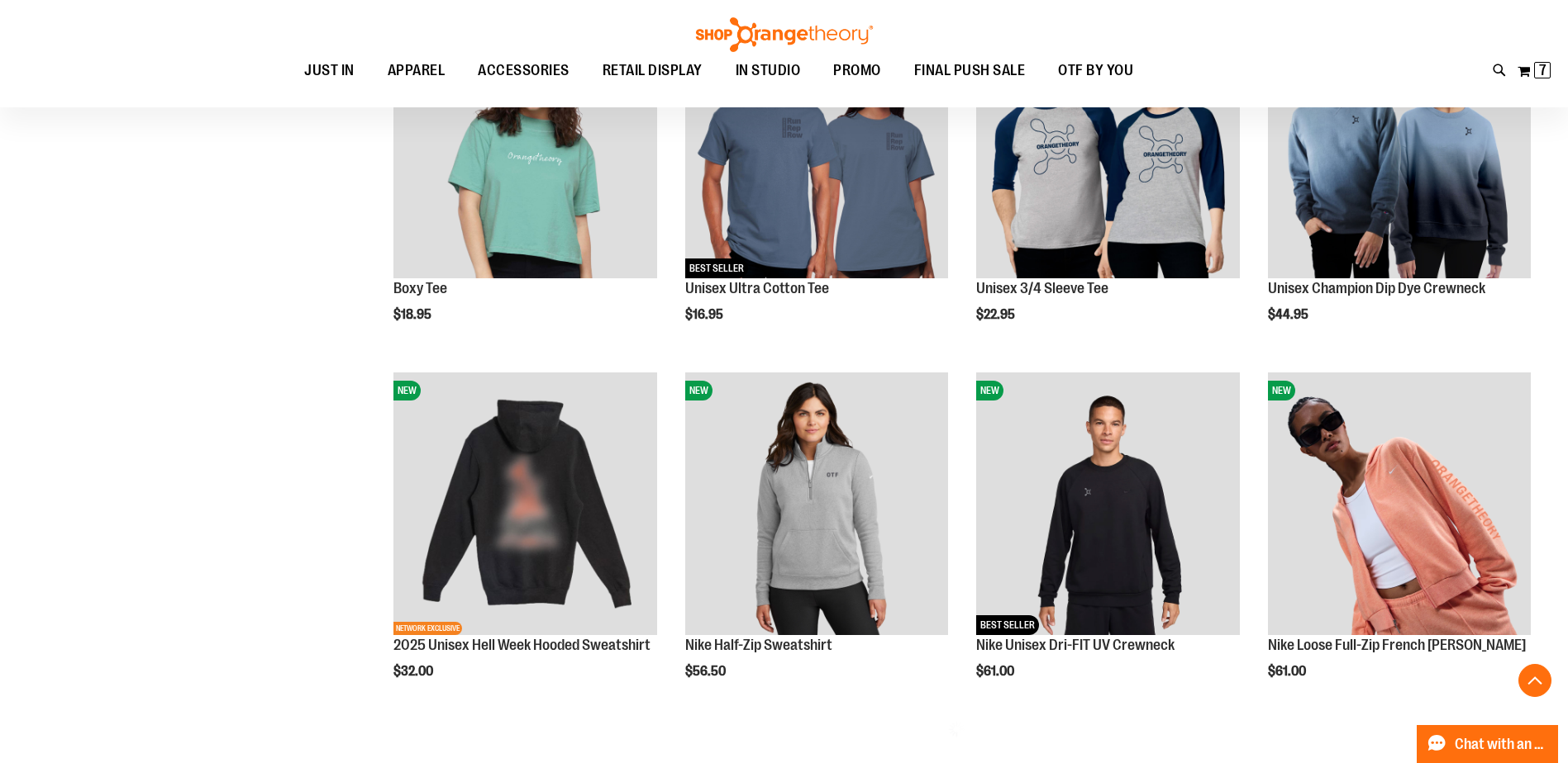
scroll to position [825, 0]
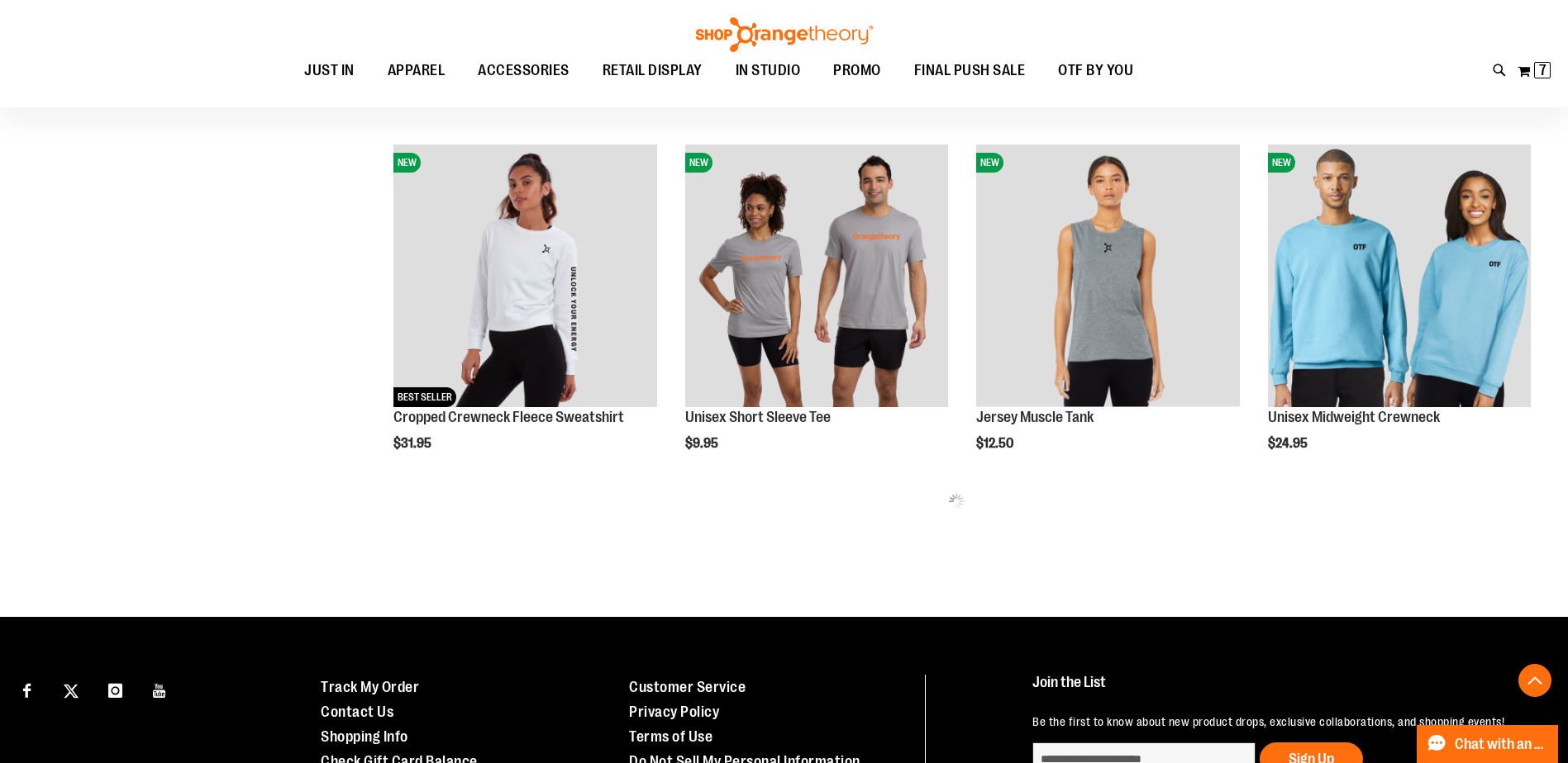
scroll to position [2139, 0]
